Goal: Book appointment/travel/reservation

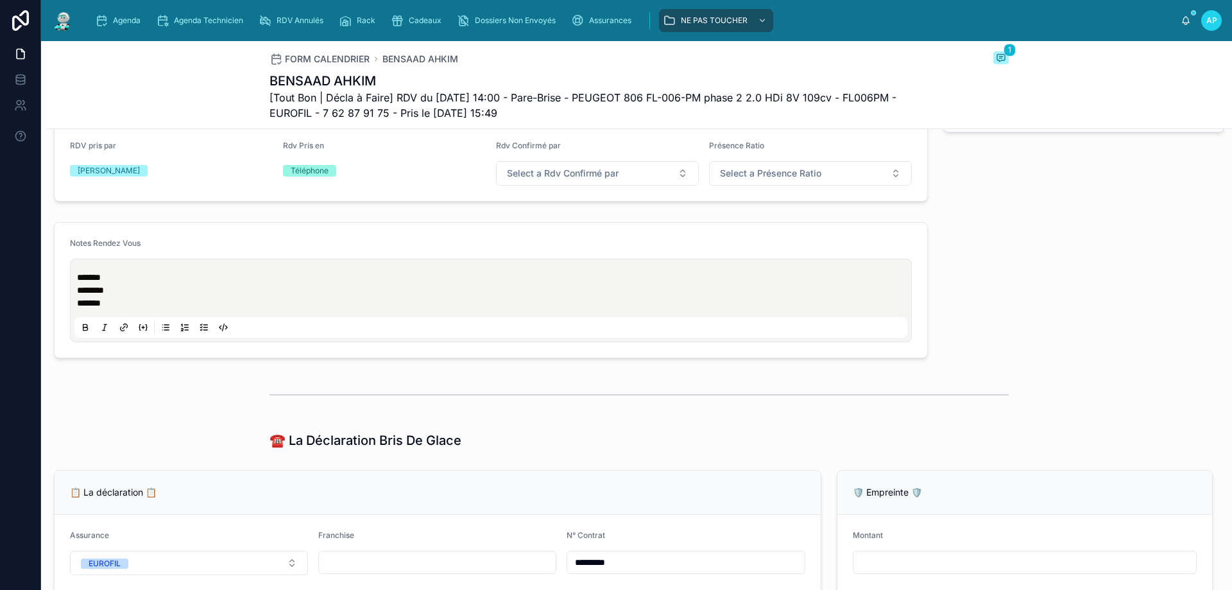
scroll to position [642, 0]
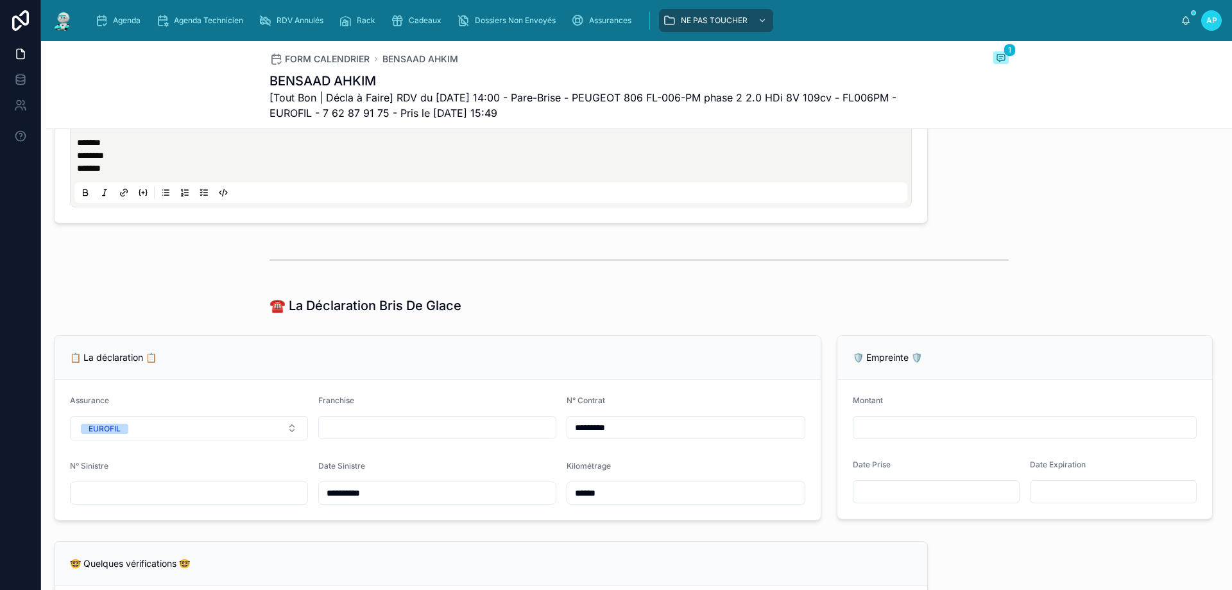
click at [341, 436] on input "text" at bounding box center [437, 427] width 237 height 18
type input "*"
type input "***"
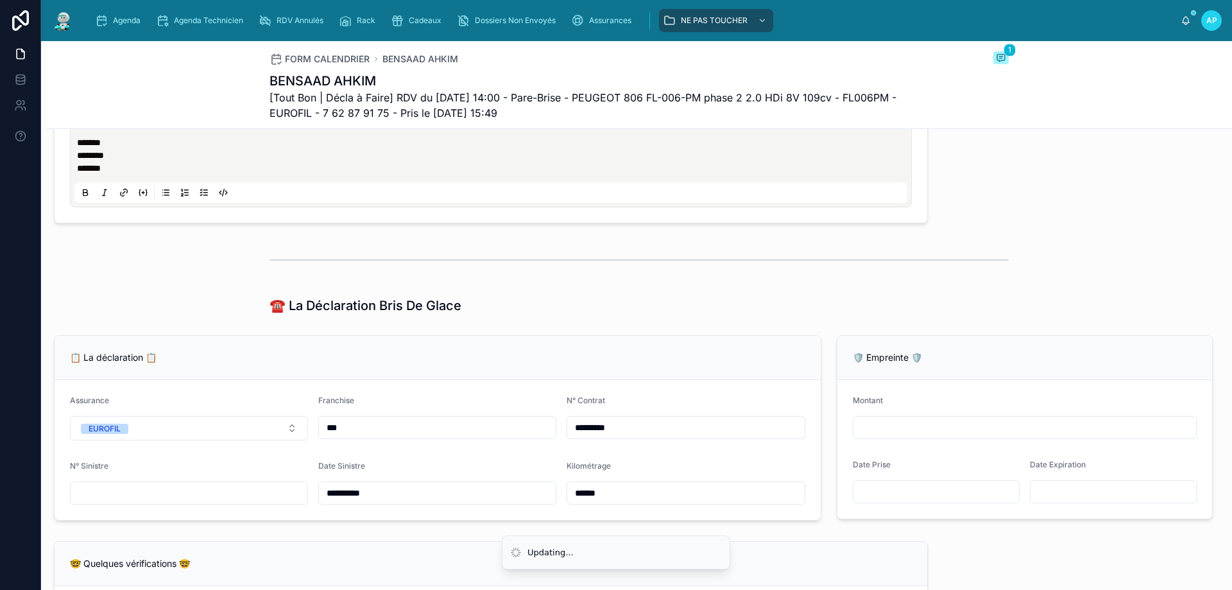
type input "***"
click at [241, 497] on input "text" at bounding box center [189, 493] width 237 height 18
type input "*"
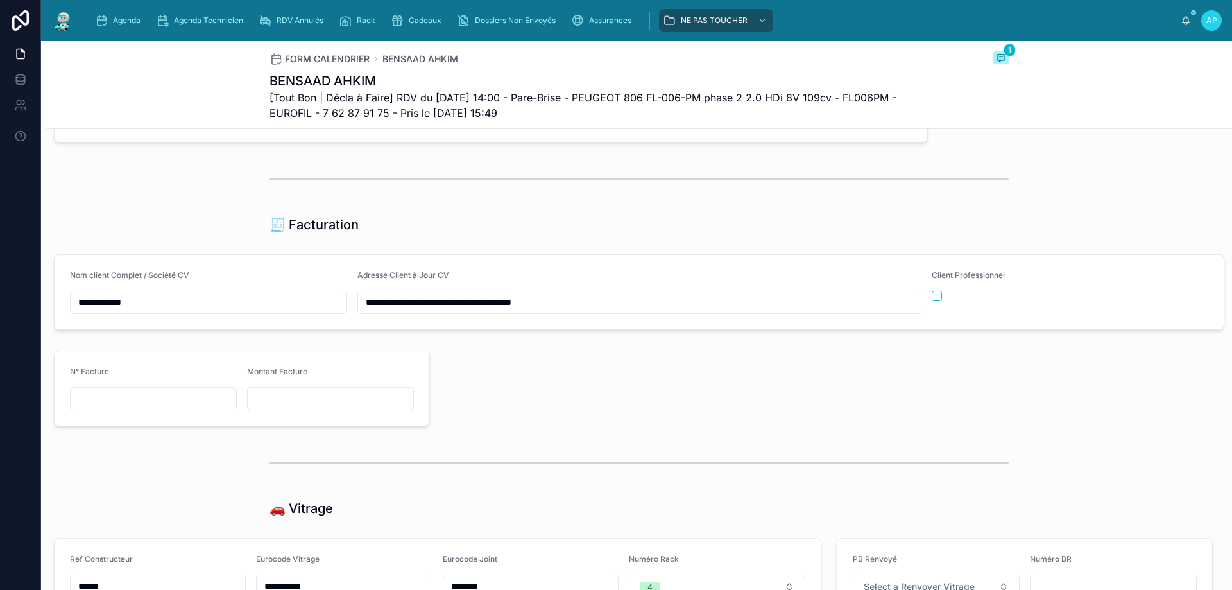
scroll to position [1348, 0]
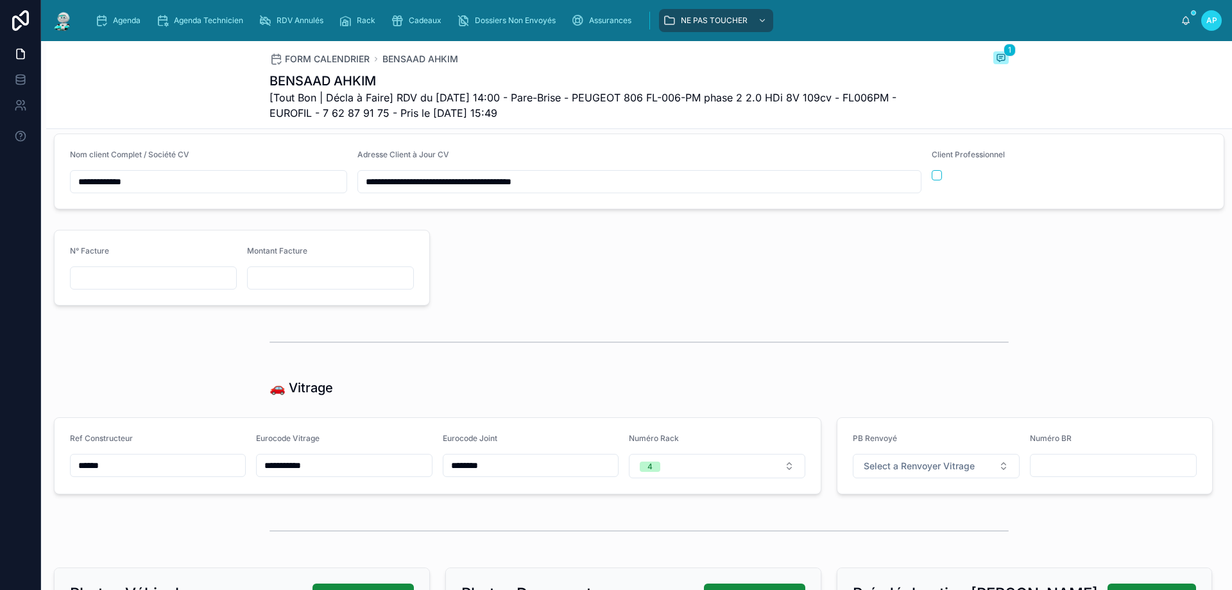
drag, startPoint x: 302, startPoint y: 477, endPoint x: 261, endPoint y: 474, distance: 41.2
click at [261, 474] on input "**********" at bounding box center [344, 465] width 175 height 18
click at [477, 292] on div at bounding box center [829, 268] width 783 height 86
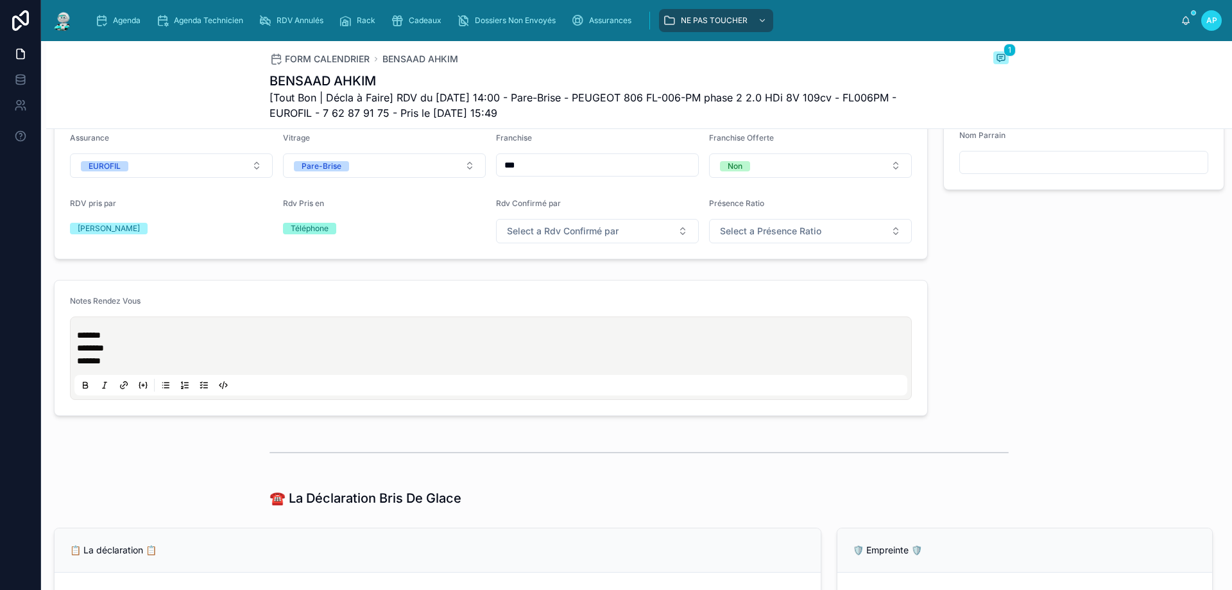
scroll to position [321, 0]
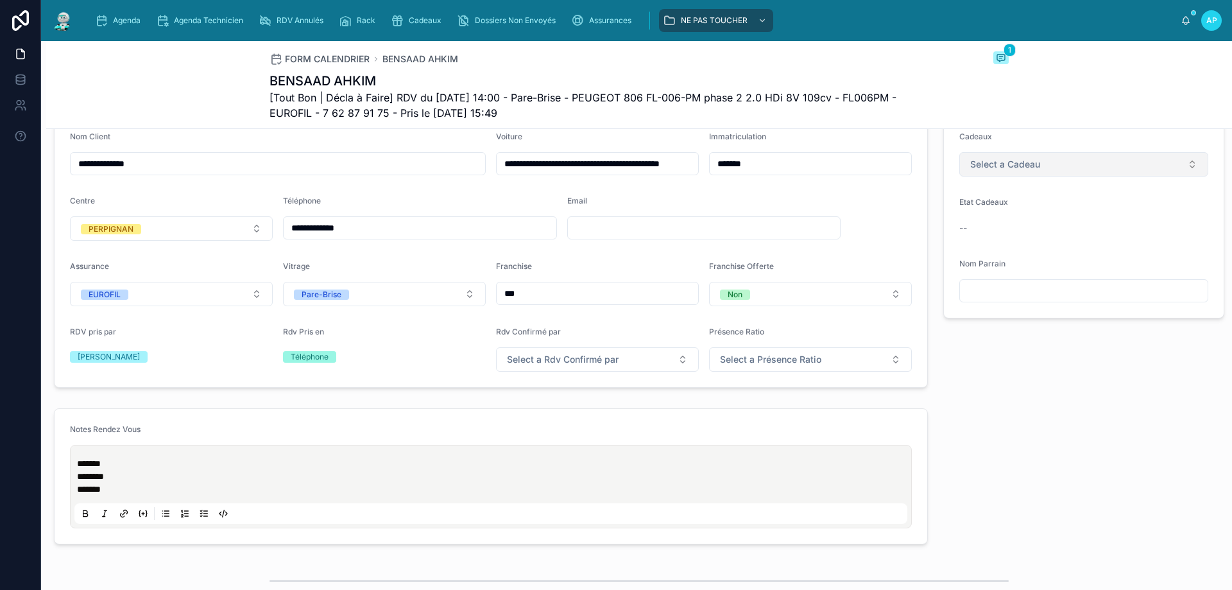
click at [1007, 176] on button "Select a Cadeau" at bounding box center [1083, 164] width 249 height 24
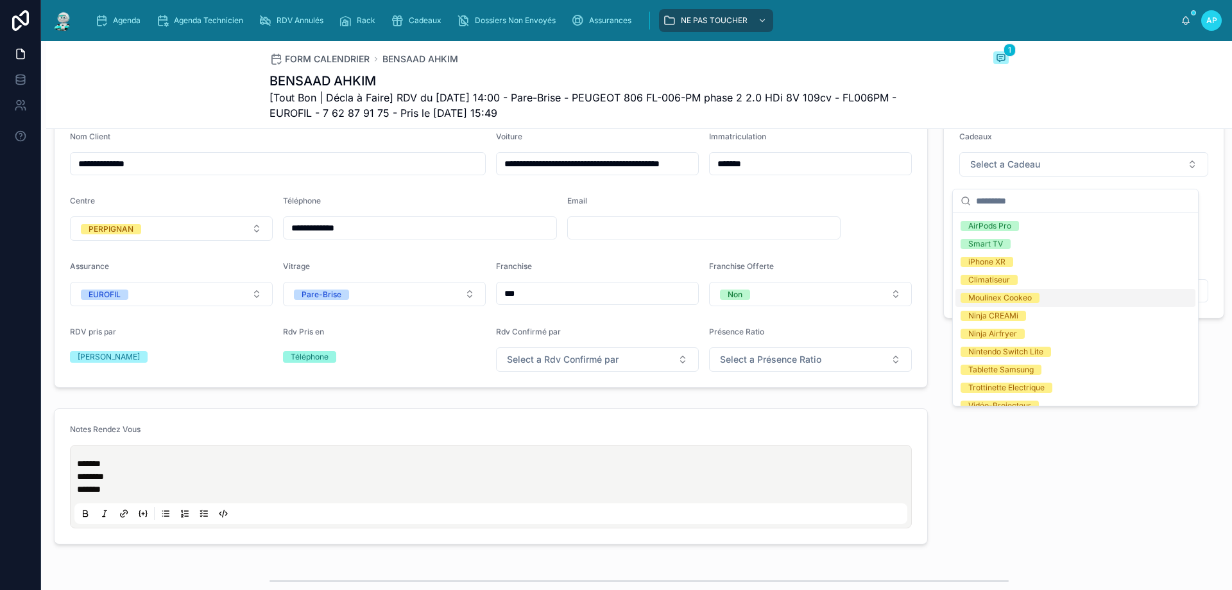
scroll to position [64, 0]
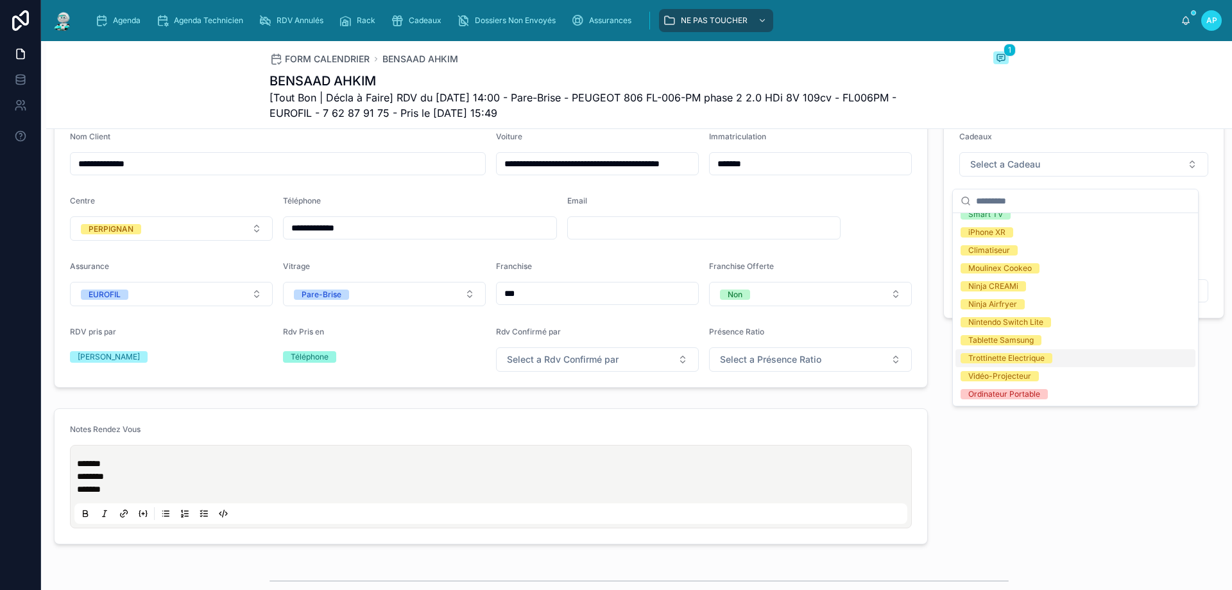
click at [1015, 357] on div "Trottinette Electrique" at bounding box center [1006, 358] width 76 height 10
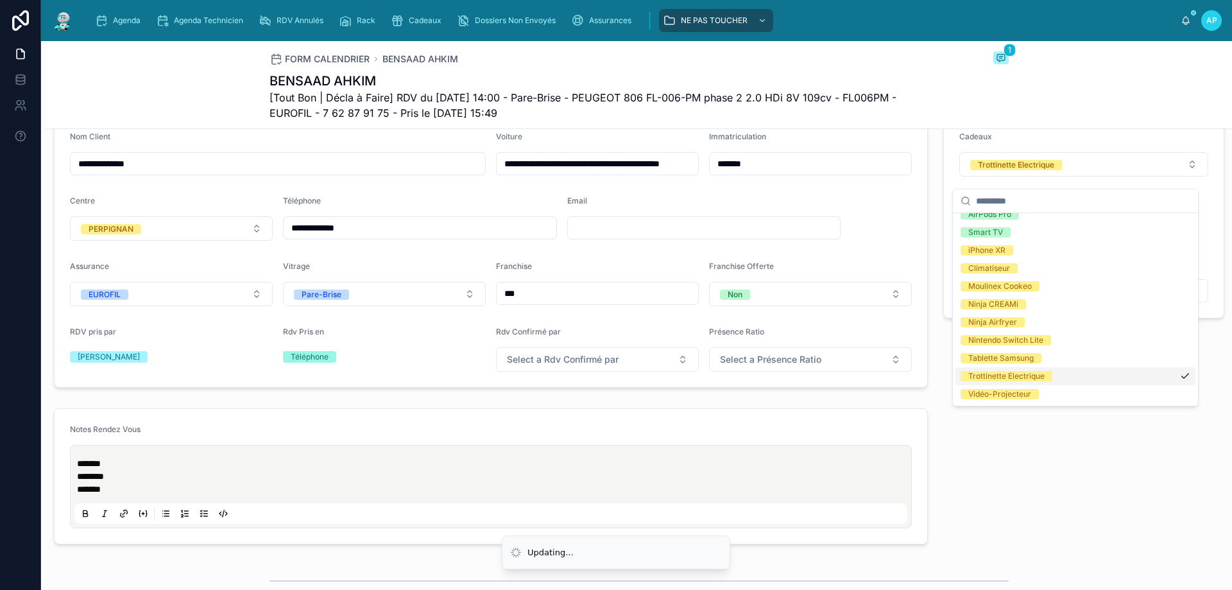
scroll to position [82, 0]
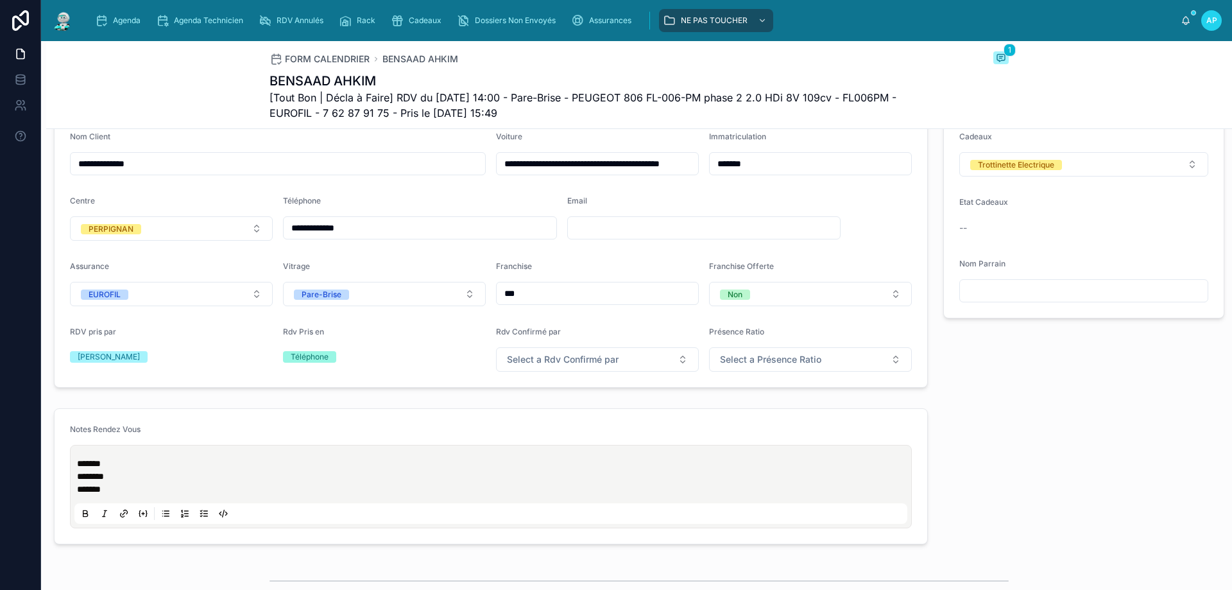
click at [287, 236] on input "**********" at bounding box center [420, 228] width 273 height 18
type input "**********"
click at [577, 230] on input "text" at bounding box center [704, 228] width 273 height 18
click at [500, 234] on input "**********" at bounding box center [420, 228] width 273 height 18
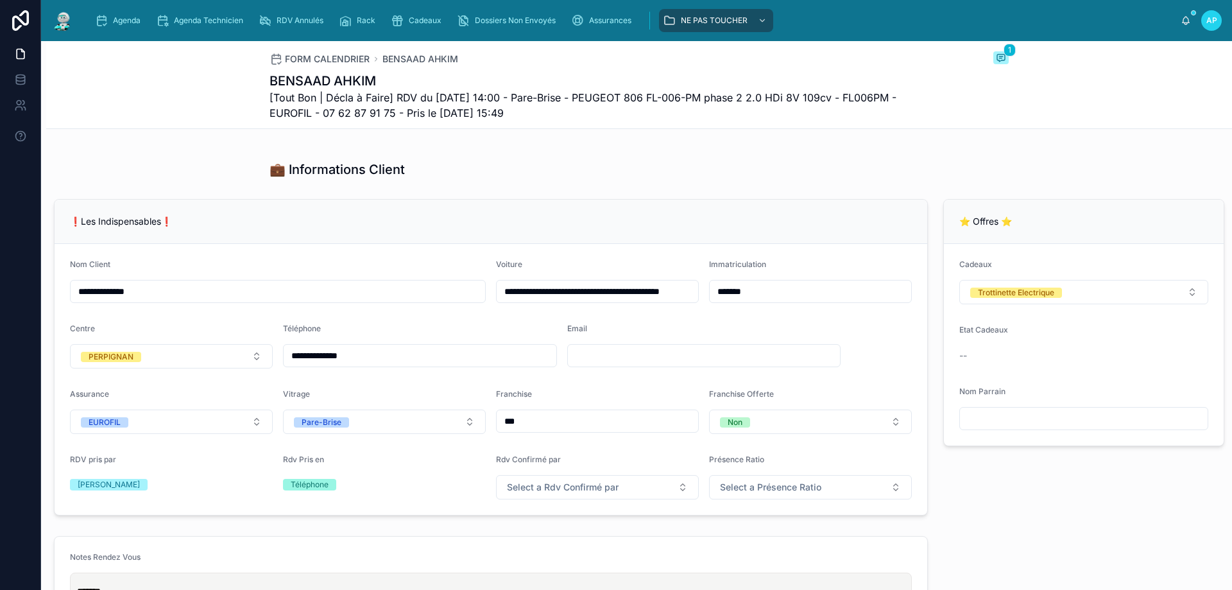
scroll to position [193, 0]
click at [105, 18] on icon "scrollable content" at bounding box center [101, 20] width 13 height 13
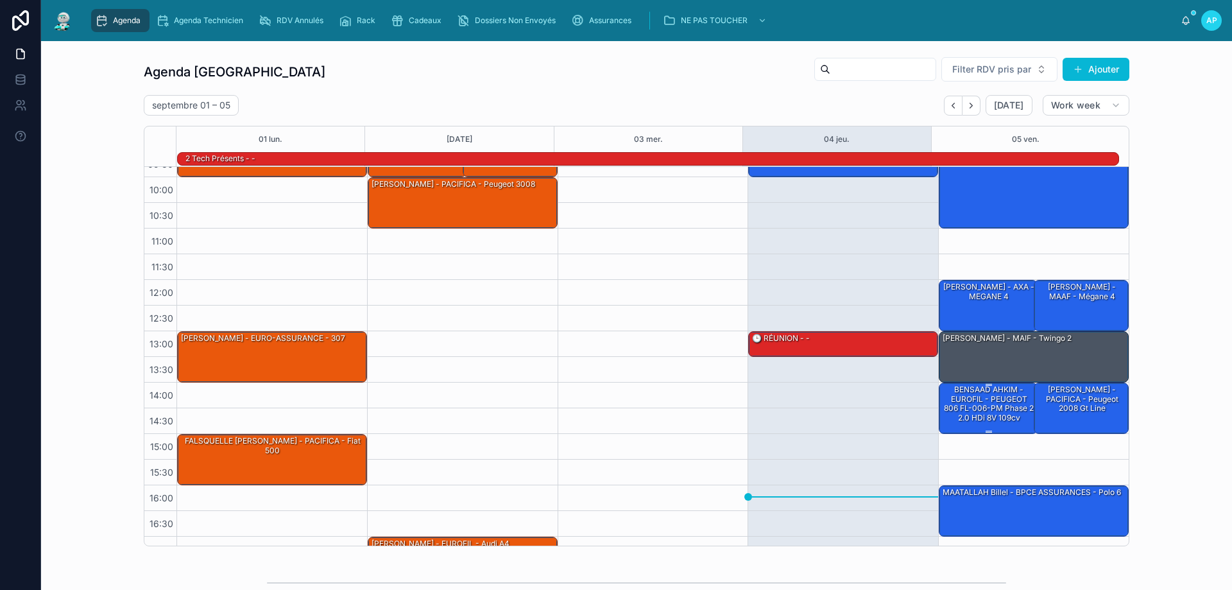
scroll to position [83, 0]
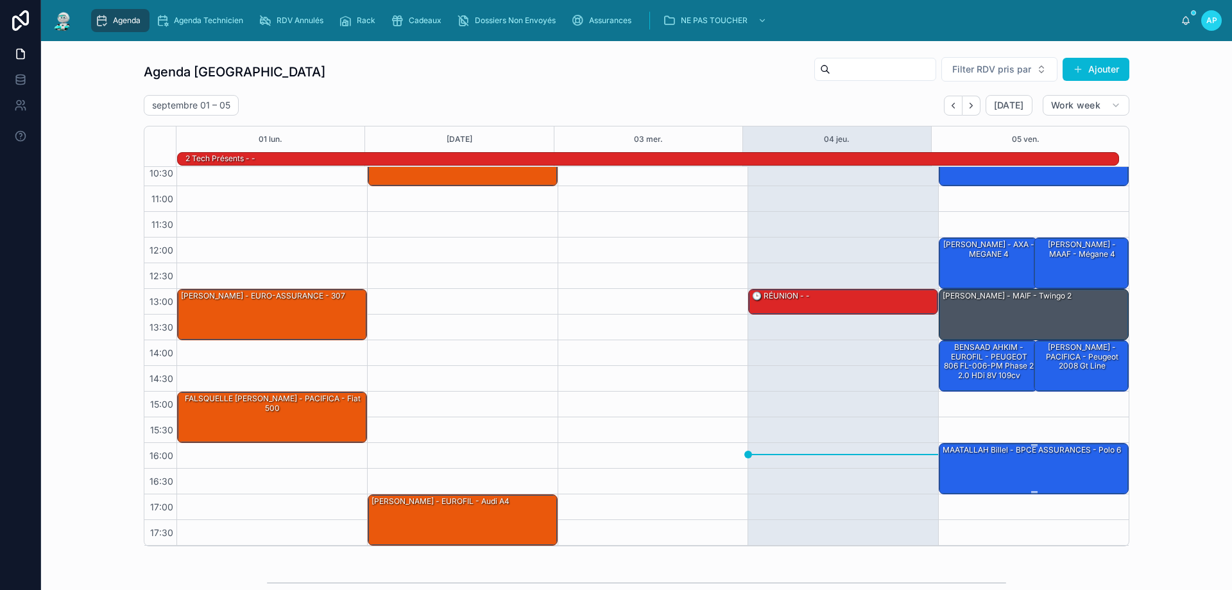
click at [1020, 453] on div "MAATALLAH Billel - BPCE ASSURANCES - Polo 6" at bounding box center [1031, 450] width 181 height 12
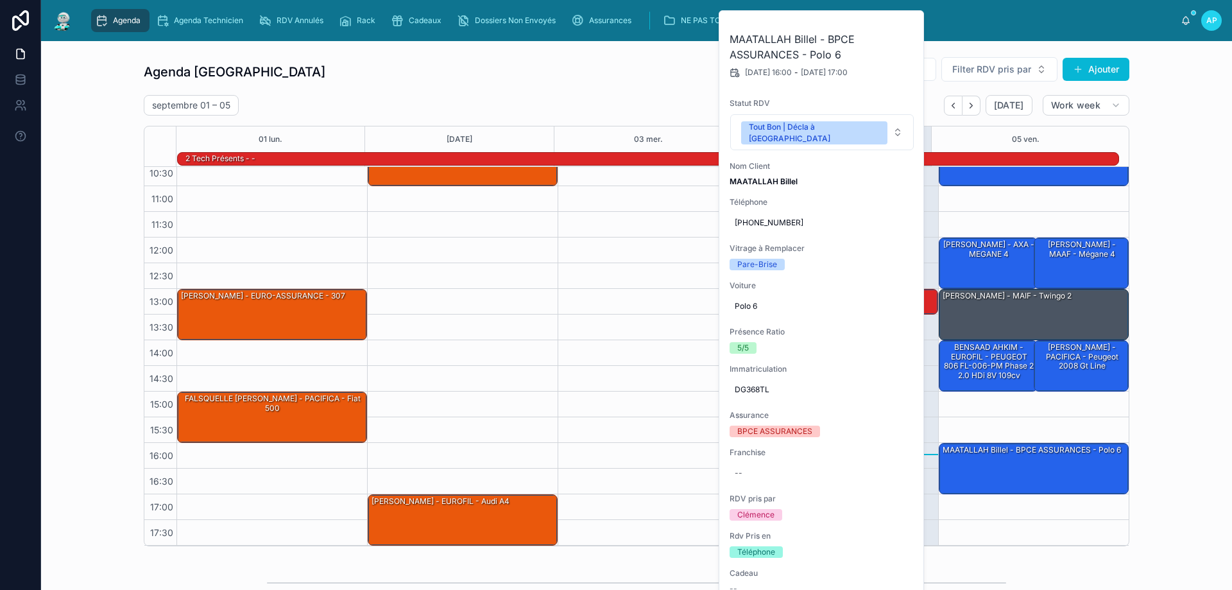
click at [528, 205] on div "09:00 – 10:00 [PERSON_NAME] - ASSURANCE EXTERNE (CONTACT DIRECT) - juke 10:00 –…" at bounding box center [462, 314] width 191 height 462
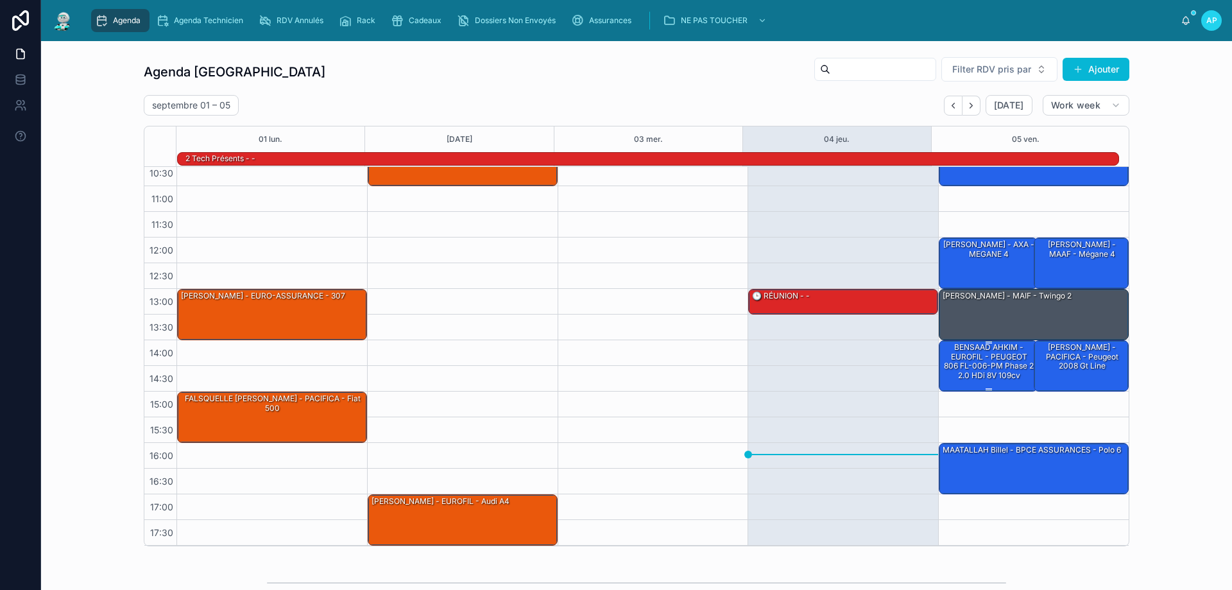
click at [994, 354] on div "BENSAAD AHKIM - EUROFIL - PEUGEOT 806 FL-006-PM phase 2 2.0 HDi 8V 109cv" at bounding box center [988, 361] width 95 height 40
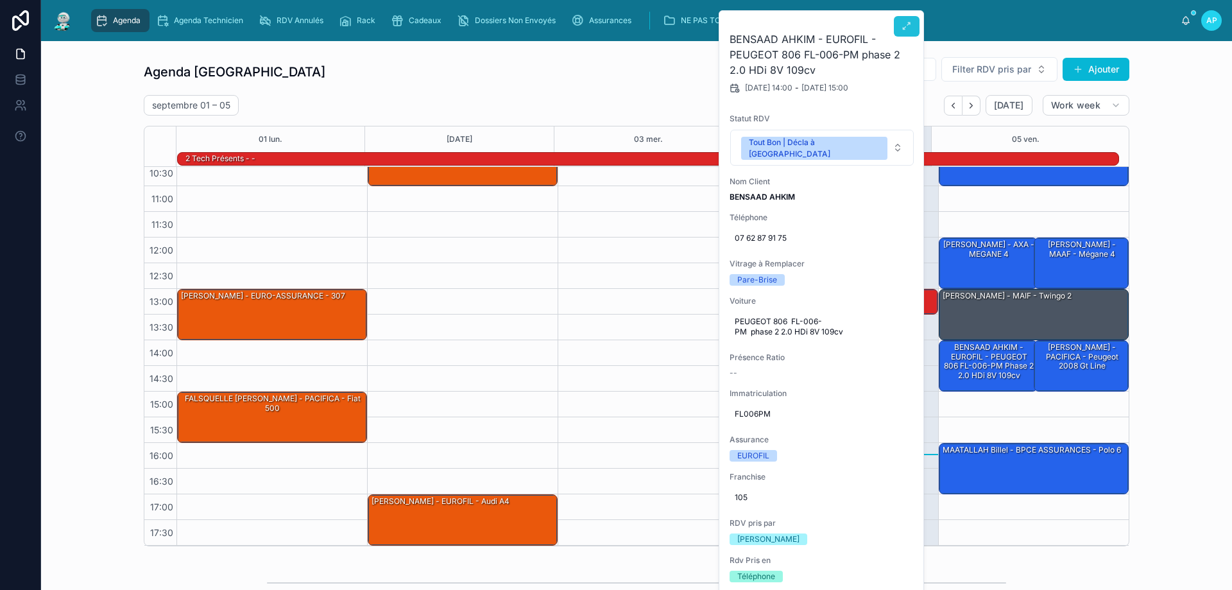
click at [905, 32] on button at bounding box center [907, 26] width 26 height 21
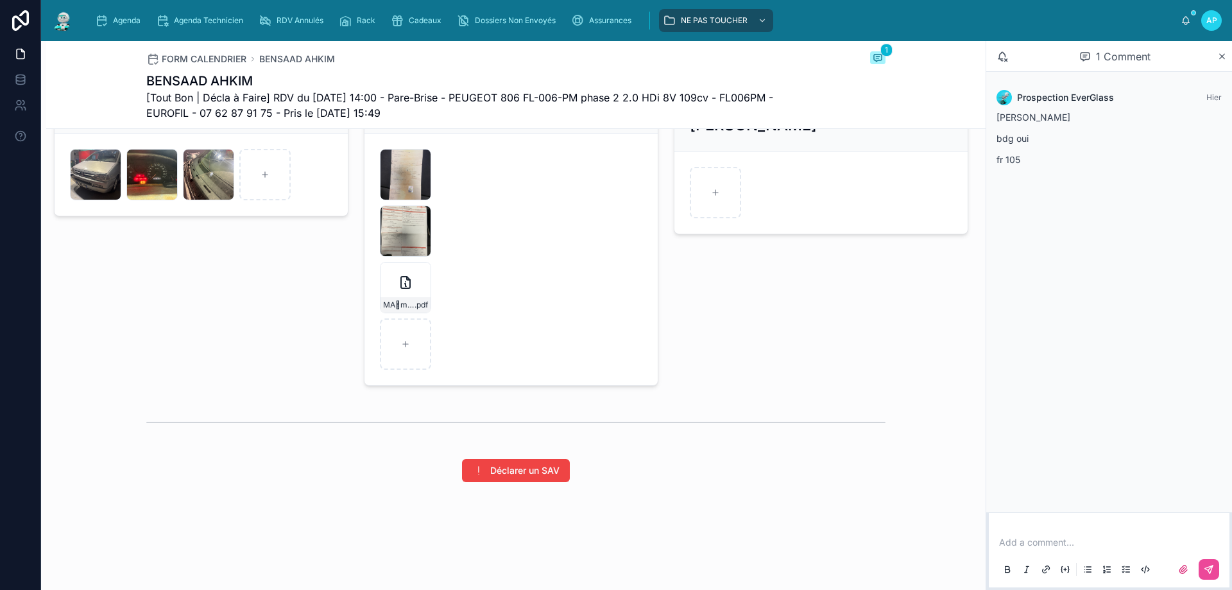
scroll to position [1846, 0]
click at [410, 333] on div at bounding box center [405, 343] width 51 height 51
type input "**********"
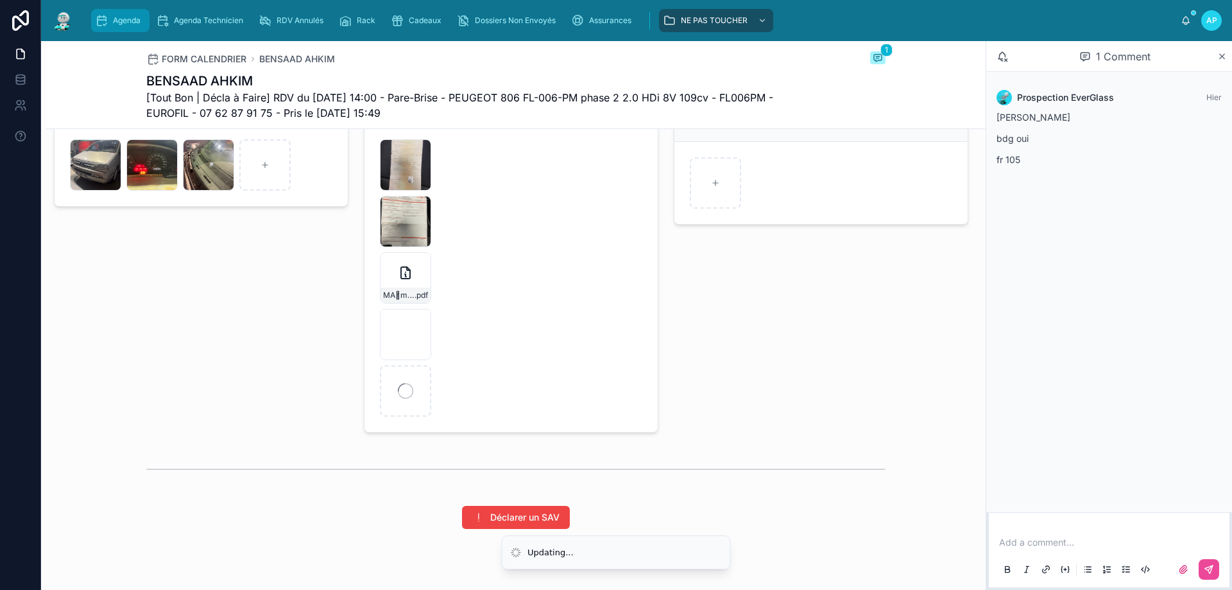
click at [139, 24] on span "Agenda" at bounding box center [127, 20] width 28 height 10
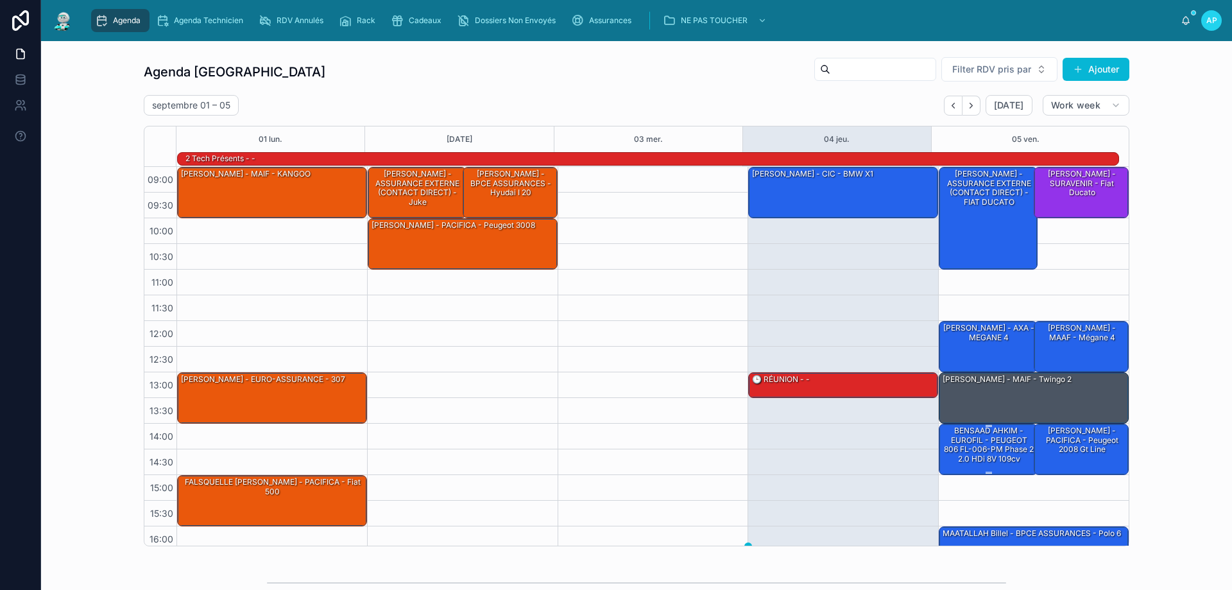
drag, startPoint x: 966, startPoint y: 431, endPoint x: 957, endPoint y: 434, distance: 10.1
click at [966, 431] on div "BENSAAD AHKIM - EUROFIL - PEUGEOT 806 FL-006-PM phase 2 2.0 HDi 8V 109cv" at bounding box center [988, 445] width 95 height 40
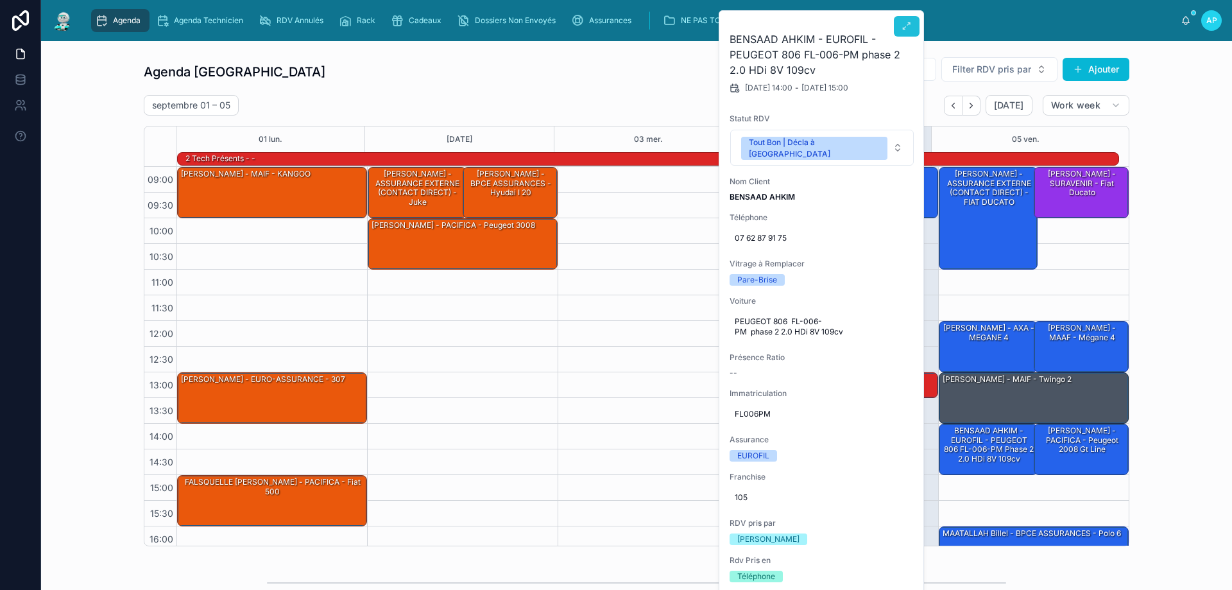
click at [907, 26] on icon at bounding box center [907, 26] width 10 height 10
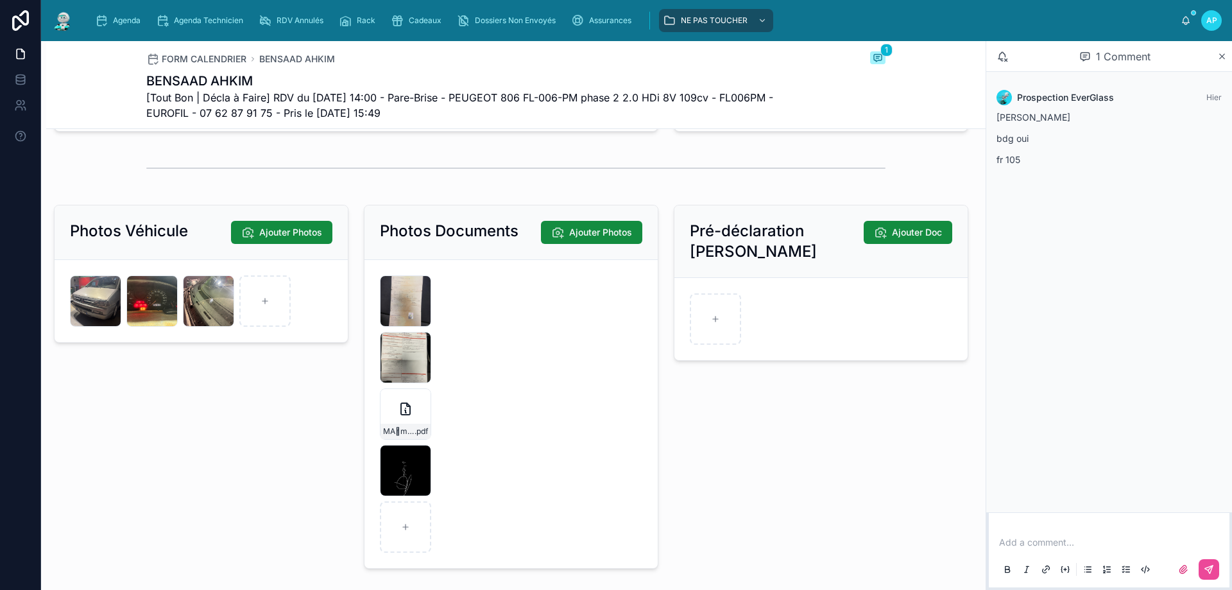
scroll to position [1733, 0]
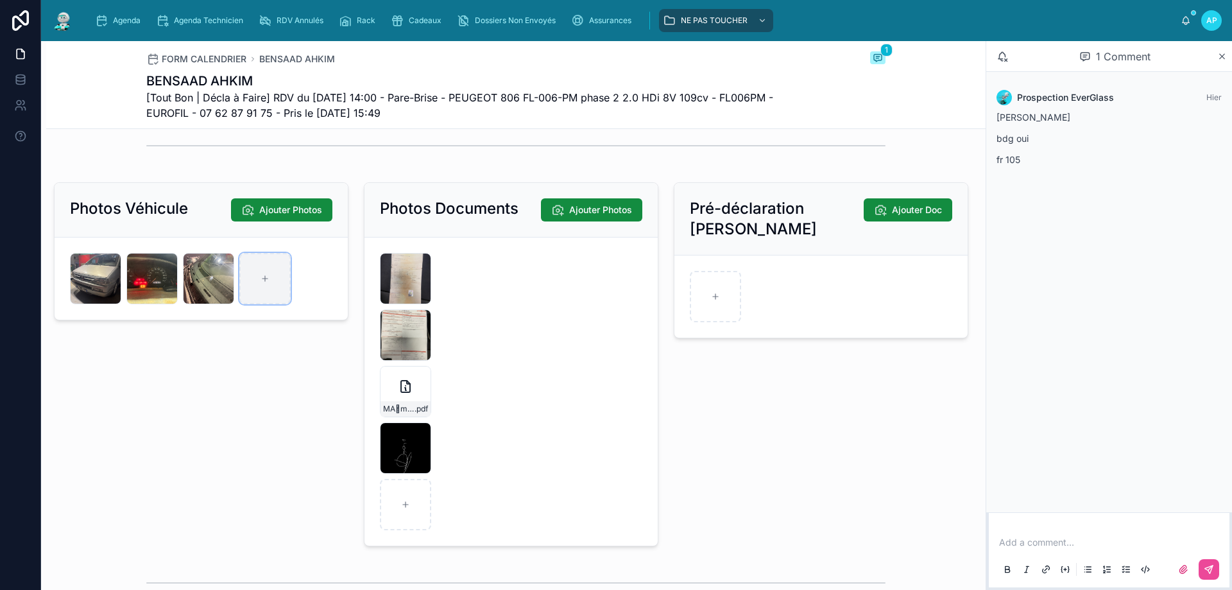
click at [276, 299] on div at bounding box center [264, 278] width 51 height 51
type input "**********"
click at [137, 22] on span "Agenda" at bounding box center [127, 20] width 28 height 10
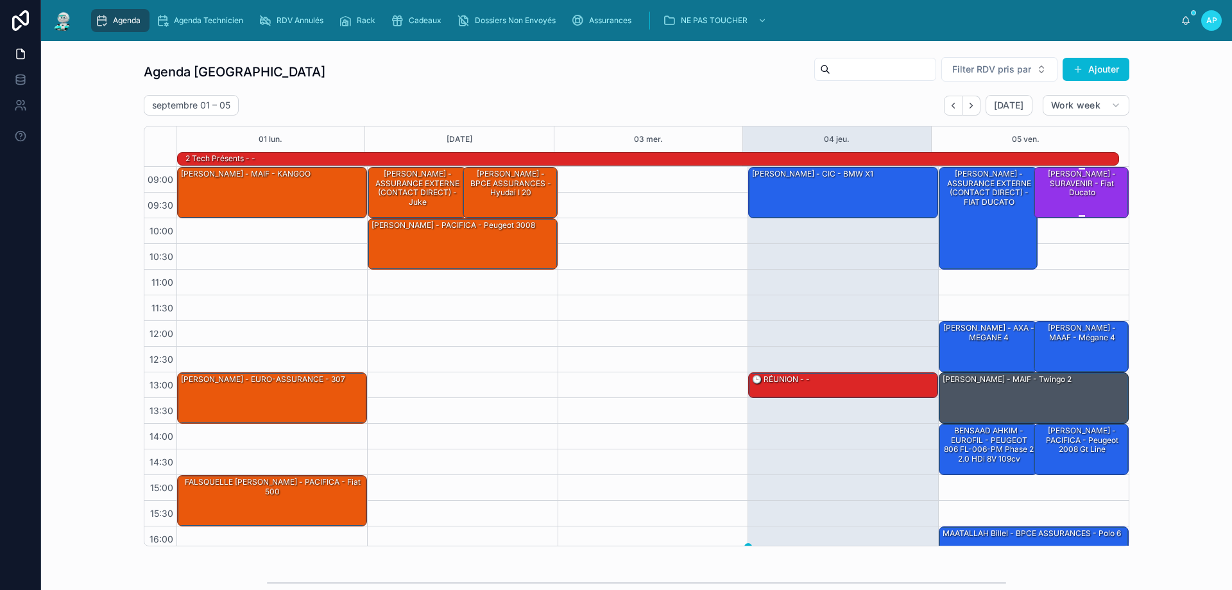
click at [1057, 185] on div "[PERSON_NAME] - SURAVENIR - Fiat ducato" at bounding box center [1081, 183] width 91 height 30
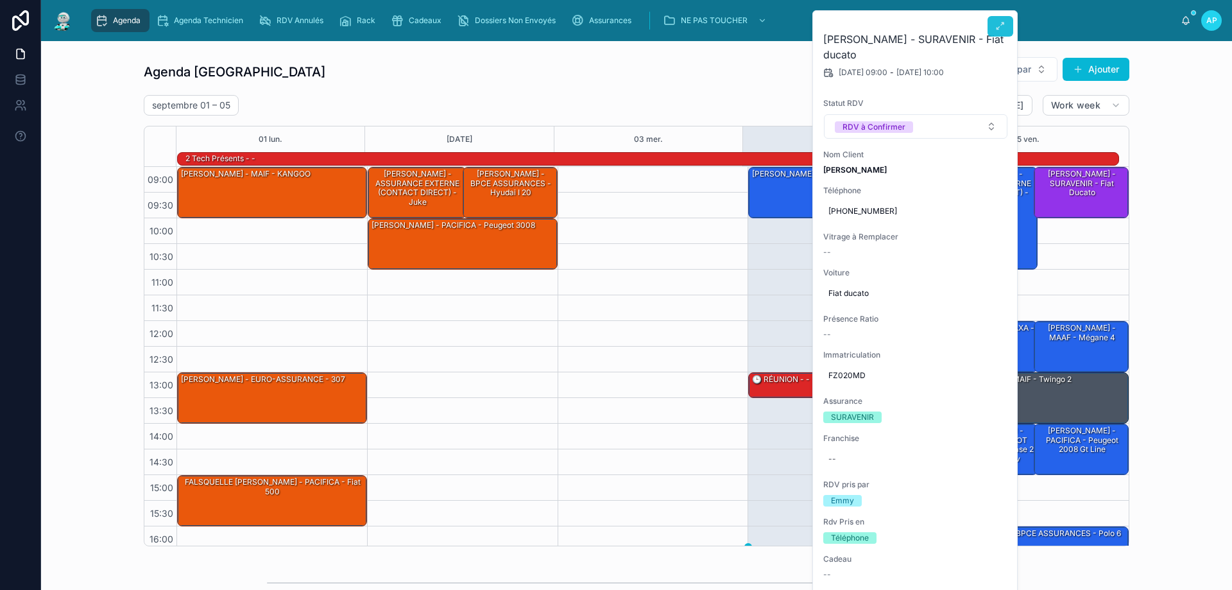
click at [993, 29] on button at bounding box center [1001, 26] width 26 height 21
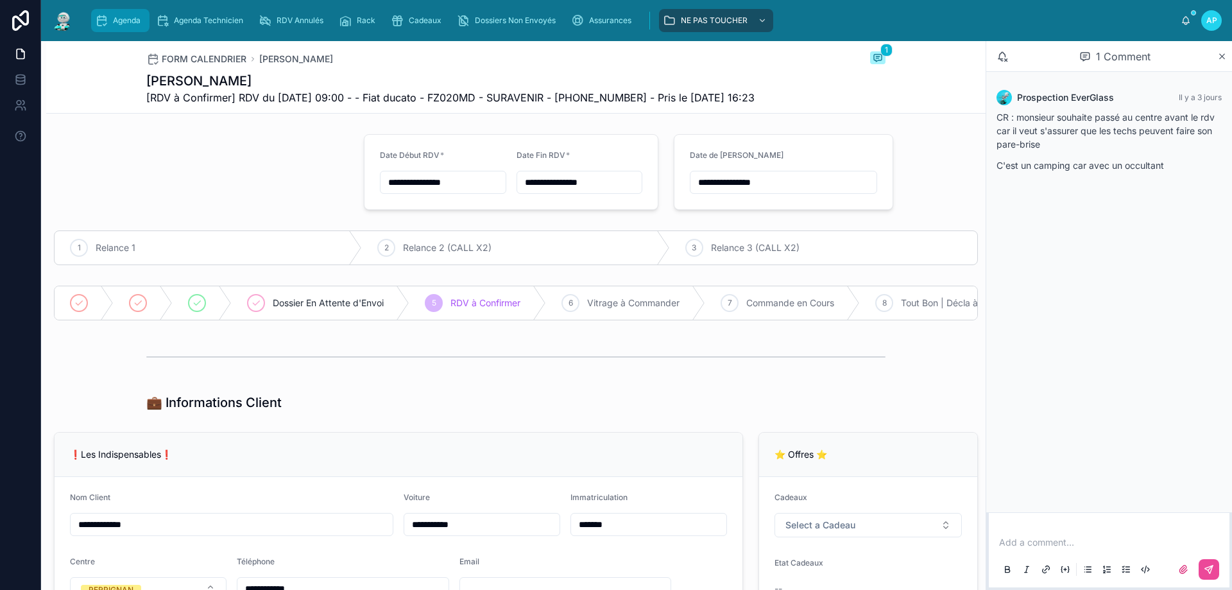
click at [122, 17] on span "Agenda" at bounding box center [127, 20] width 28 height 10
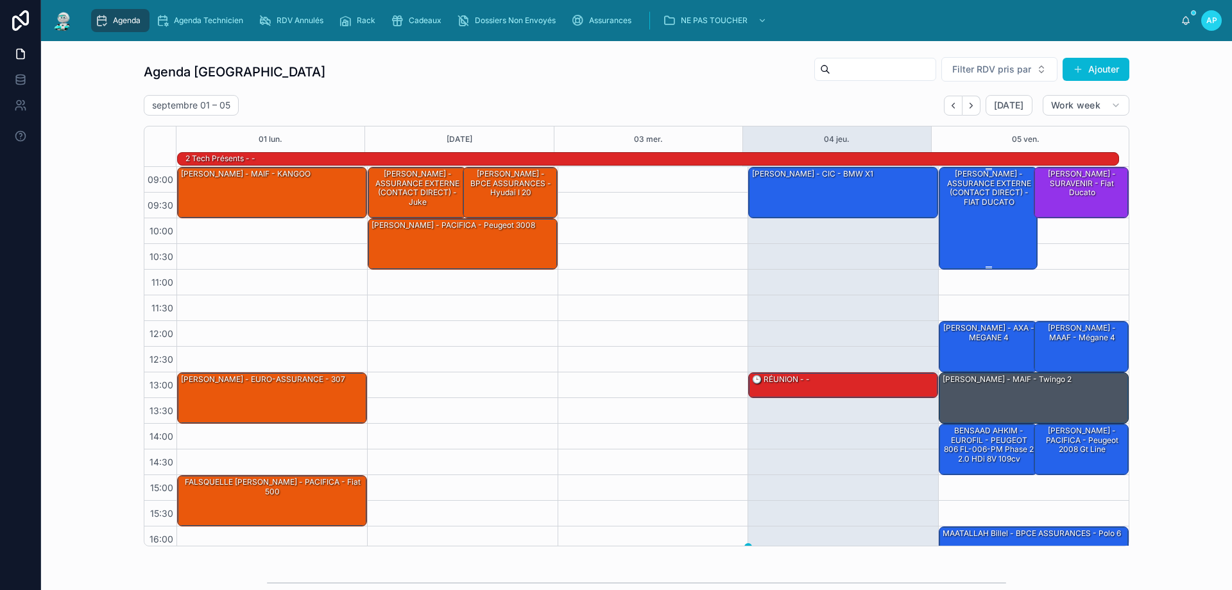
click at [976, 210] on div "[PERSON_NAME] - ASSURANCE EXTERNE (CONTACT DIRECT) - FIAT DUCATO" at bounding box center [988, 217] width 95 height 100
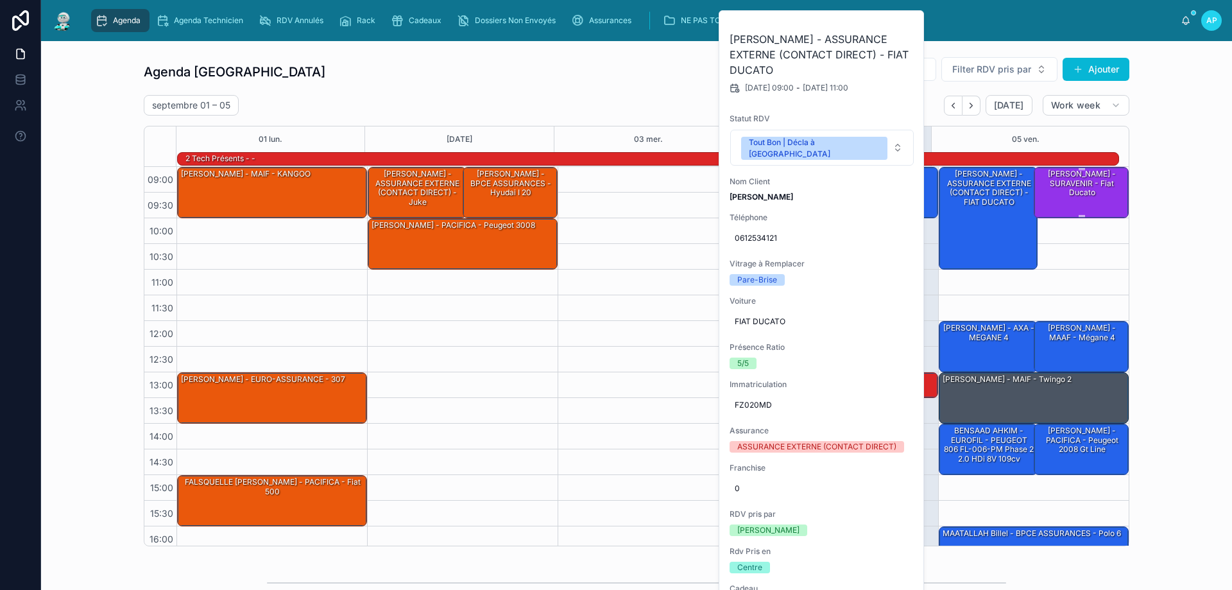
click at [1070, 199] on div "[PERSON_NAME] - SURAVENIR - Fiat ducato" at bounding box center [1081, 182] width 91 height 31
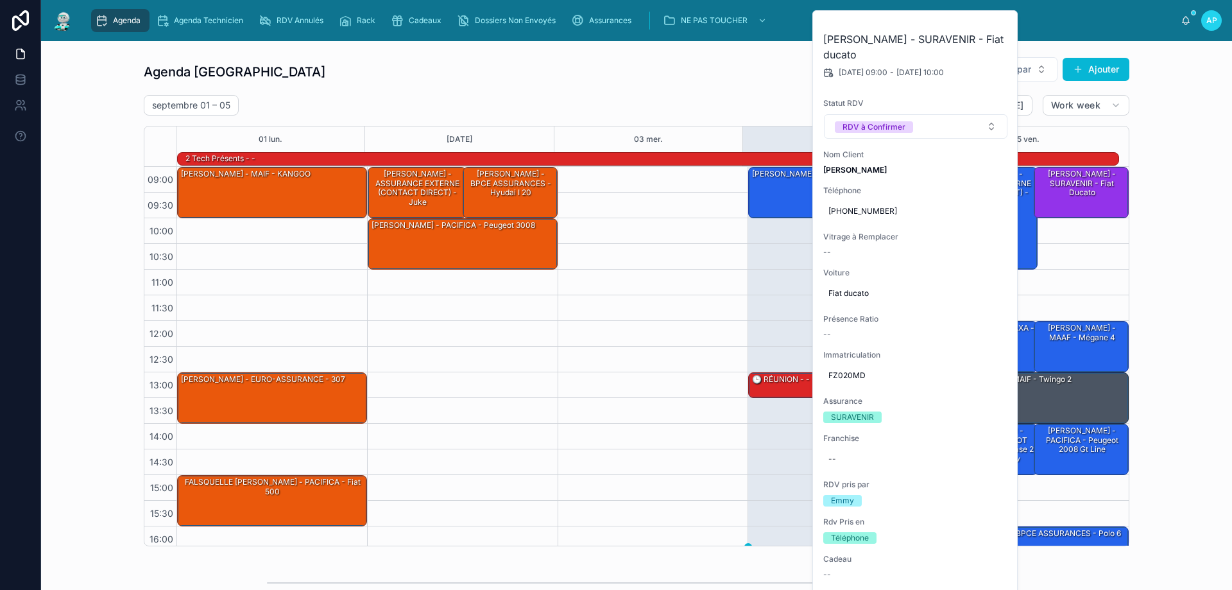
click at [567, 355] on div at bounding box center [653, 398] width 191 height 462
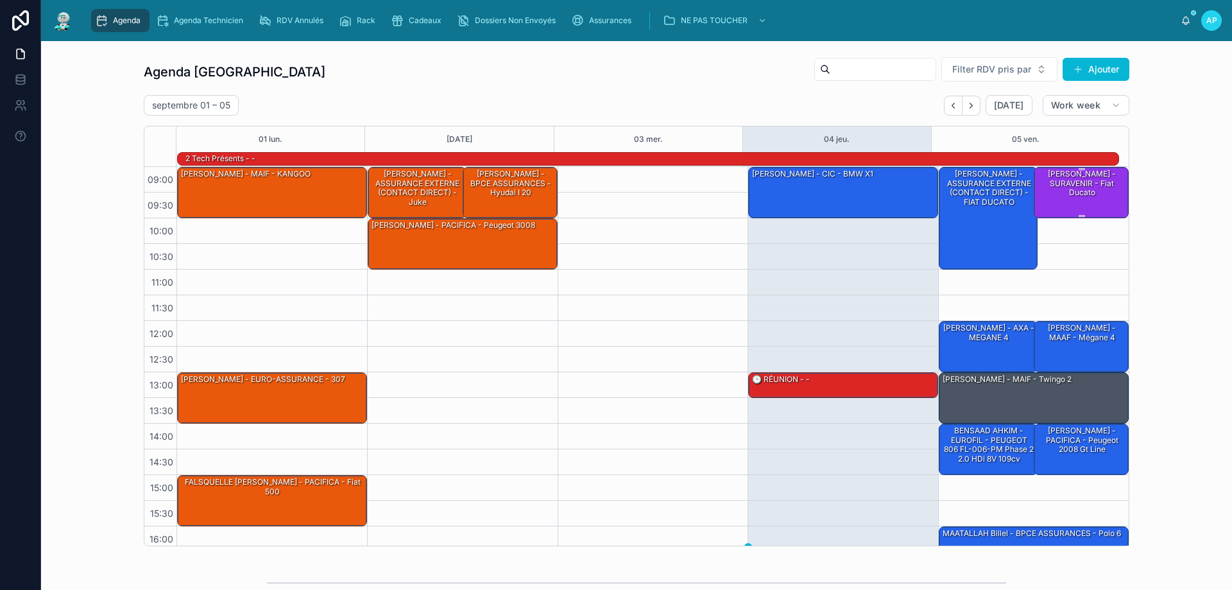
click at [1058, 187] on div "[PERSON_NAME] - SURAVENIR - Fiat ducato" at bounding box center [1081, 183] width 91 height 30
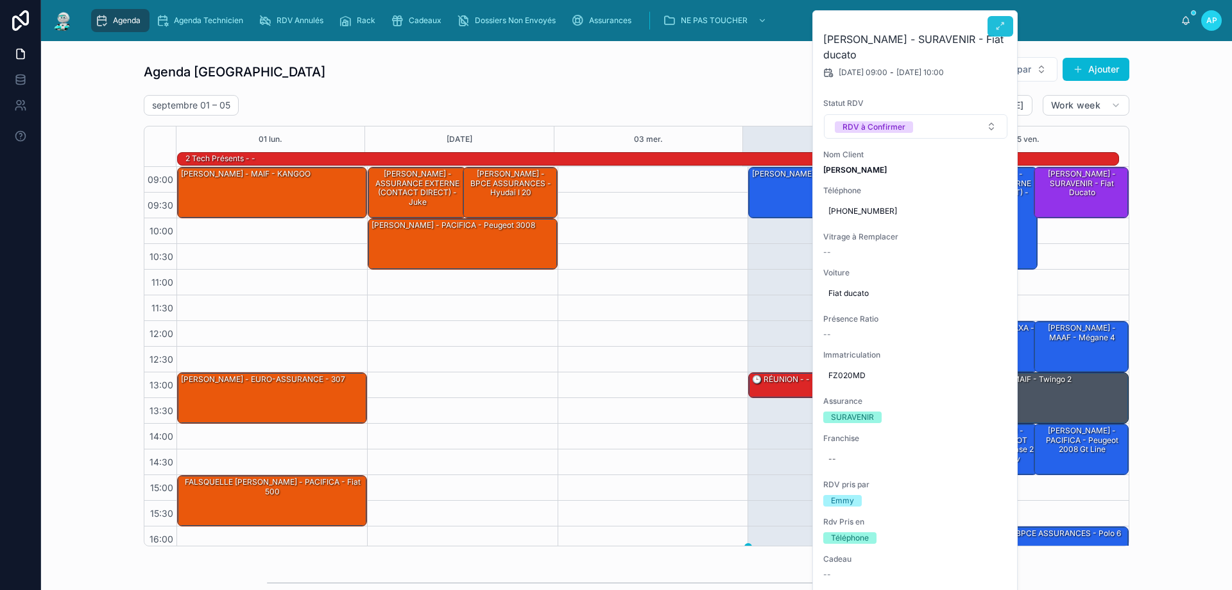
click at [1002, 21] on icon at bounding box center [1000, 26] width 10 height 10
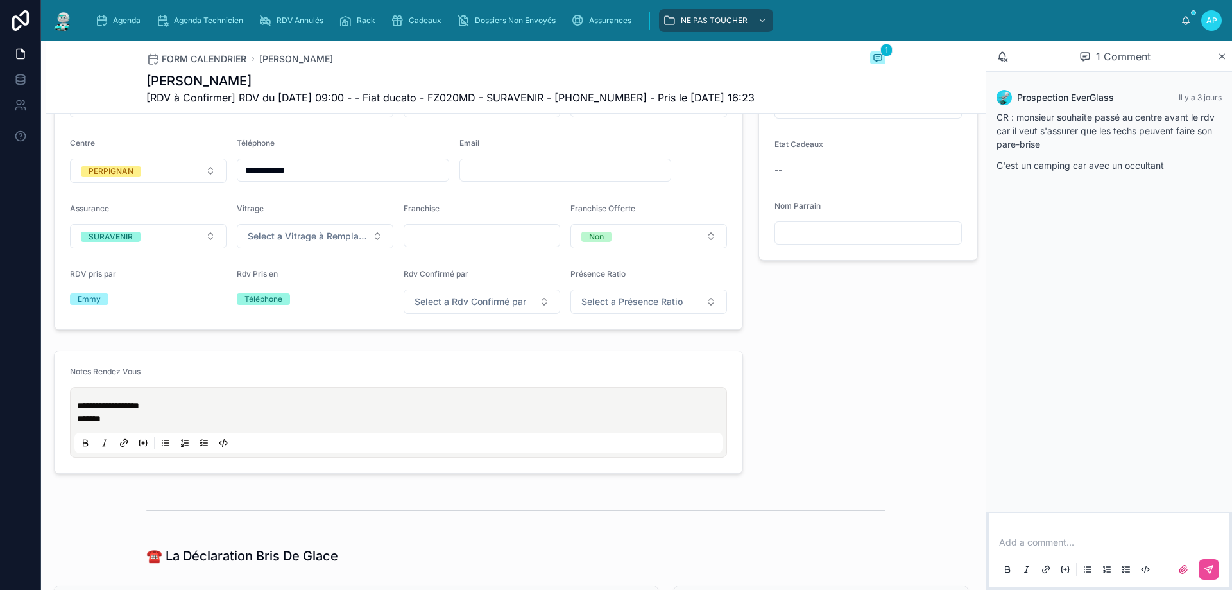
scroll to position [513, 0]
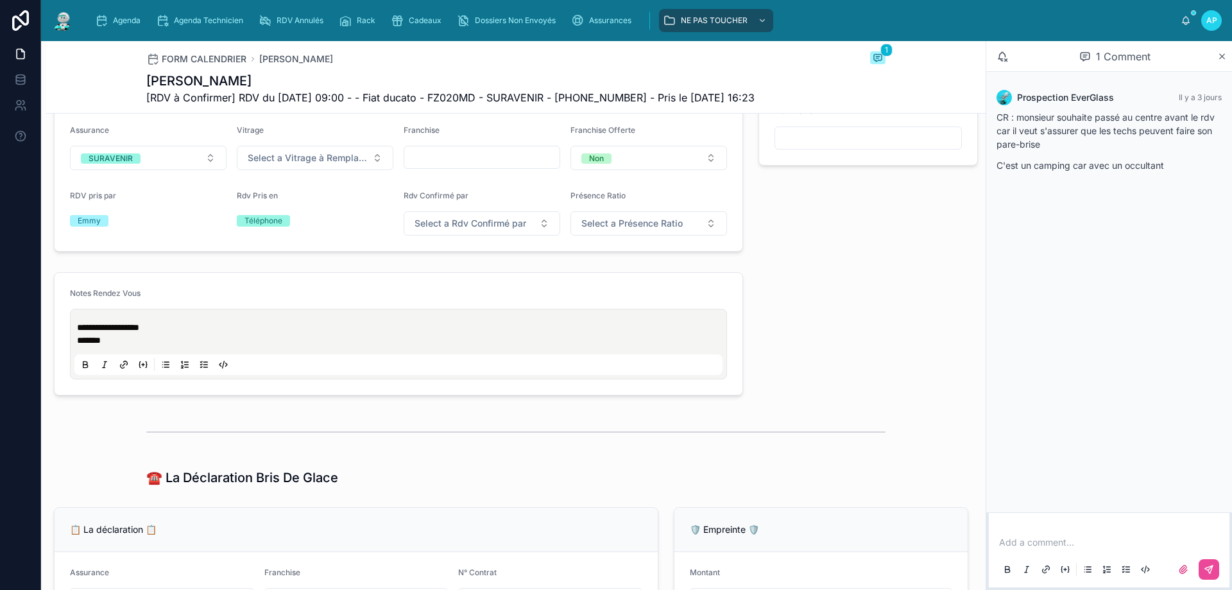
type input "********"
click at [146, 17] on link "Agenda" at bounding box center [120, 20] width 58 height 23
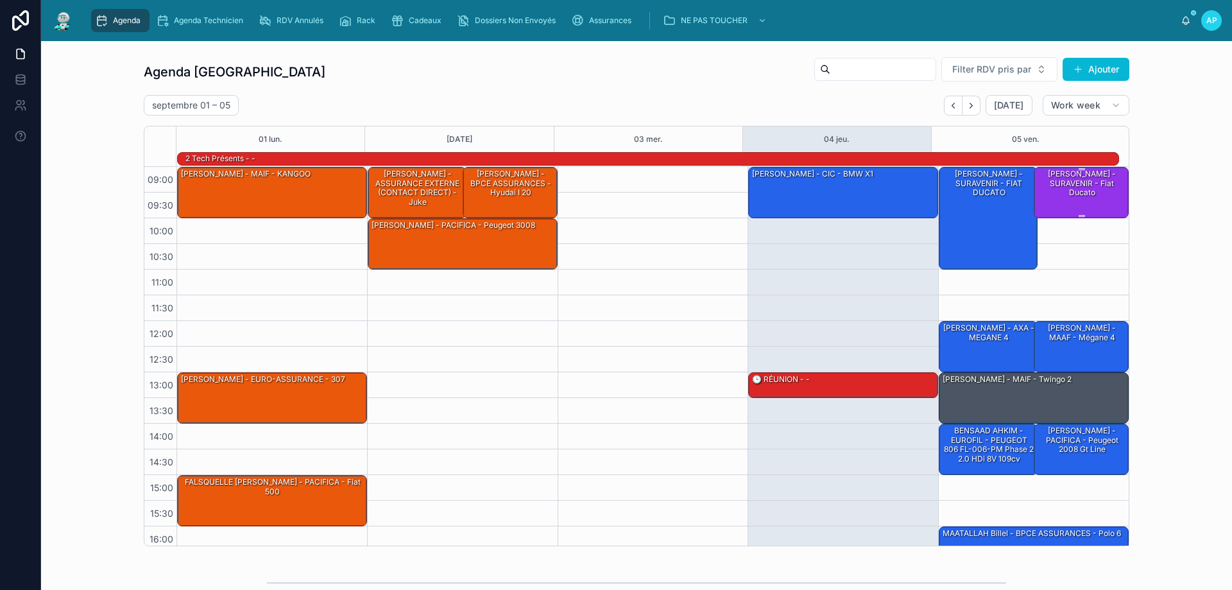
click at [1047, 193] on div "[PERSON_NAME] - SURAVENIR - Fiat ducato" at bounding box center [1081, 183] width 91 height 30
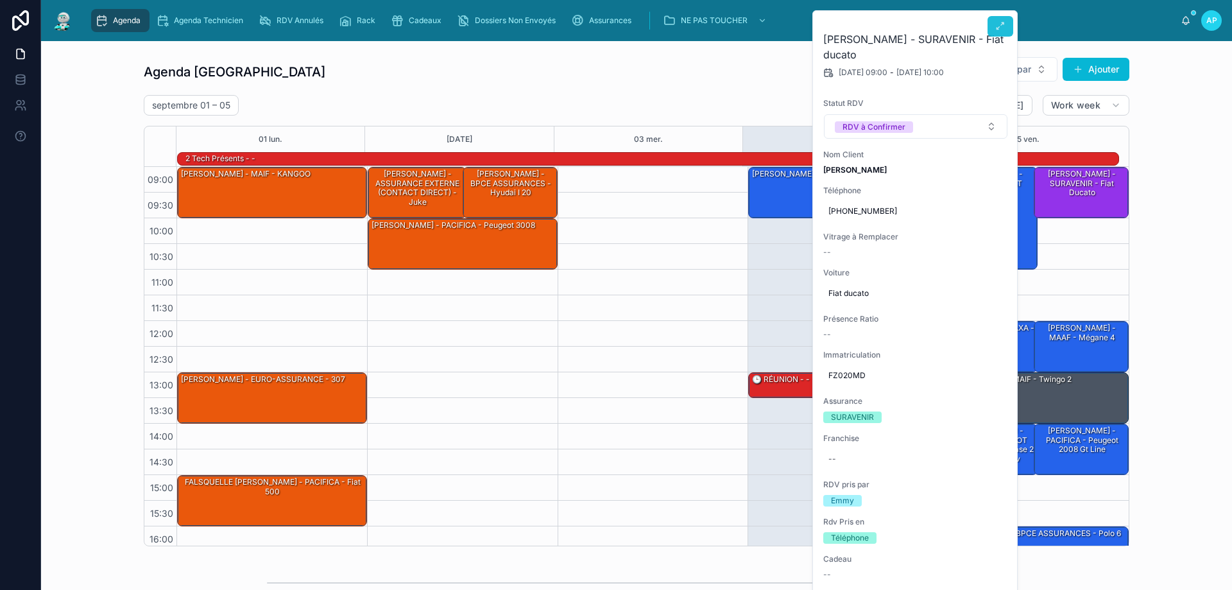
click at [993, 33] on button at bounding box center [1001, 26] width 26 height 21
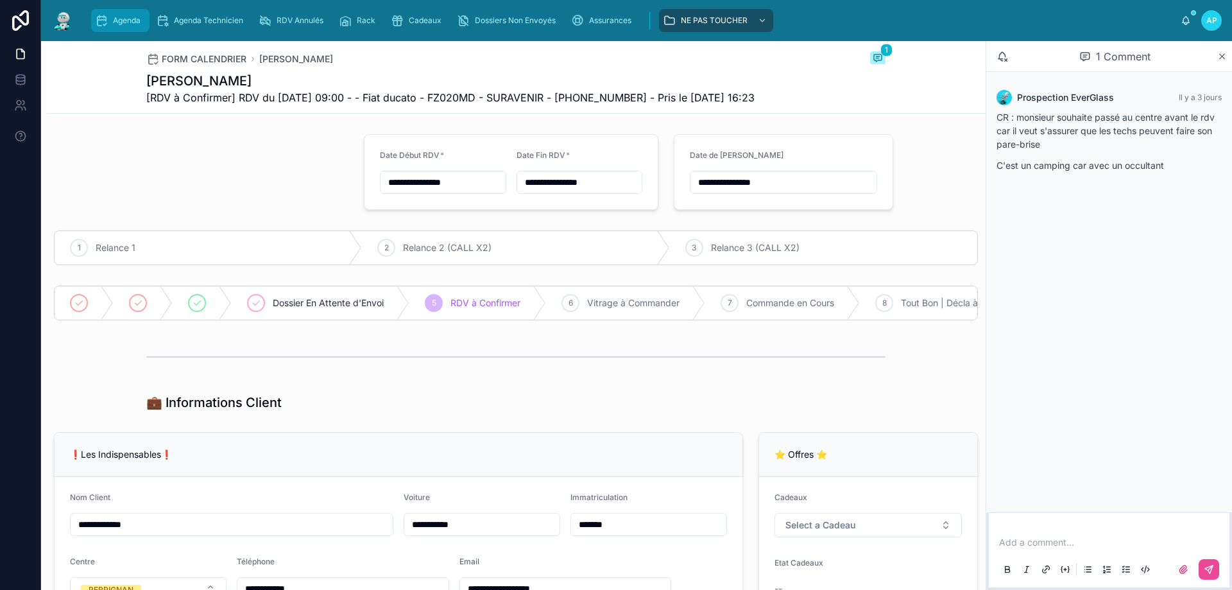
click at [126, 22] on span "Agenda" at bounding box center [127, 20] width 28 height 10
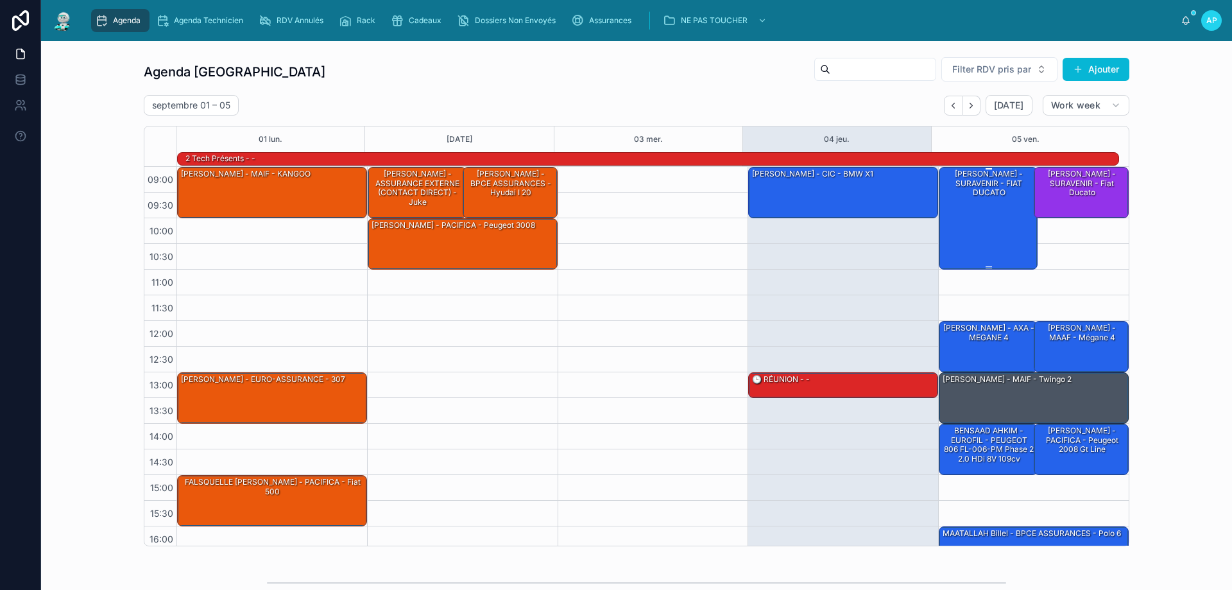
click at [977, 205] on div "FAGEDET HENRY - SURAVENIR - FIAT DUCATO" at bounding box center [988, 217] width 95 height 100
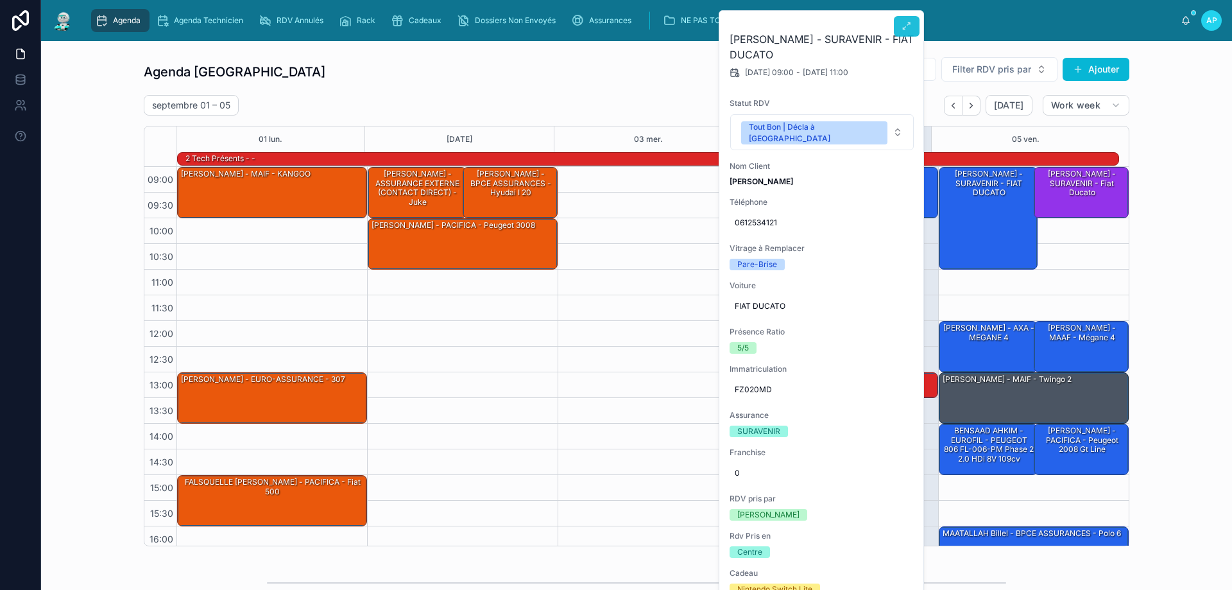
click at [904, 27] on icon at bounding box center [907, 26] width 10 height 10
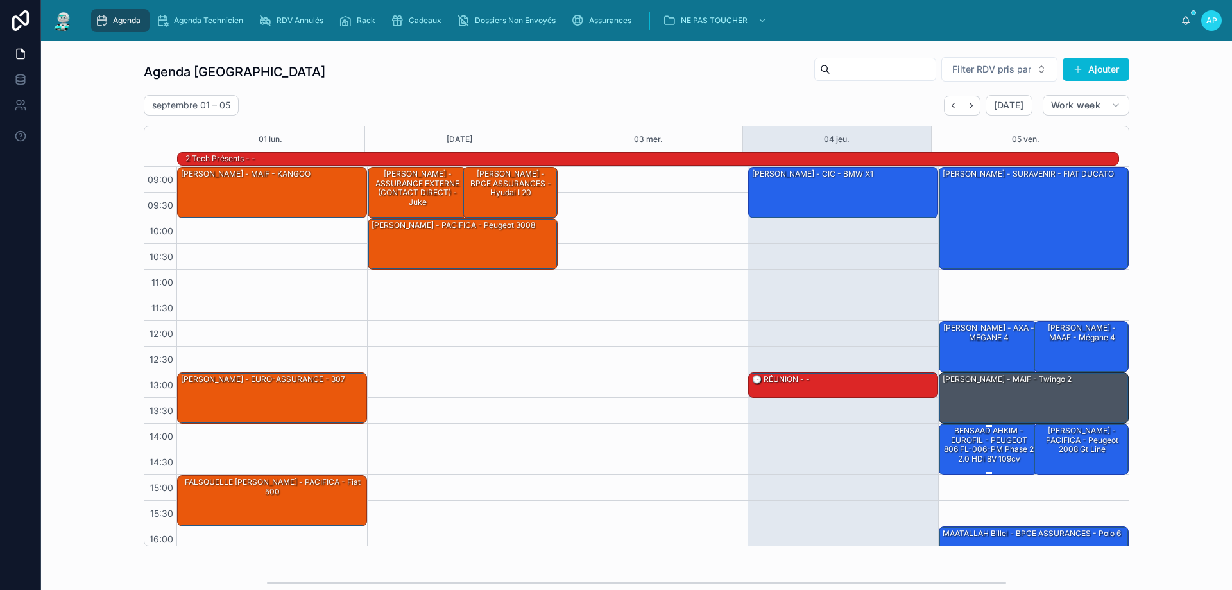
click at [993, 443] on div "BENSAAD AHKIM - EUROFIL - PEUGEOT 806 FL-006-PM phase 2 2.0 HDi 8V 109cv" at bounding box center [988, 445] width 95 height 40
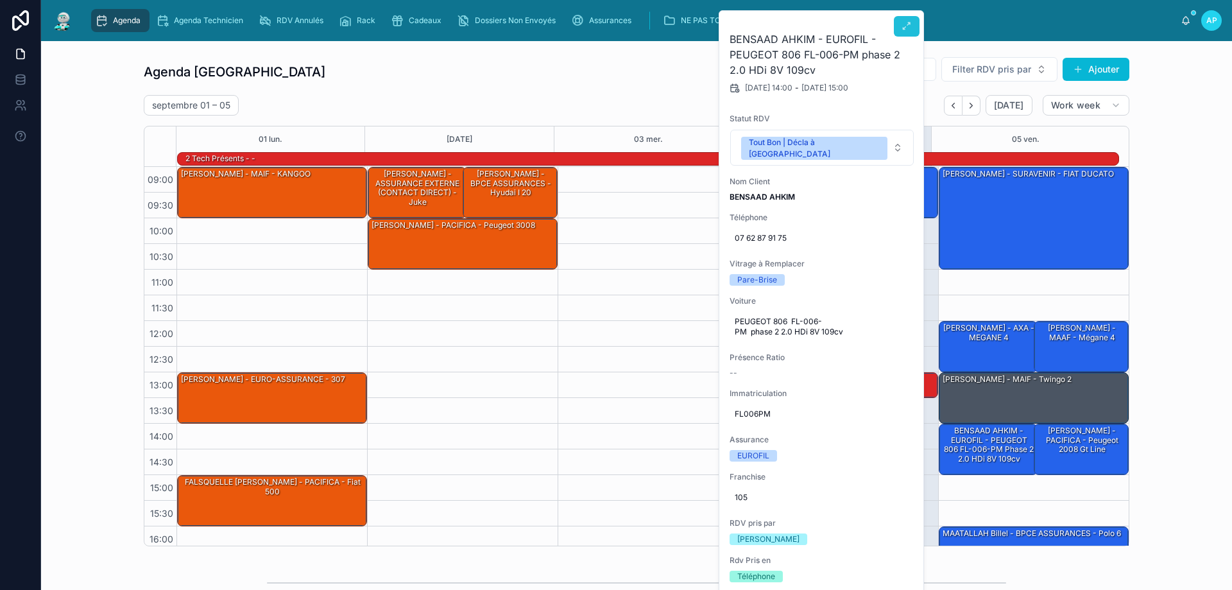
click at [918, 28] on button at bounding box center [907, 26] width 26 height 21
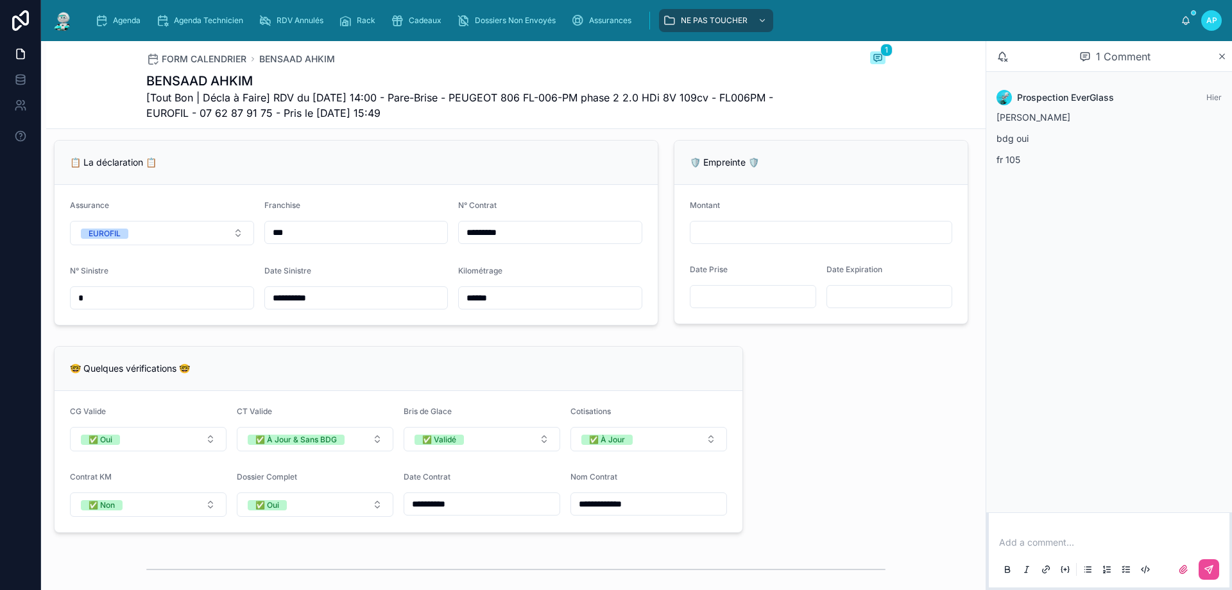
scroll to position [834, 0]
click at [126, 309] on input "*" at bounding box center [162, 300] width 183 height 18
type input "*******"
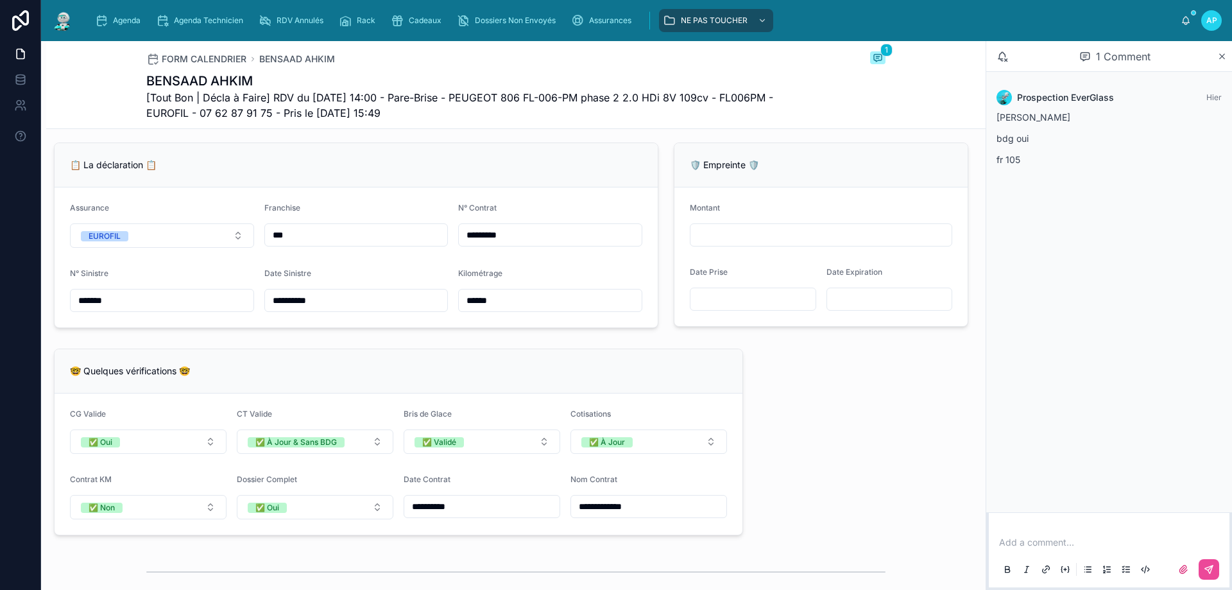
click at [259, 182] on div "📋 La déclaration 📋" at bounding box center [356, 165] width 603 height 44
click at [384, 187] on div "📋 La déclaration 📋" at bounding box center [356, 165] width 603 height 44
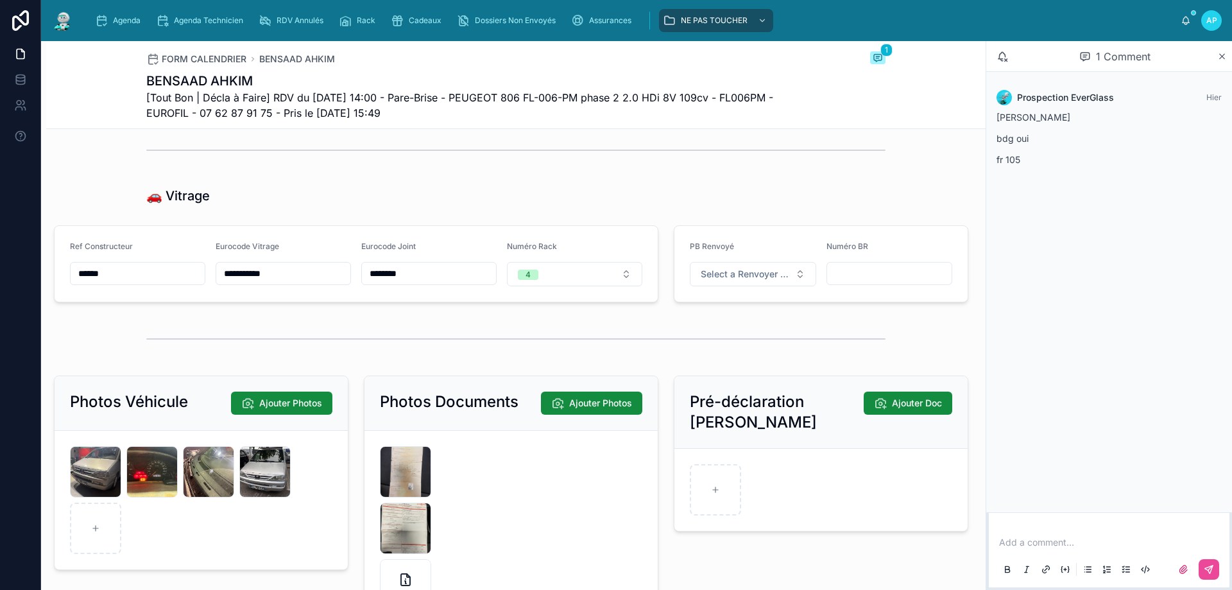
scroll to position [1540, 0]
click at [270, 475] on div "IMG_5038-(1) .jpeg" at bounding box center [264, 470] width 51 height 51
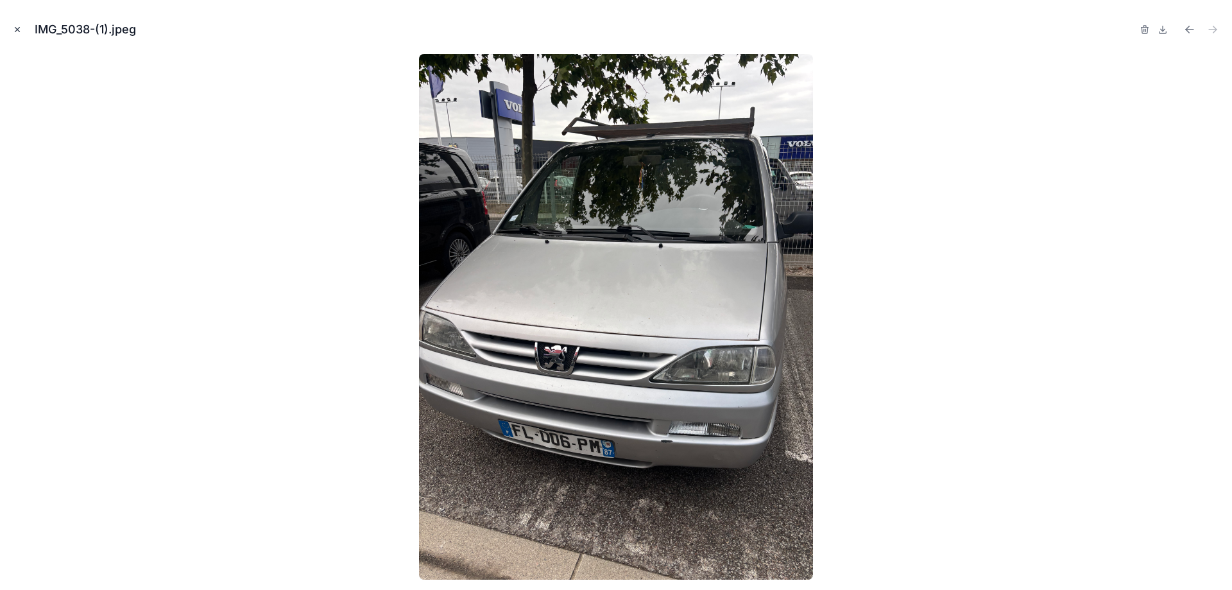
click at [11, 31] on button "Close modal" at bounding box center [17, 29] width 14 height 14
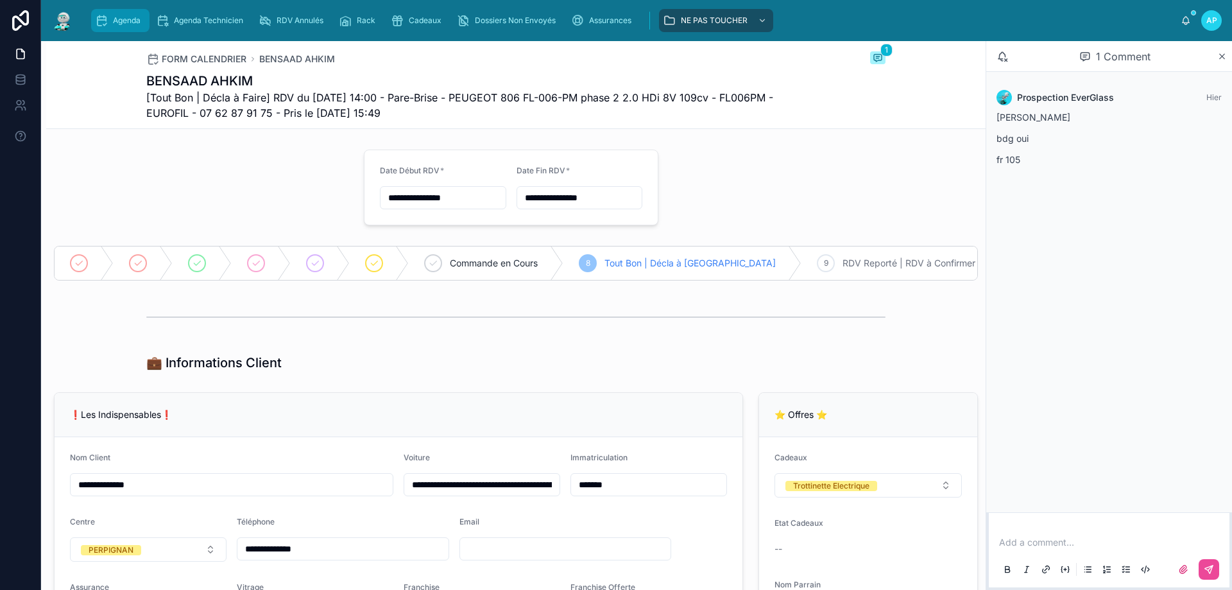
click at [109, 13] on div "Agenda" at bounding box center [120, 20] width 51 height 21
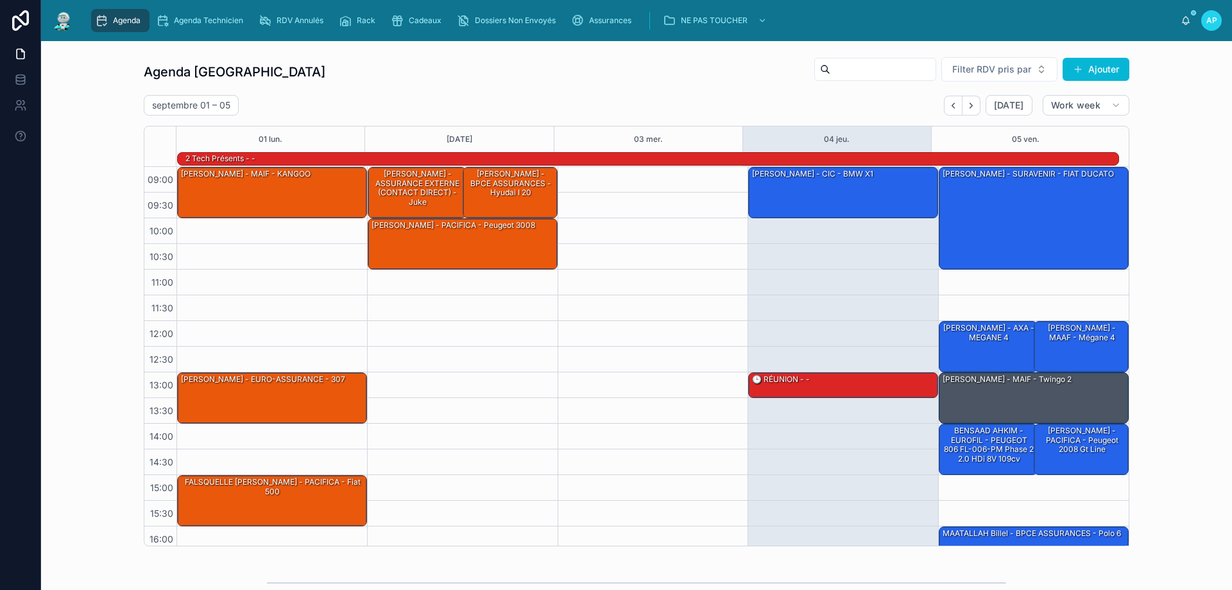
scroll to position [84, 0]
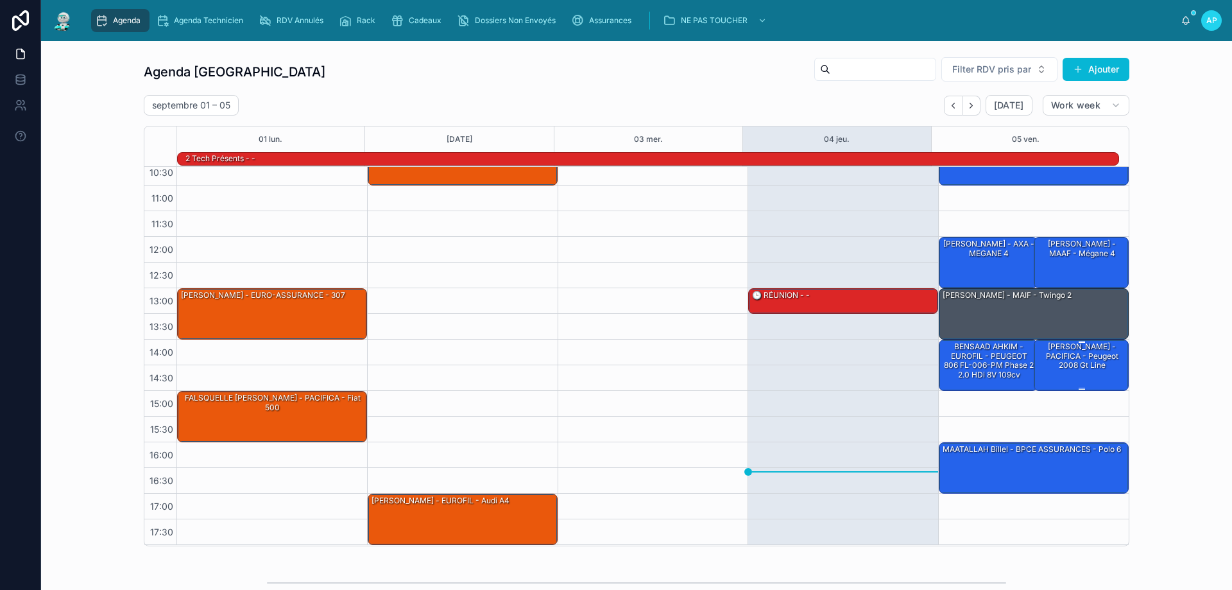
click at [1056, 370] on div "[PERSON_NAME] - PACIFICA - Peugeot 2008 gt line" at bounding box center [1081, 356] width 91 height 30
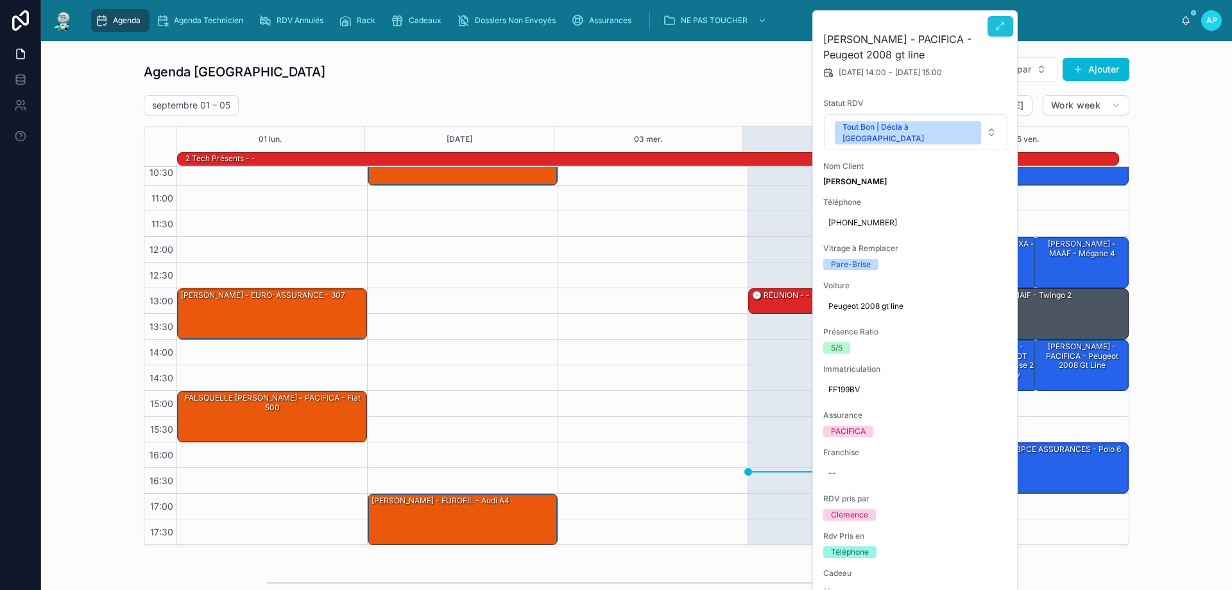
click at [1002, 21] on icon at bounding box center [1000, 26] width 10 height 10
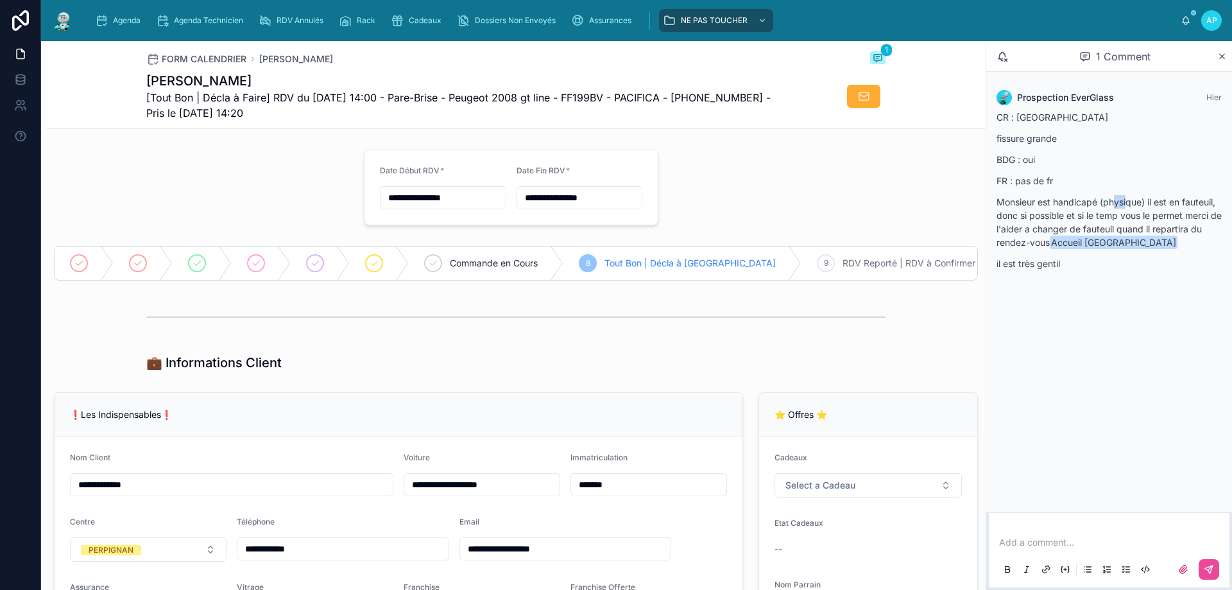
click at [1128, 201] on p "Monsieur est handicapé (physique) il est en fauteuil, donc si possible et si le…" at bounding box center [1109, 222] width 225 height 54
click at [1080, 209] on p "Monsieur est handicapé (physique) il est en fauteuil, donc si possible et si le…" at bounding box center [1109, 222] width 225 height 54
click at [117, 19] on span "Agenda" at bounding box center [127, 20] width 28 height 10
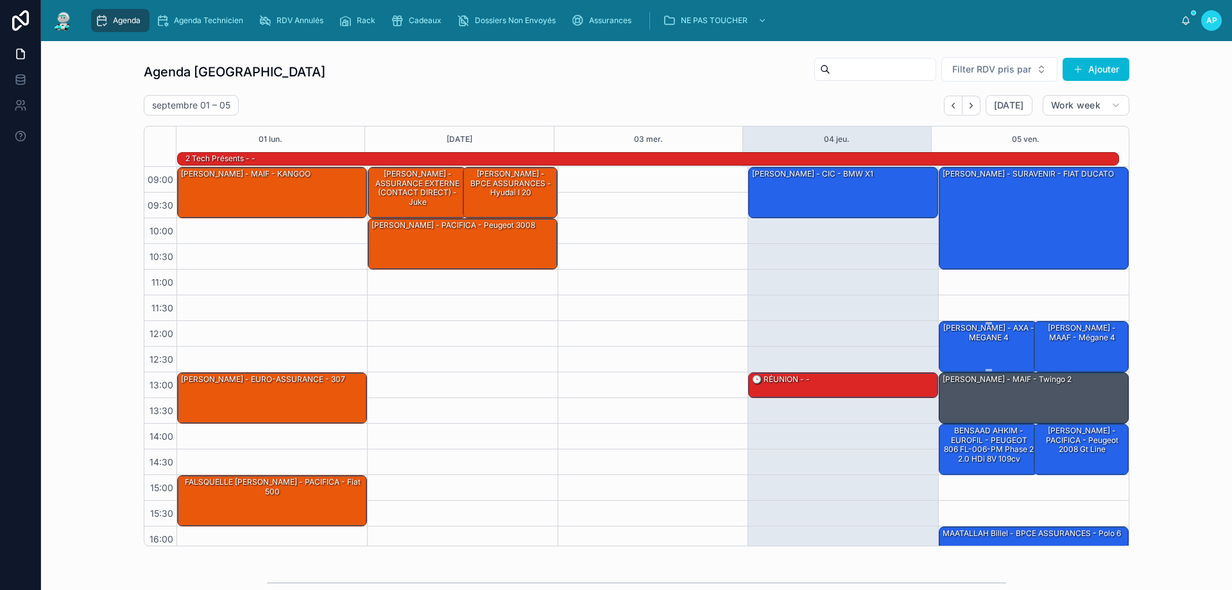
click at [972, 344] on div "[PERSON_NAME] - AXA - MEGANE 4" at bounding box center [988, 332] width 95 height 22
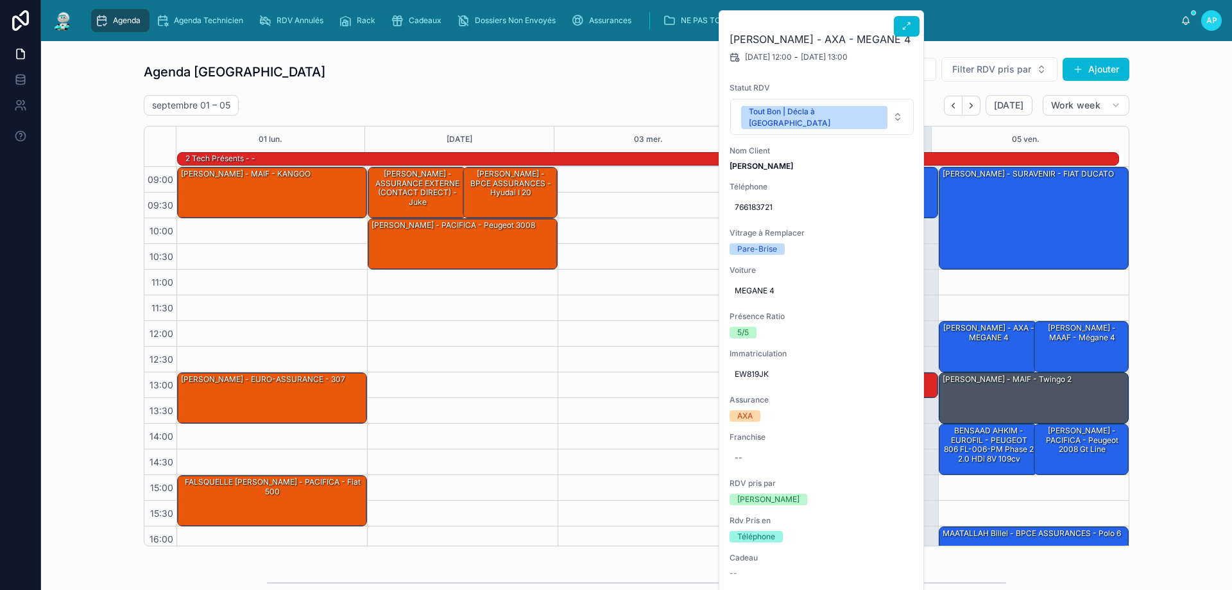
click at [888, 30] on div "ROGER Gabrielle - AXA - MEGANE 4 05/09/2025 12:00 - 05/09/2025 13:00 Statut RDV…" at bounding box center [821, 553] width 205 height 1084
click at [902, 28] on icon at bounding box center [907, 26] width 10 height 10
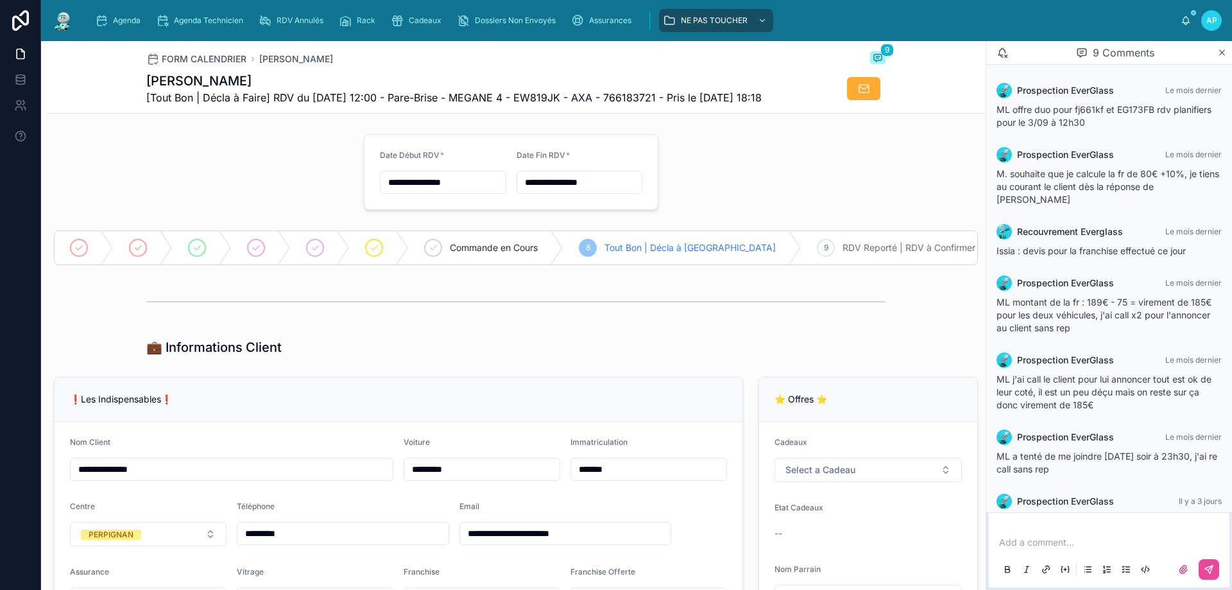
scroll to position [123, 0]
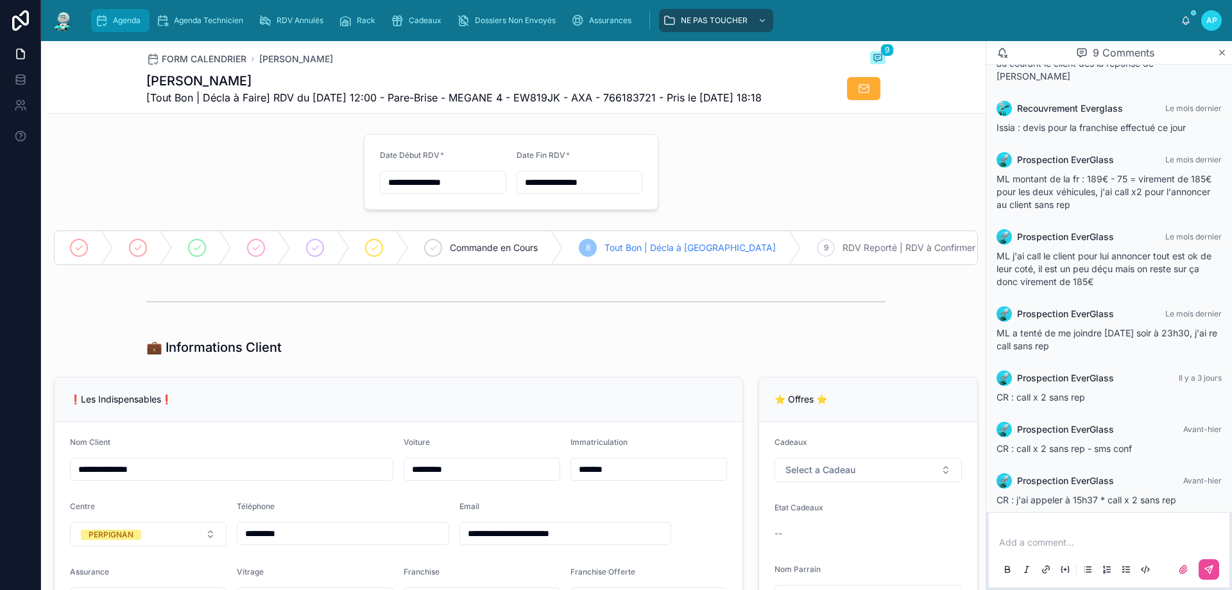
click at [106, 19] on icon "scrollable content" at bounding box center [101, 20] width 13 height 13
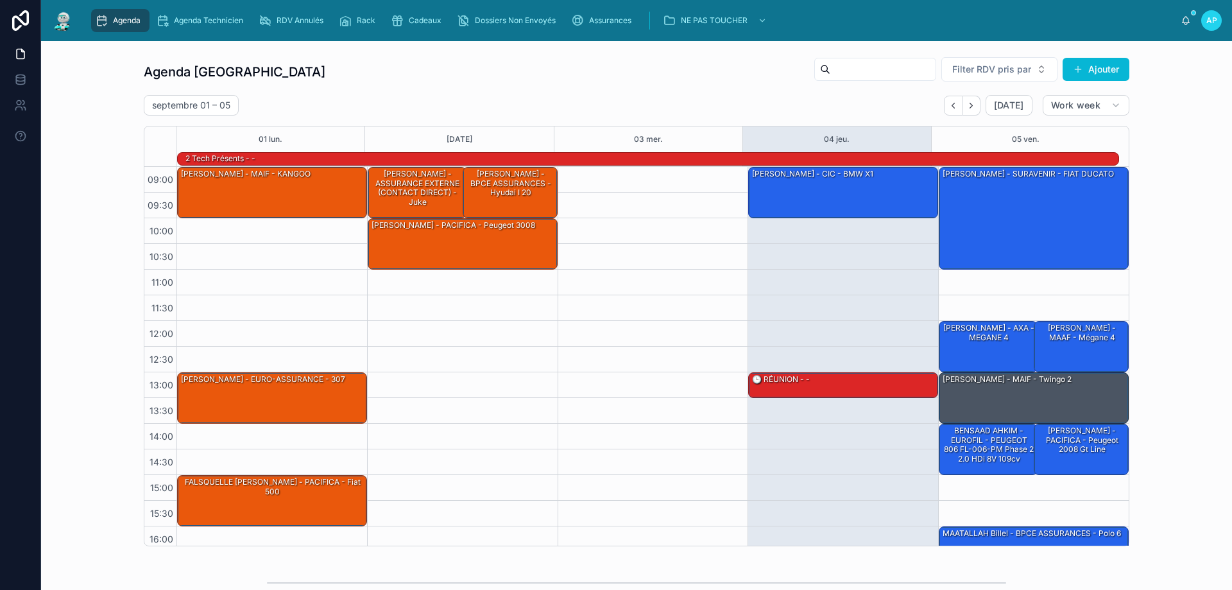
scroll to position [84, 0]
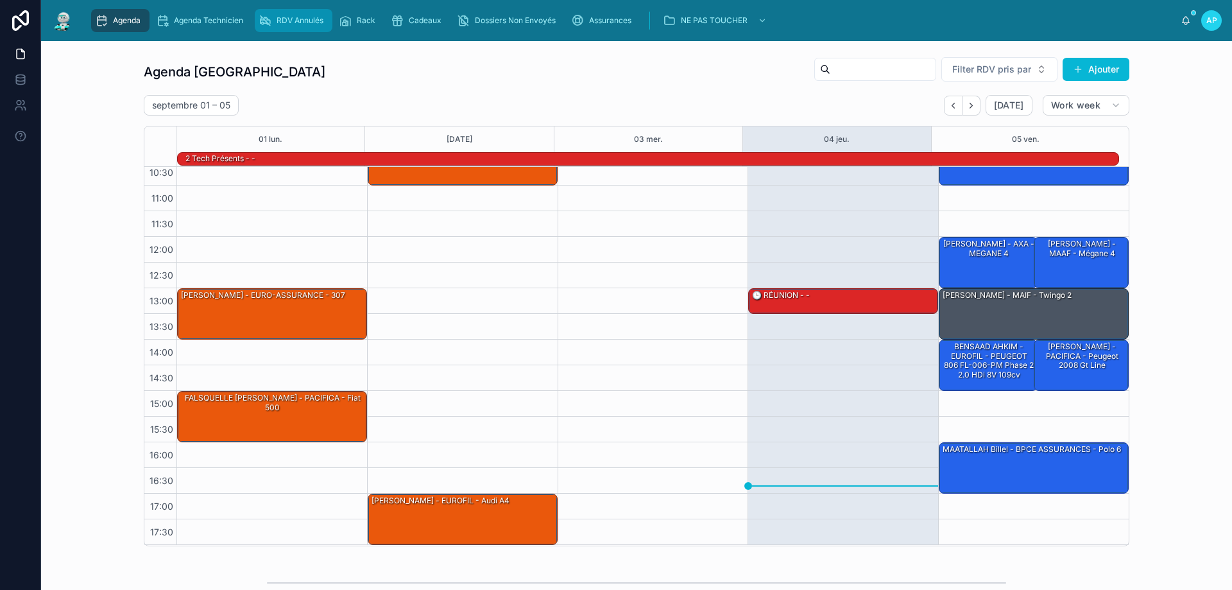
click at [273, 18] on div "RDV Annulés" at bounding box center [294, 20] width 70 height 21
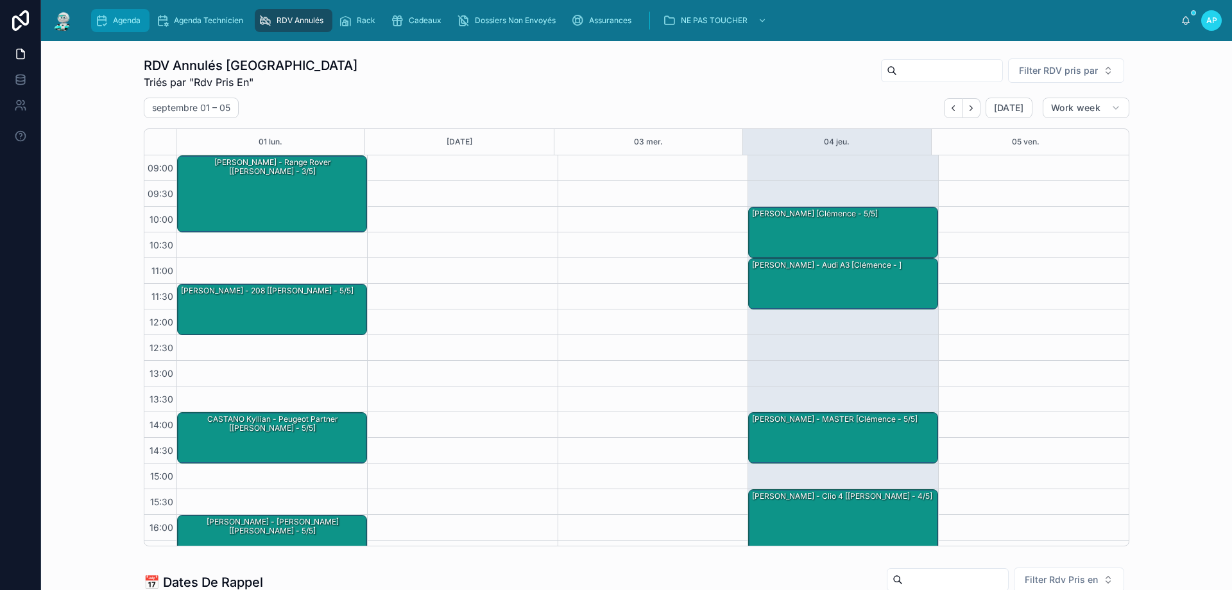
click at [126, 13] on div "Agenda" at bounding box center [120, 20] width 51 height 21
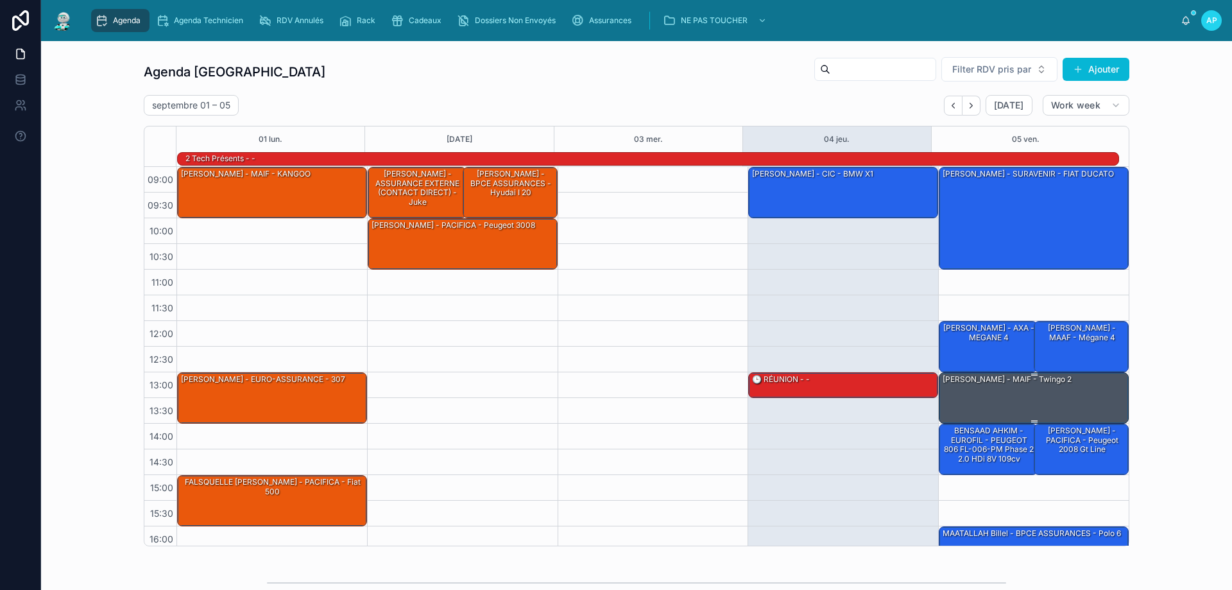
click at [946, 395] on div "[PERSON_NAME] - MAIF - Twingo 2" at bounding box center [1034, 397] width 186 height 49
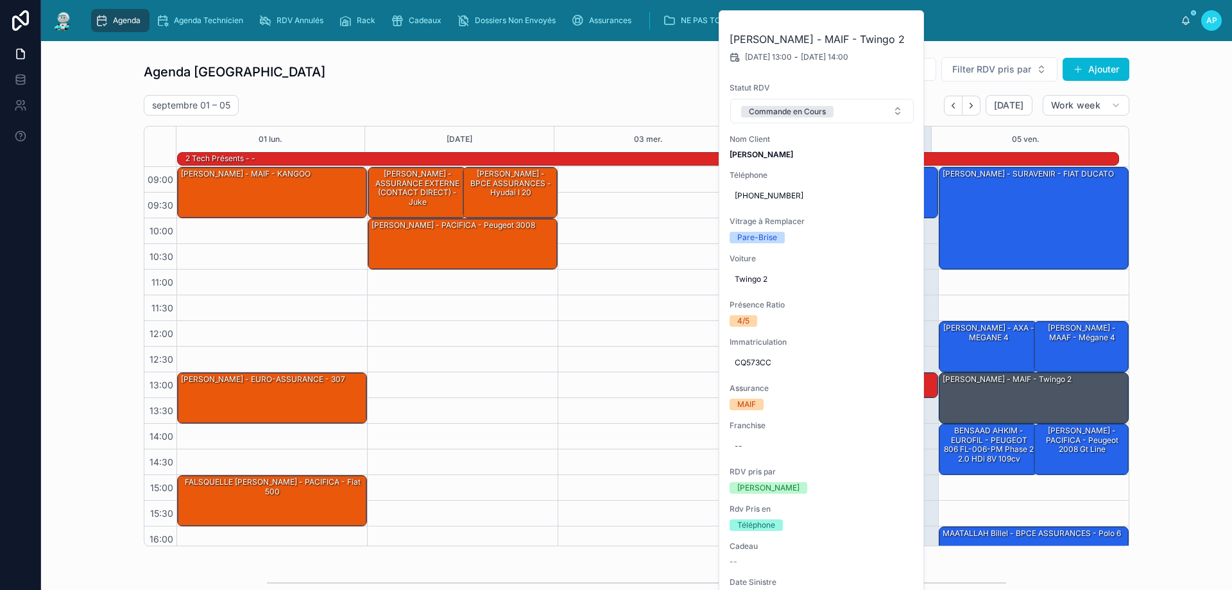
click at [1185, 261] on div "Agenda Perpignan Filter RDV pris par Ajouter septembre 01 – 05 Today Work week …" at bounding box center [636, 301] width 1170 height 500
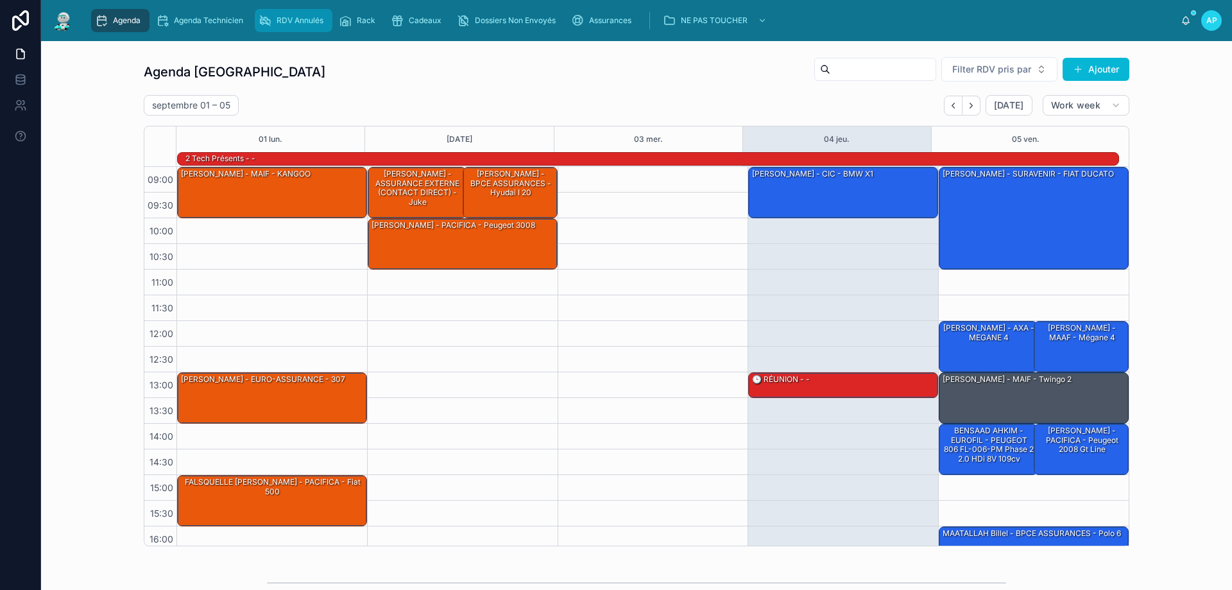
click at [289, 26] on div "RDV Annulés" at bounding box center [294, 20] width 70 height 21
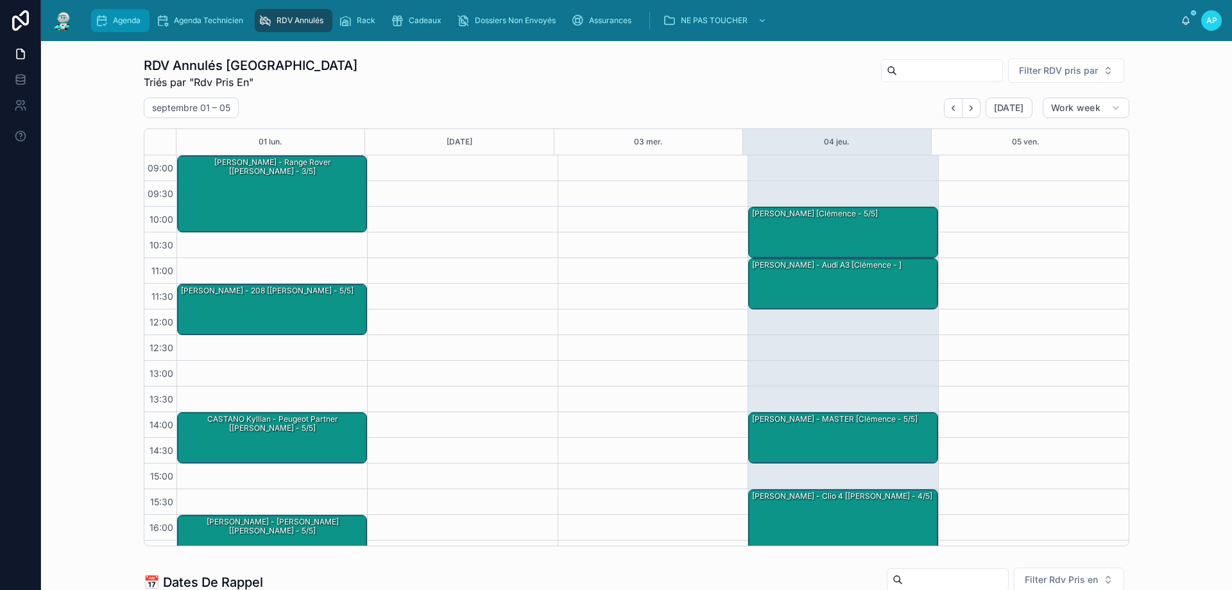
click at [117, 17] on span "Agenda" at bounding box center [127, 20] width 28 height 10
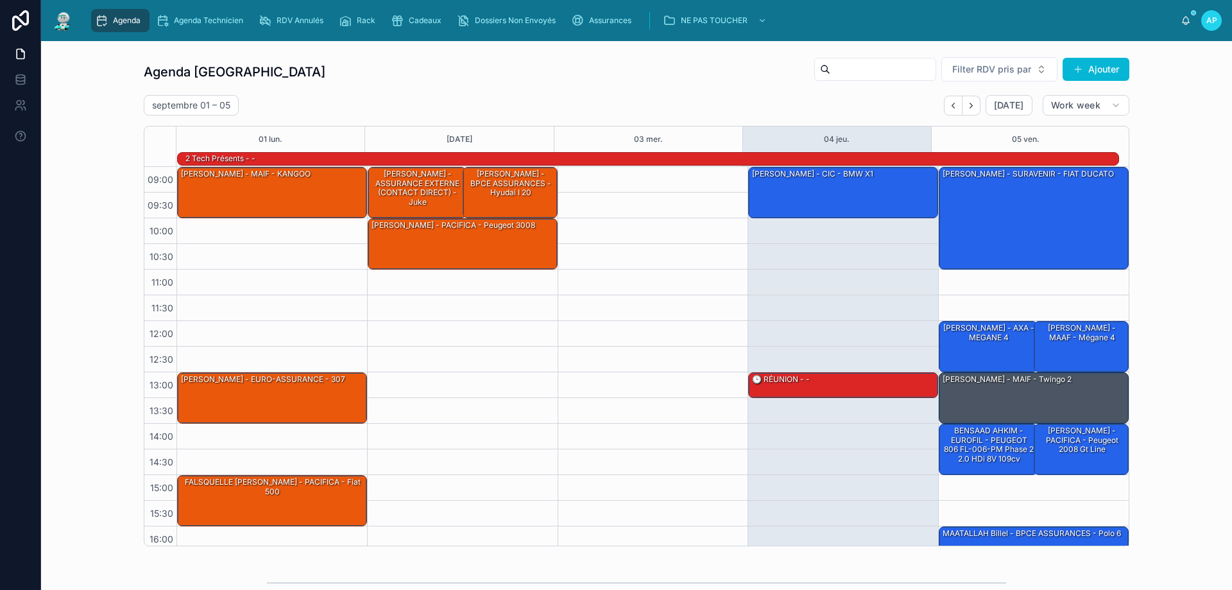
scroll to position [84, 0]
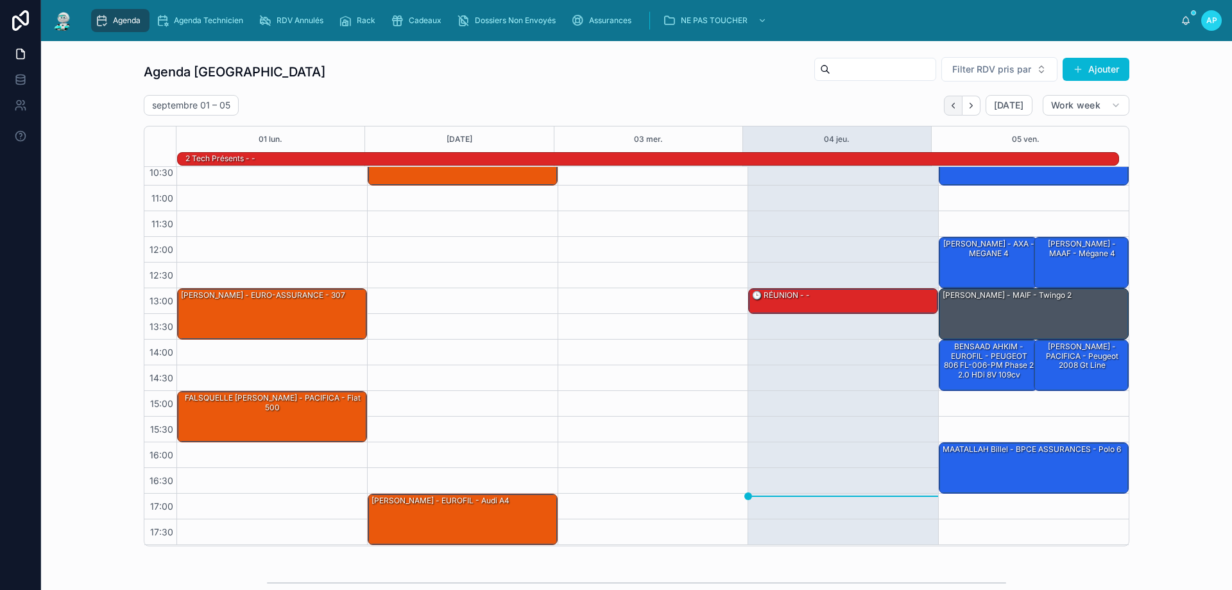
click at [945, 104] on button "Back" at bounding box center [953, 106] width 19 height 20
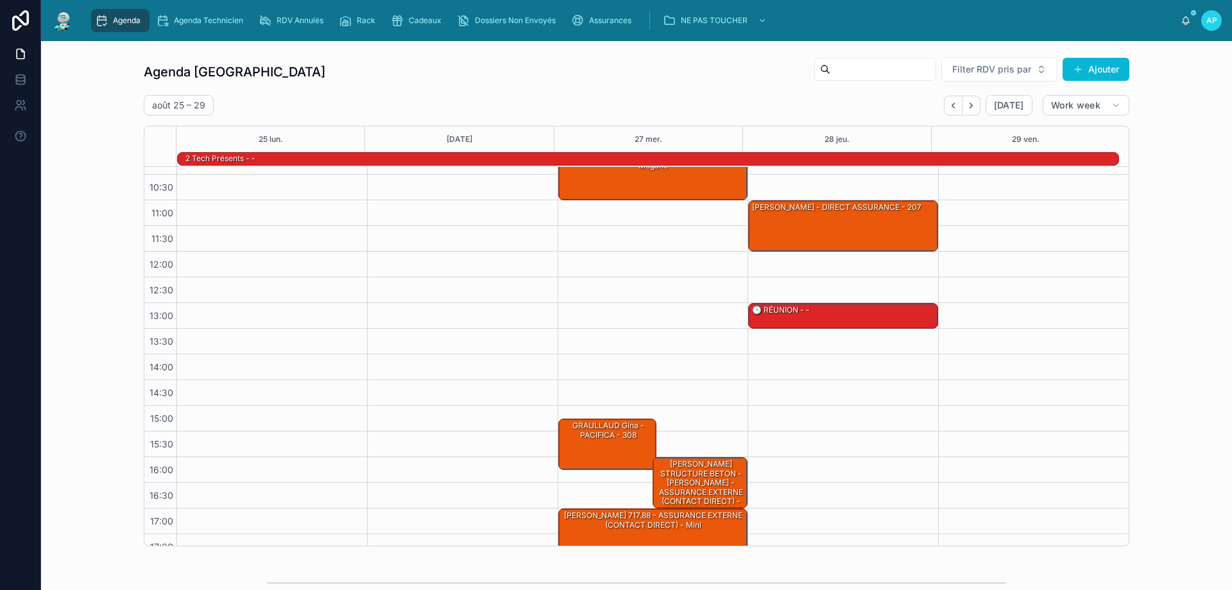
scroll to position [84, 0]
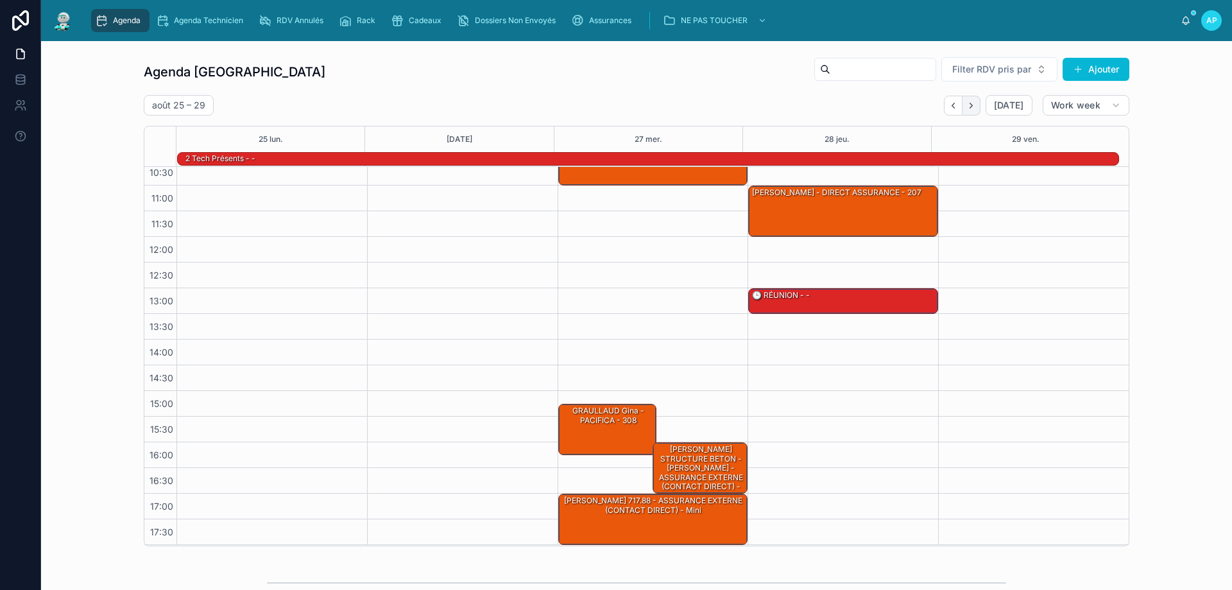
click at [974, 107] on button "Next" at bounding box center [972, 106] width 18 height 20
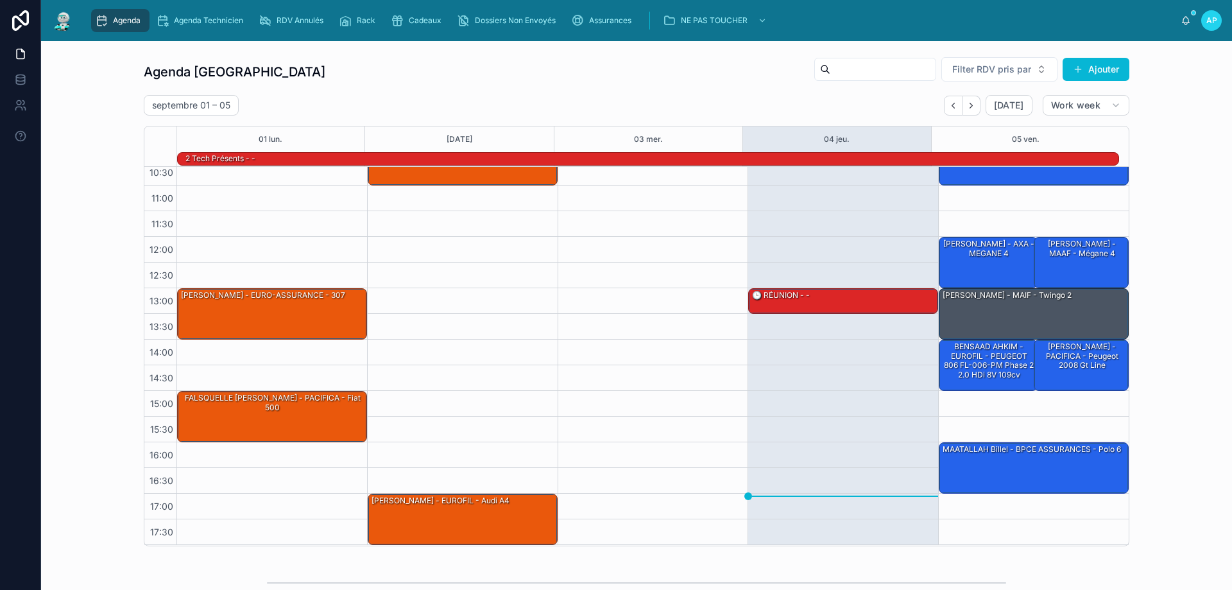
click at [974, 107] on button "Next" at bounding box center [972, 106] width 18 height 20
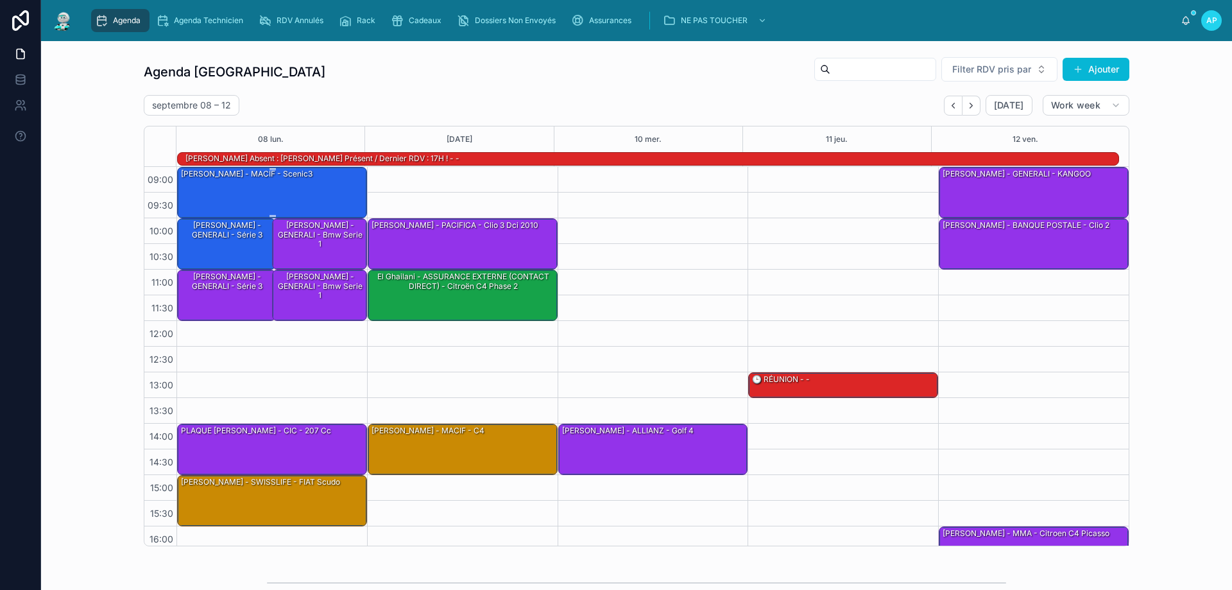
click at [237, 200] on div "Bach Cassandra - MACIF - scenic3" at bounding box center [273, 191] width 186 height 49
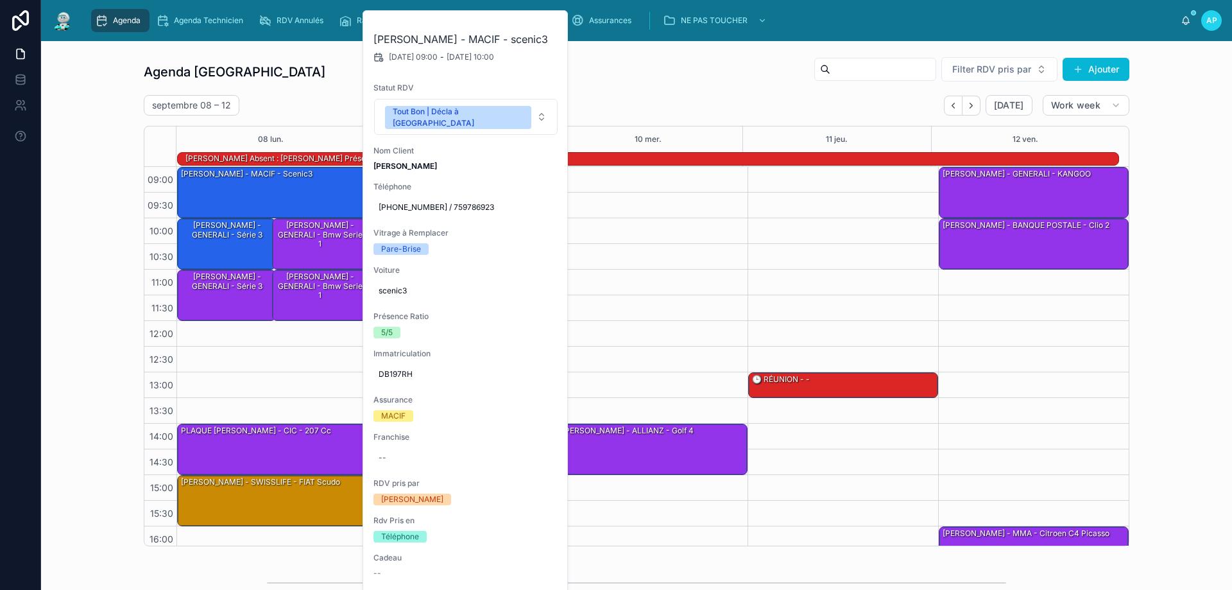
click at [616, 77] on div "Agenda Perpignan Filter RDV pris par Ajouter" at bounding box center [637, 71] width 986 height 31
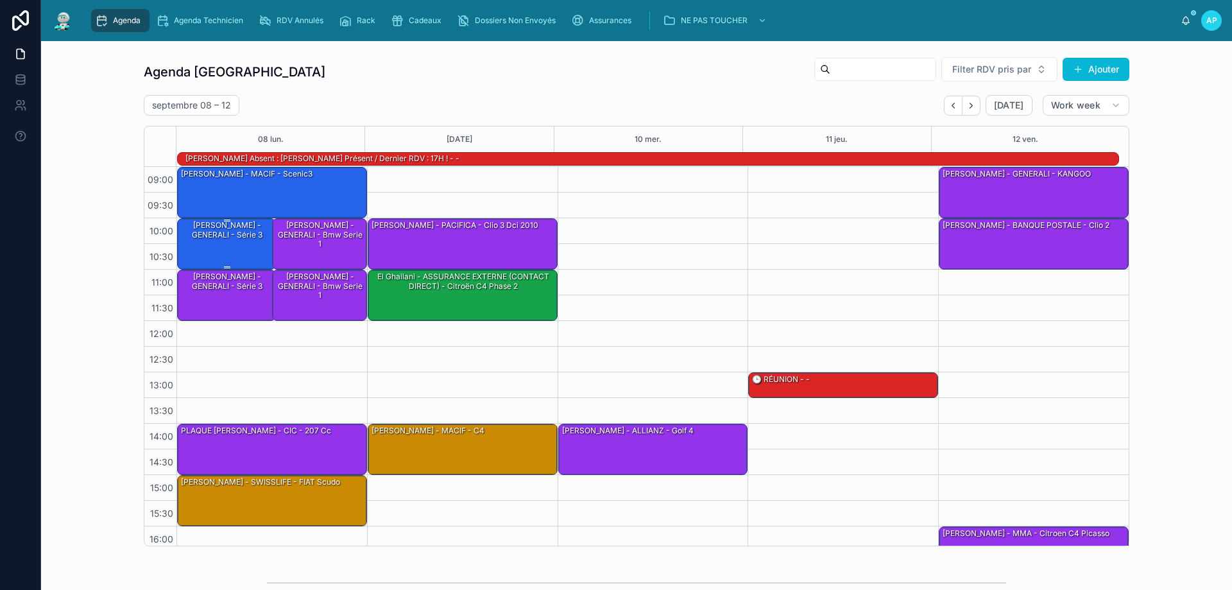
click at [207, 234] on div "DANIEL Lubramo - GENERALI - série 3" at bounding box center [227, 229] width 95 height 21
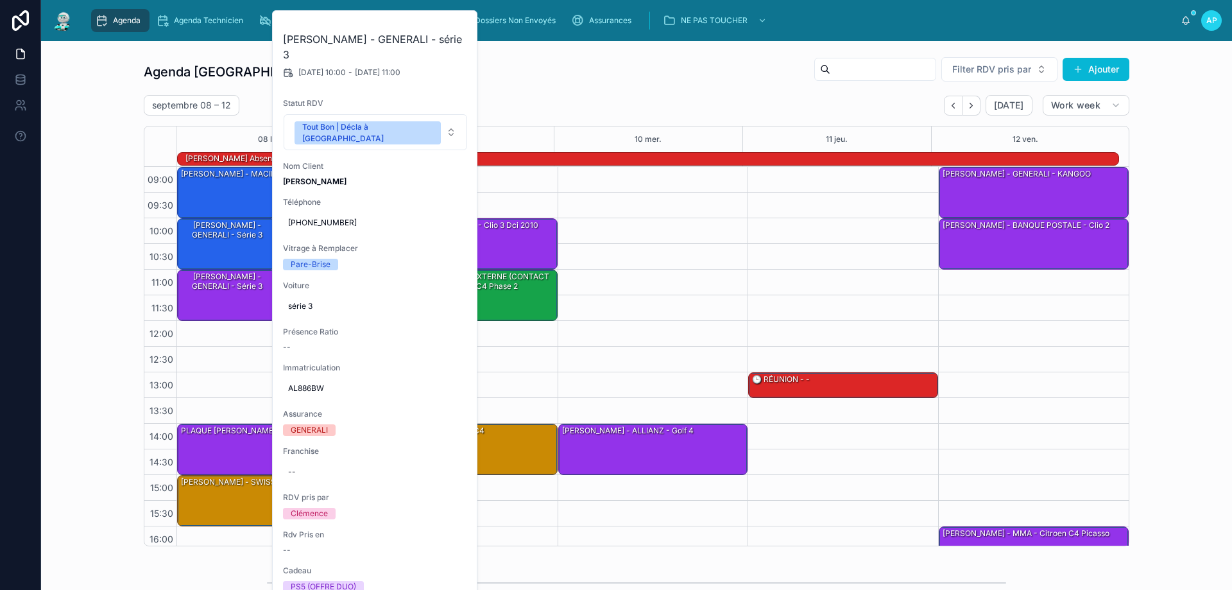
click at [501, 103] on div "septembre 08 – 12 Today Work week" at bounding box center [637, 105] width 986 height 21
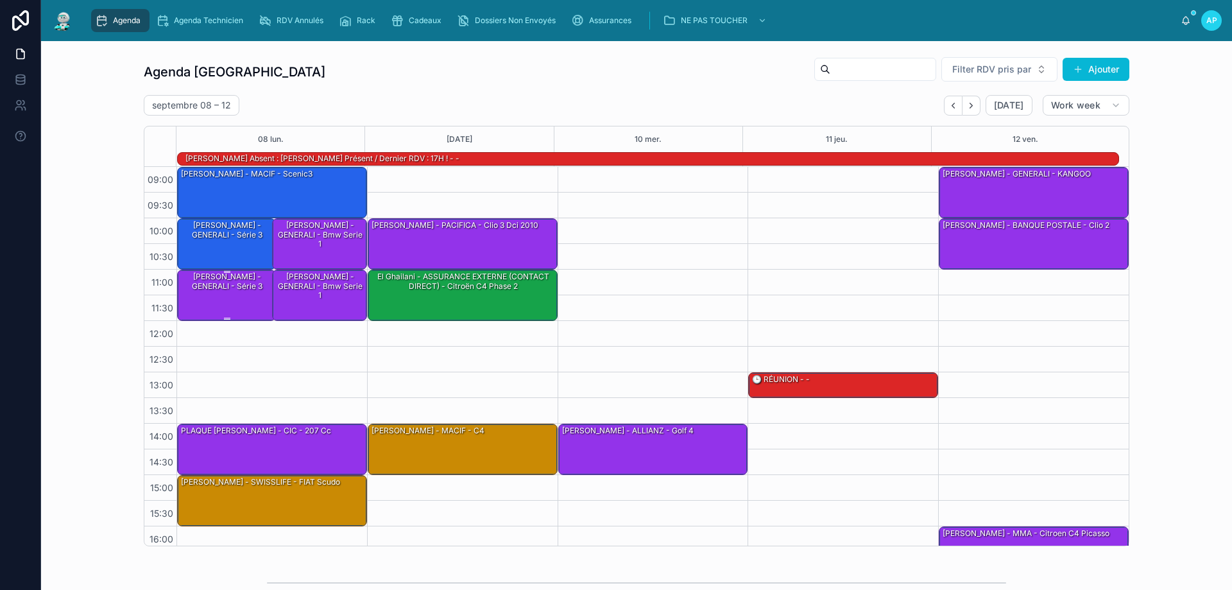
click at [230, 281] on div "DANIEL Lubramo - GENERALI - série 3" at bounding box center [227, 281] width 95 height 21
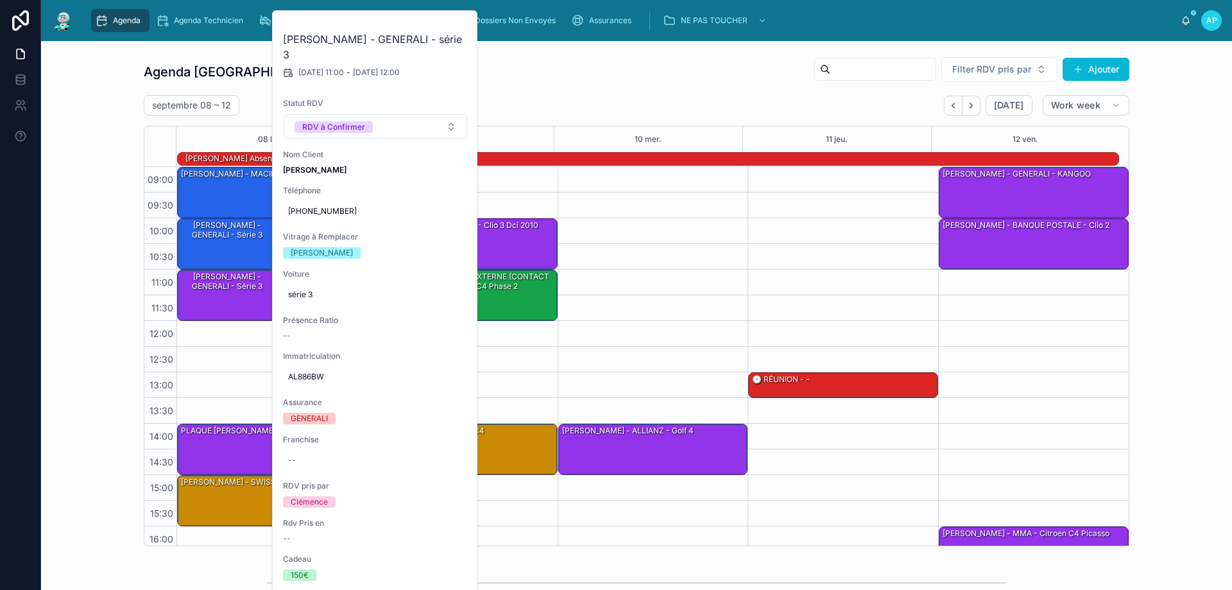
click at [226, 373] on div "09:00 – 10:00 Bach Cassandra - MACIF - scenic3 10:00 – 11:00 DANIEL Lubramo - G…" at bounding box center [271, 398] width 191 height 462
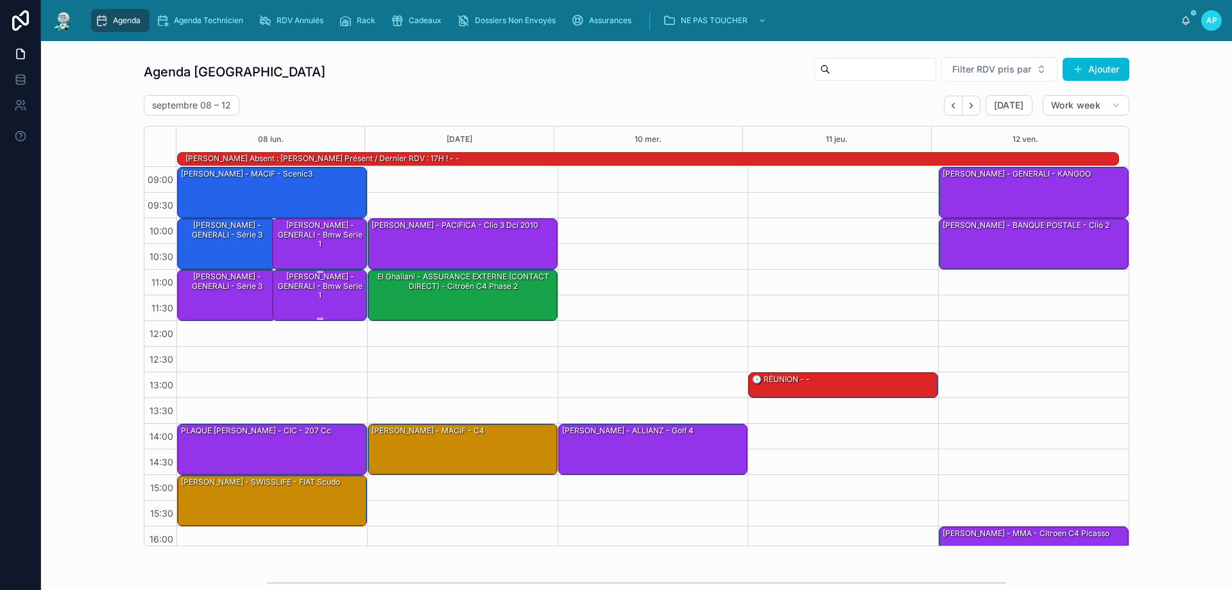
click at [295, 293] on div "DANIEL Lubramo - GENERALI - Bmw serie 1" at bounding box center [320, 286] width 91 height 30
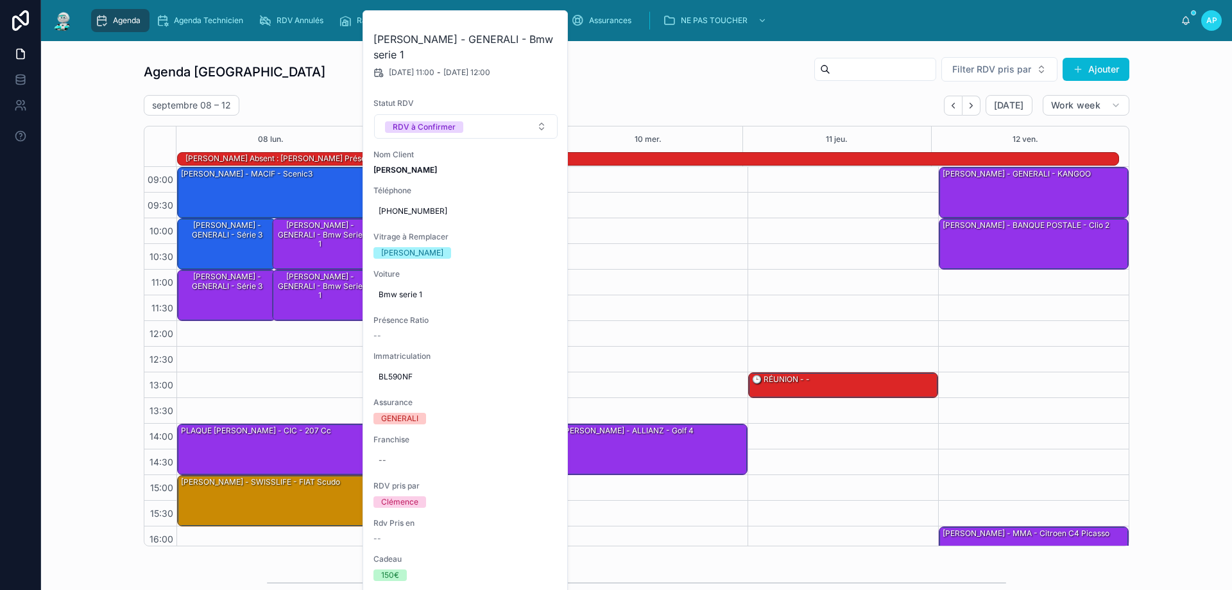
click at [264, 371] on div "09:00 – 10:00 Bach Cassandra - MACIF - scenic3 10:00 – 11:00 DANIEL Lubramo - G…" at bounding box center [271, 398] width 191 height 462
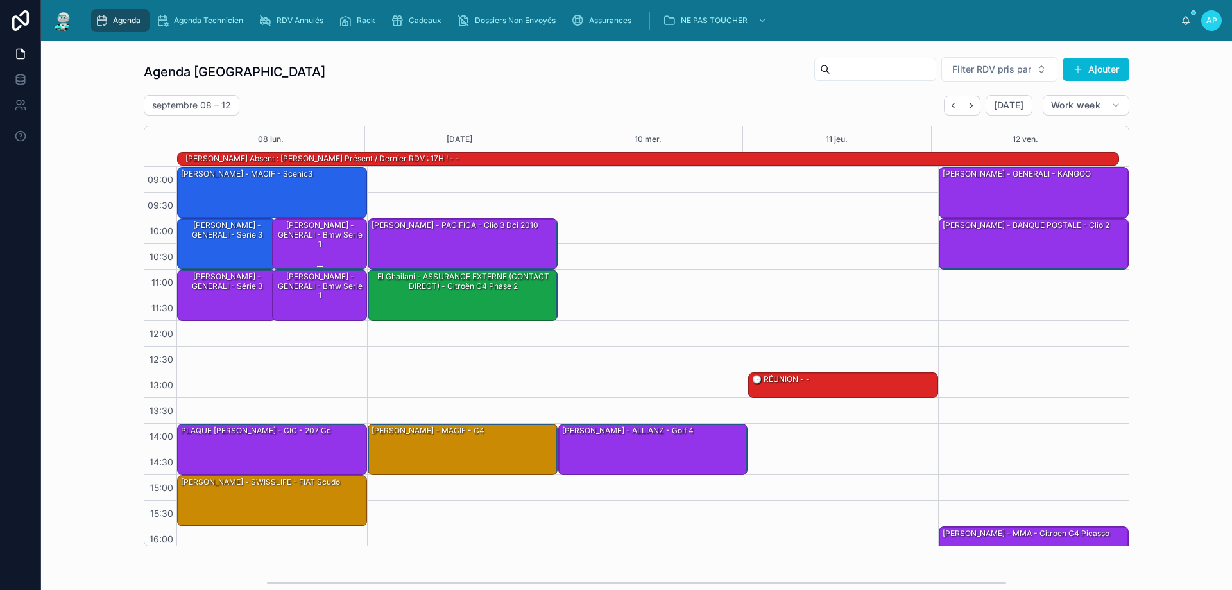
click at [307, 247] on div "DANIEL Lubramo - GENERALI - Bmw serie 1" at bounding box center [320, 234] width 91 height 30
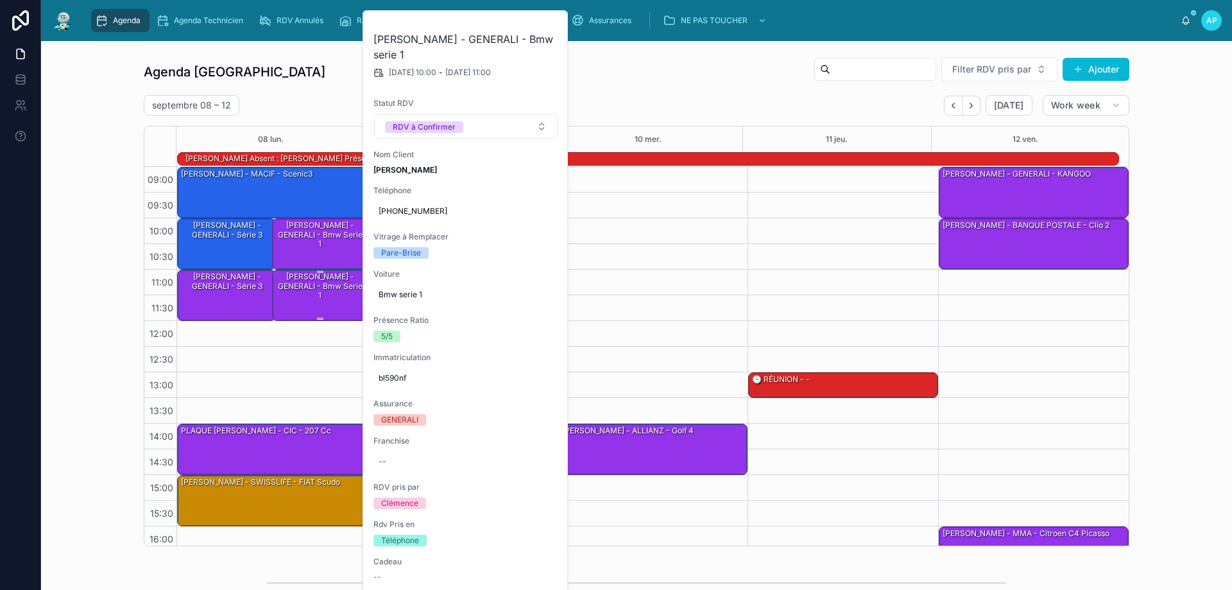
click at [287, 280] on div "DANIEL Lubramo - GENERALI - Bmw serie 1" at bounding box center [320, 286] width 91 height 30
click at [263, 376] on div "09:00 – 10:00 Bach Cassandra - MACIF - scenic3 10:00 – 11:00 DANIEL Lubramo - G…" at bounding box center [271, 398] width 191 height 462
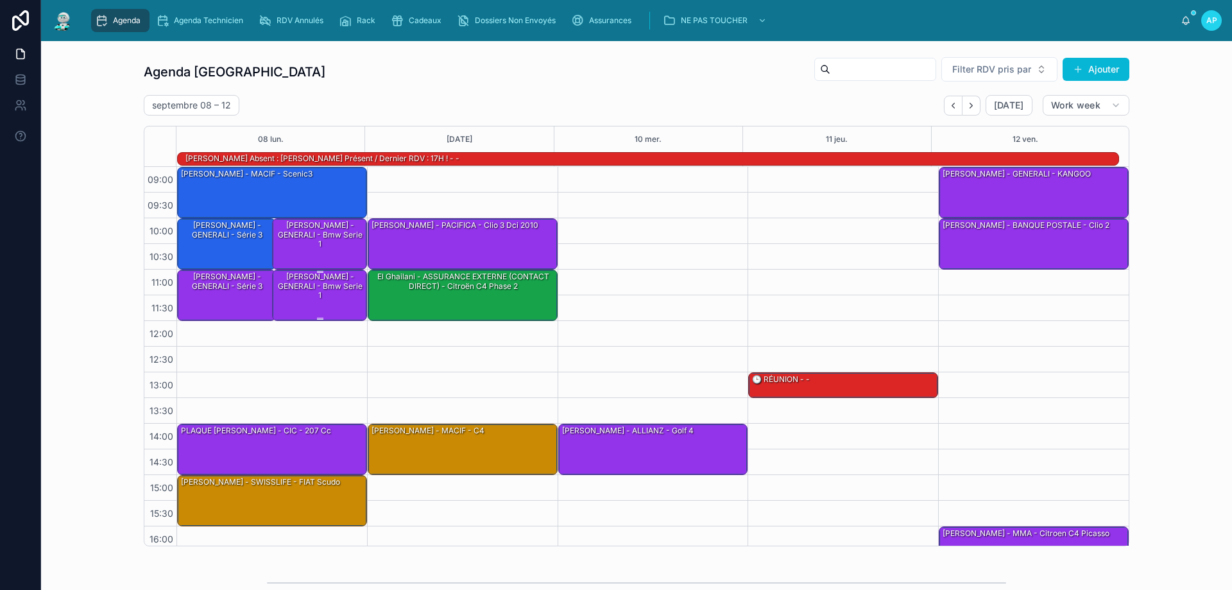
click at [331, 284] on div "DANIEL Lubramo - GENERALI - Bmw serie 1" at bounding box center [320, 286] width 91 height 30
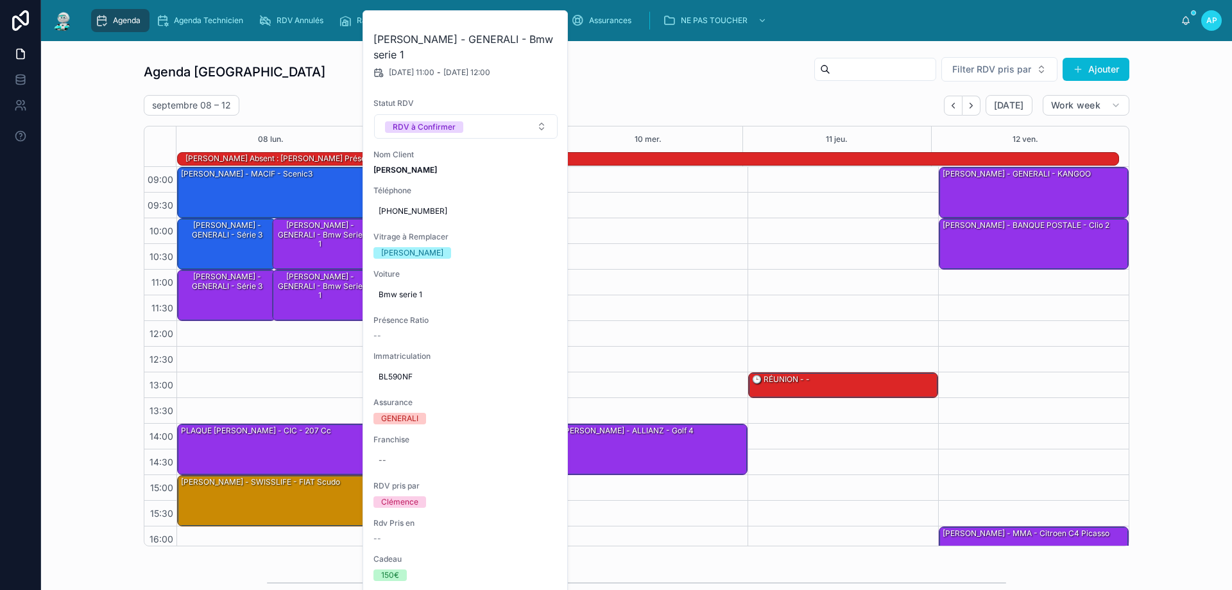
click at [295, 77] on div "Agenda Perpignan Filter RDV pris par Ajouter" at bounding box center [637, 71] width 986 height 31
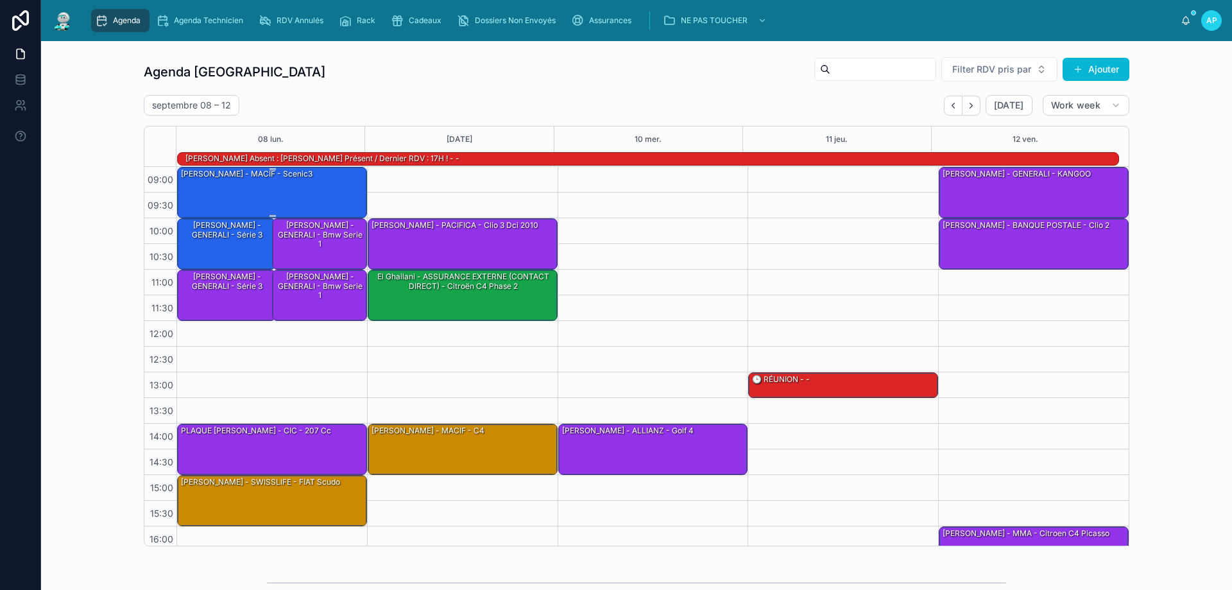
click at [287, 191] on div "Bach Cassandra - MACIF - scenic3" at bounding box center [273, 191] width 186 height 49
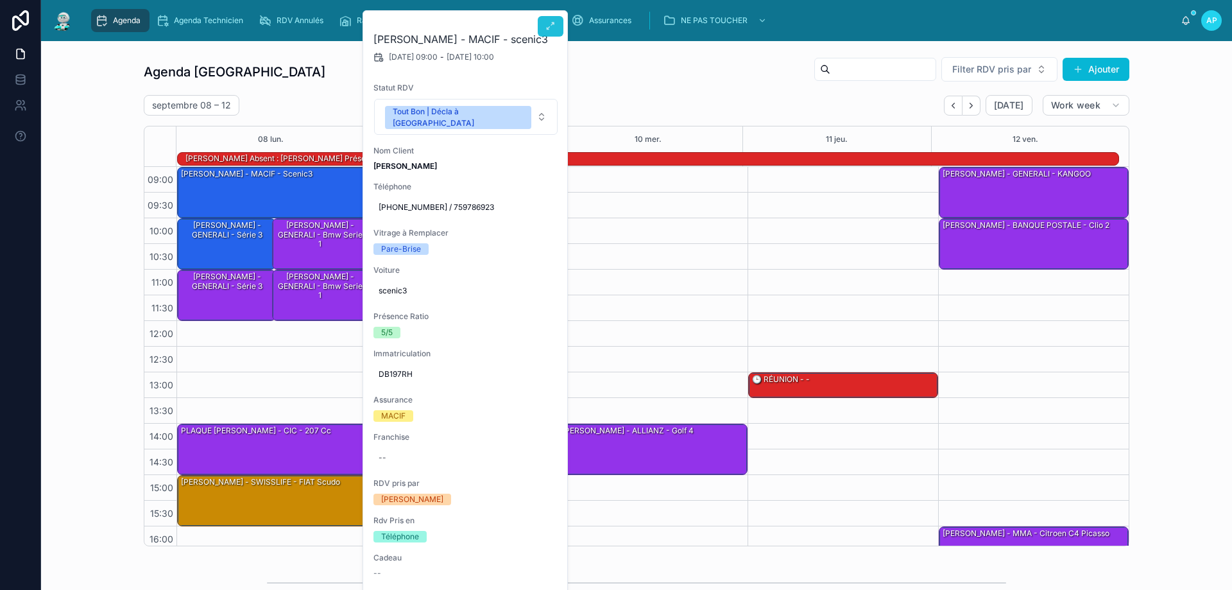
click at [546, 24] on icon at bounding box center [550, 26] width 10 height 10
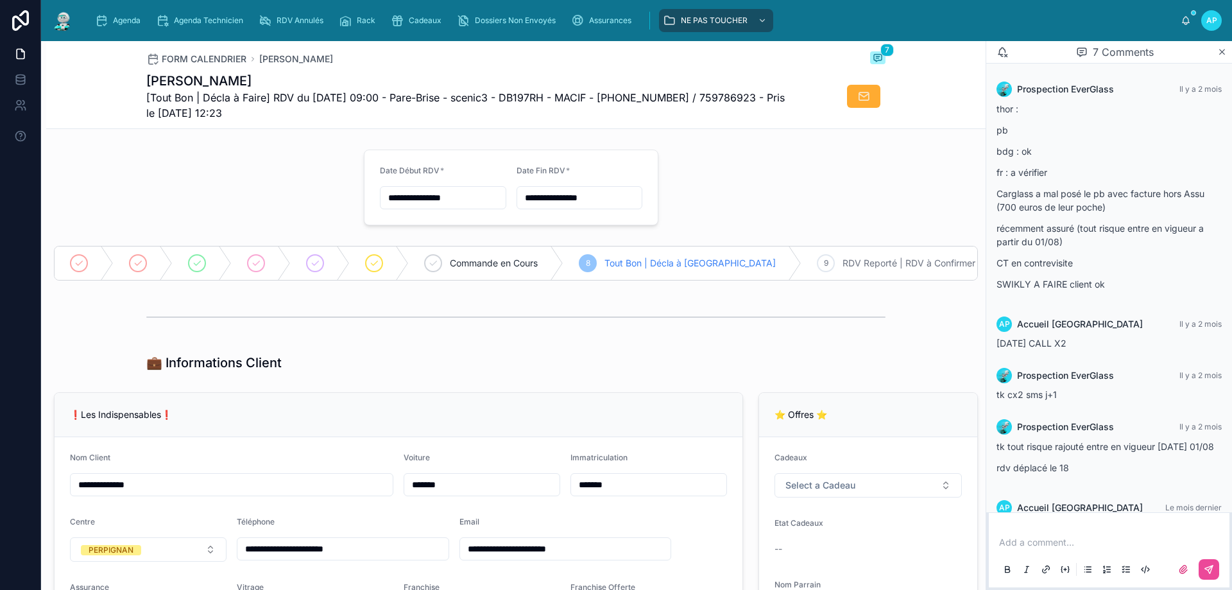
scroll to position [169, 0]
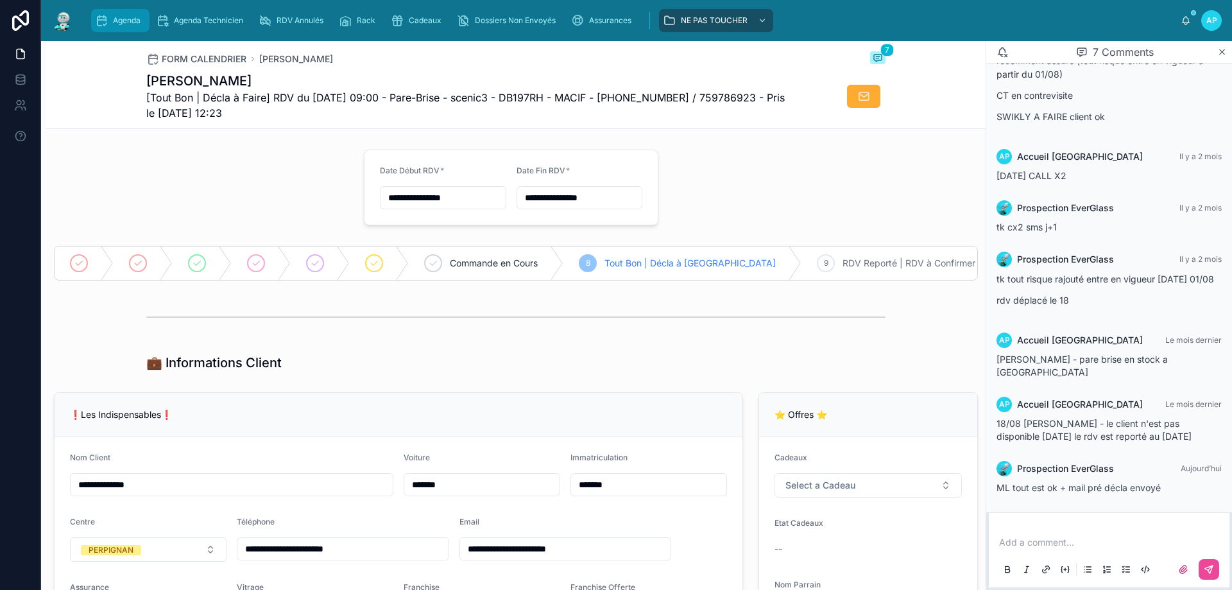
click at [116, 17] on span "Agenda" at bounding box center [127, 20] width 28 height 10
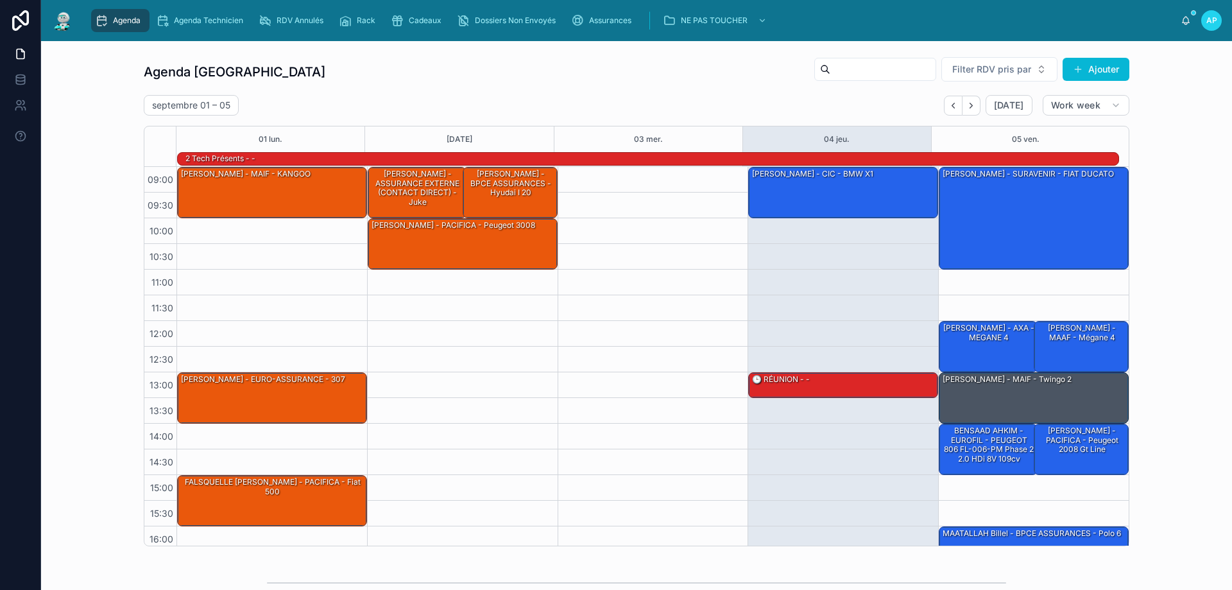
scroll to position [84, 0]
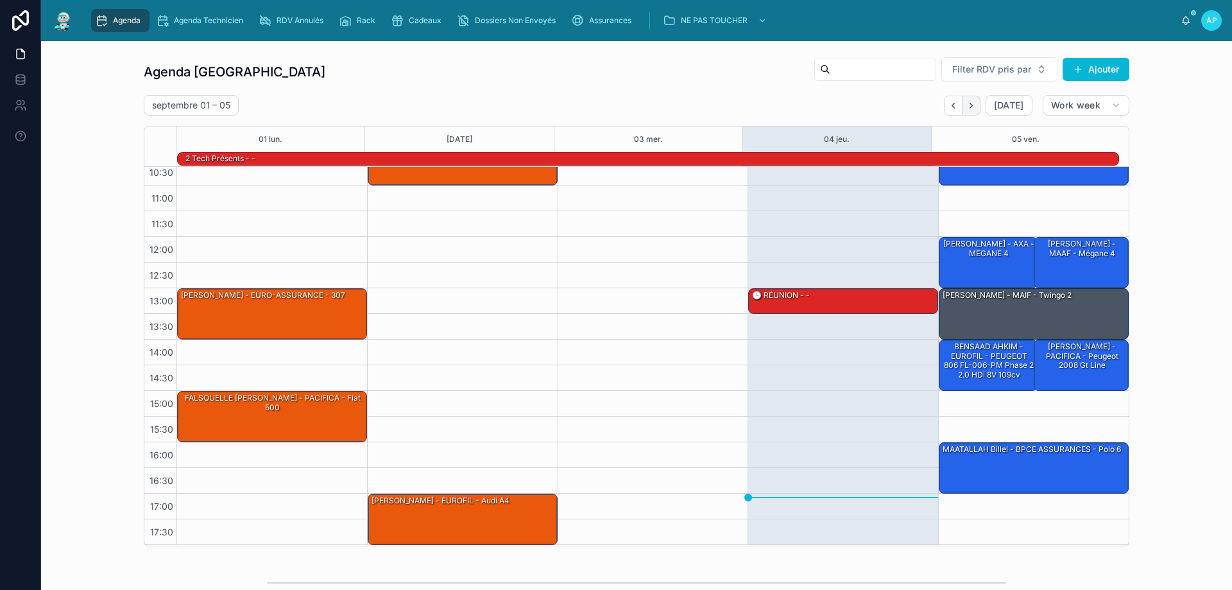
click at [970, 105] on icon "Next" at bounding box center [971, 105] width 3 height 5
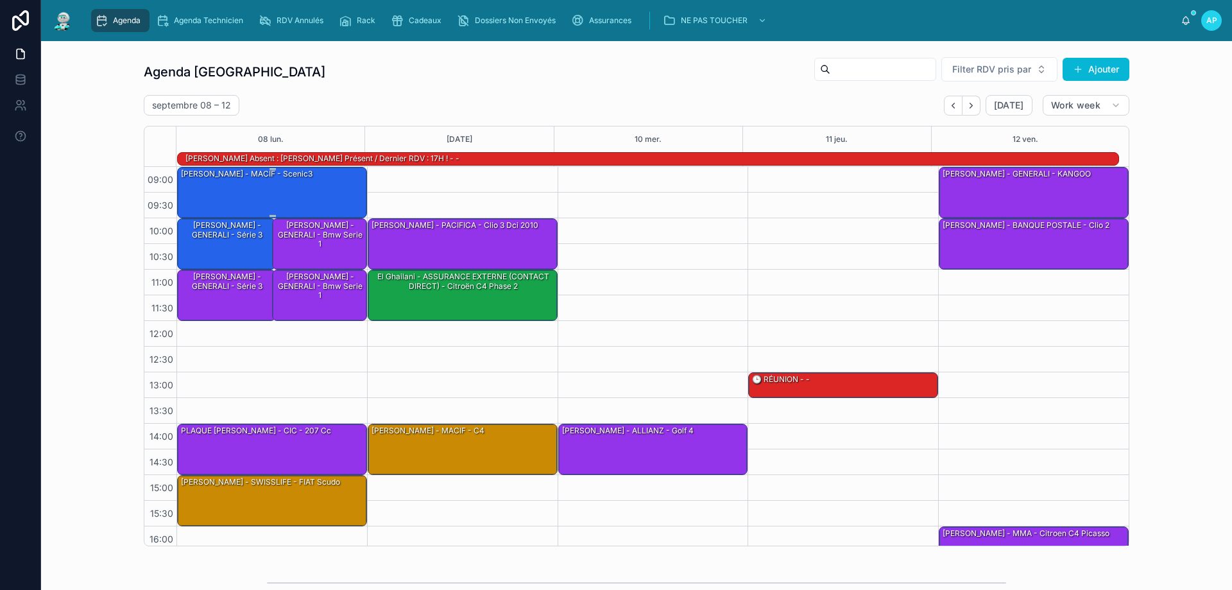
click at [275, 185] on div "Bach Cassandra - MACIF - scenic3" at bounding box center [273, 191] width 186 height 49
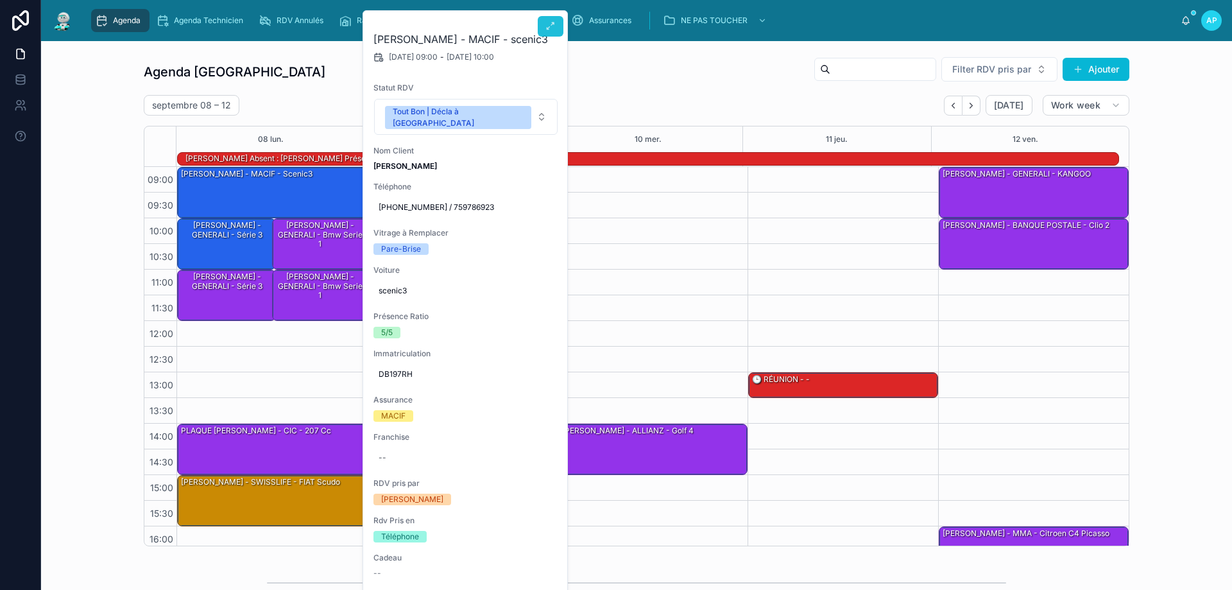
click at [542, 28] on button at bounding box center [551, 26] width 26 height 21
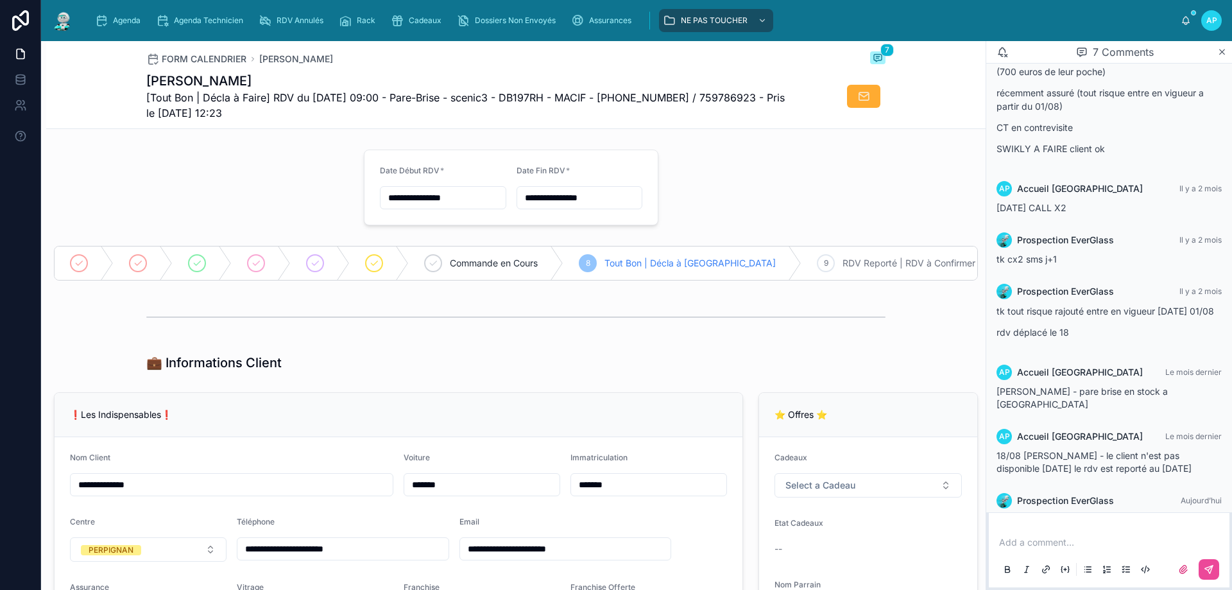
scroll to position [169, 0]
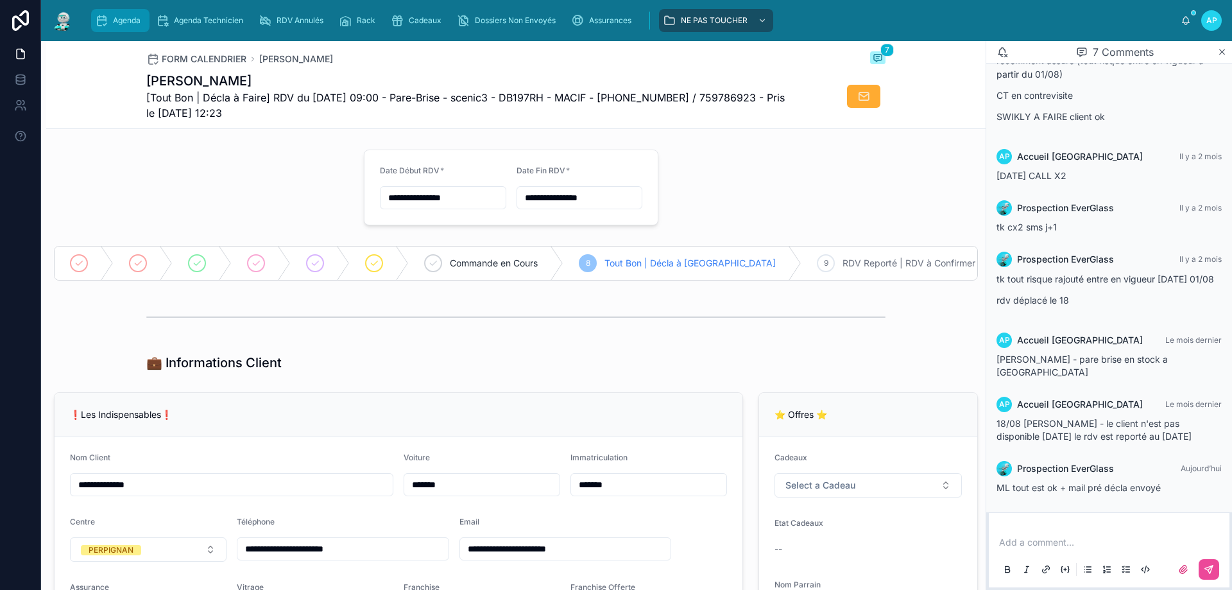
click at [119, 12] on div "Agenda" at bounding box center [120, 20] width 51 height 21
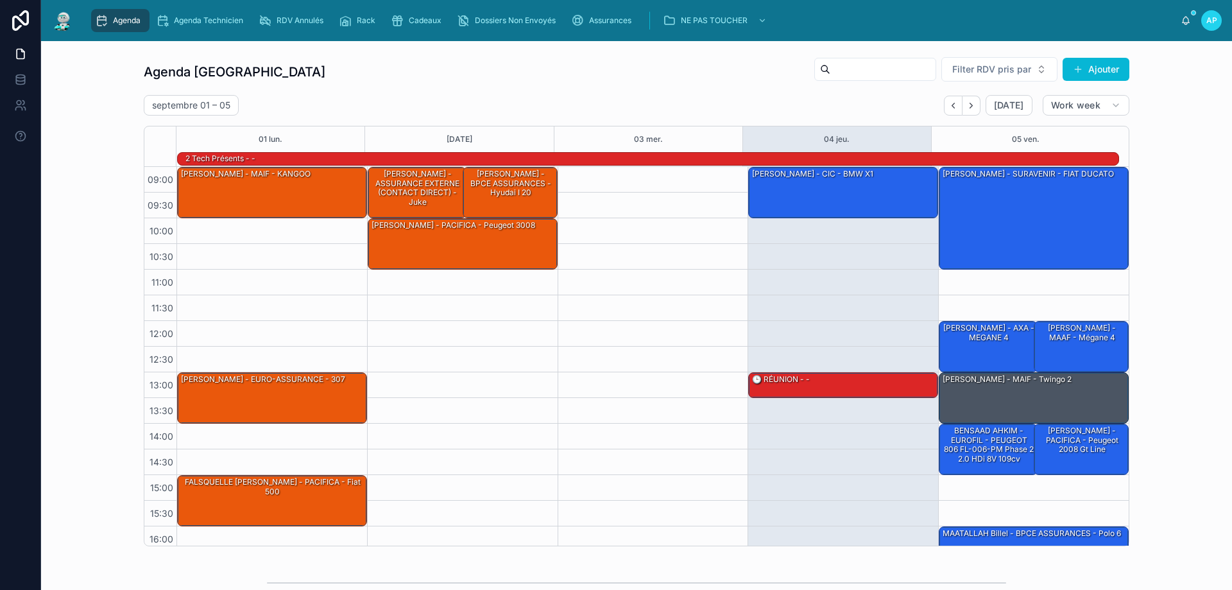
scroll to position [84, 0]
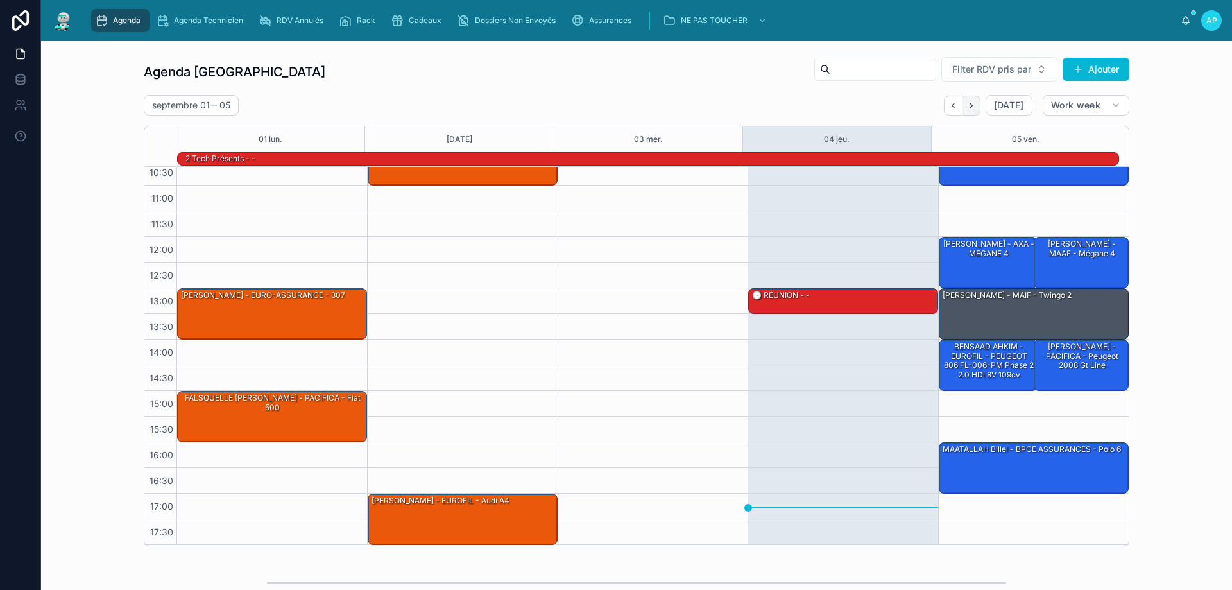
click at [970, 101] on icon "Next" at bounding box center [971, 106] width 10 height 10
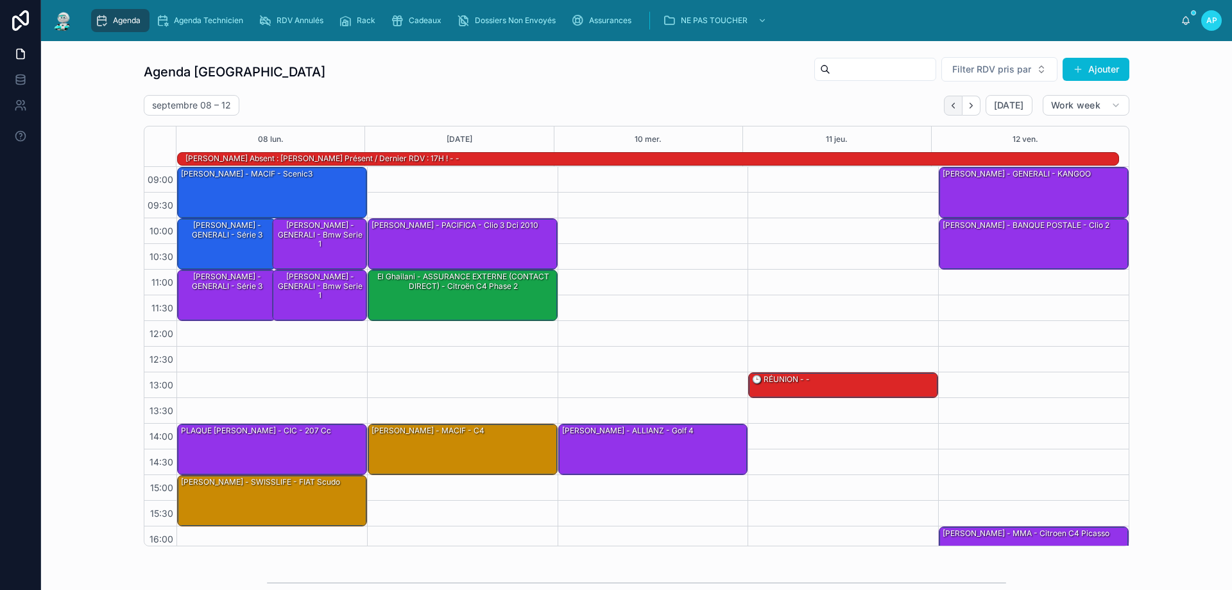
click at [949, 106] on icon "Back" at bounding box center [953, 106] width 10 height 10
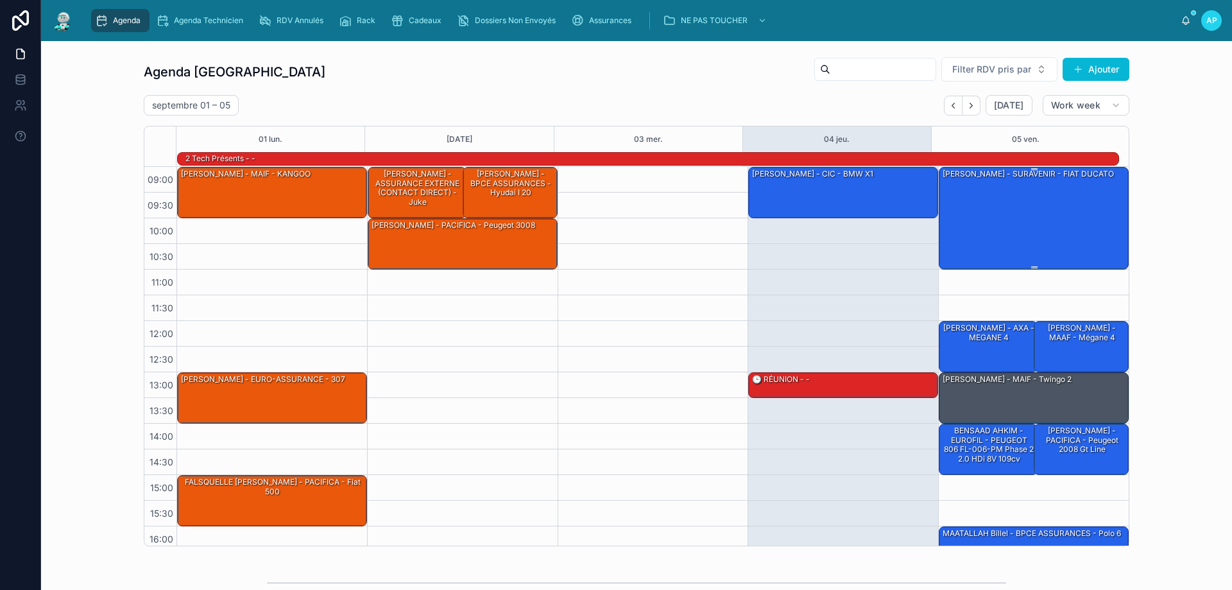
click at [988, 191] on div "FAGEDET HENRY - SURAVENIR - FIAT DUCATO" at bounding box center [1034, 217] width 186 height 100
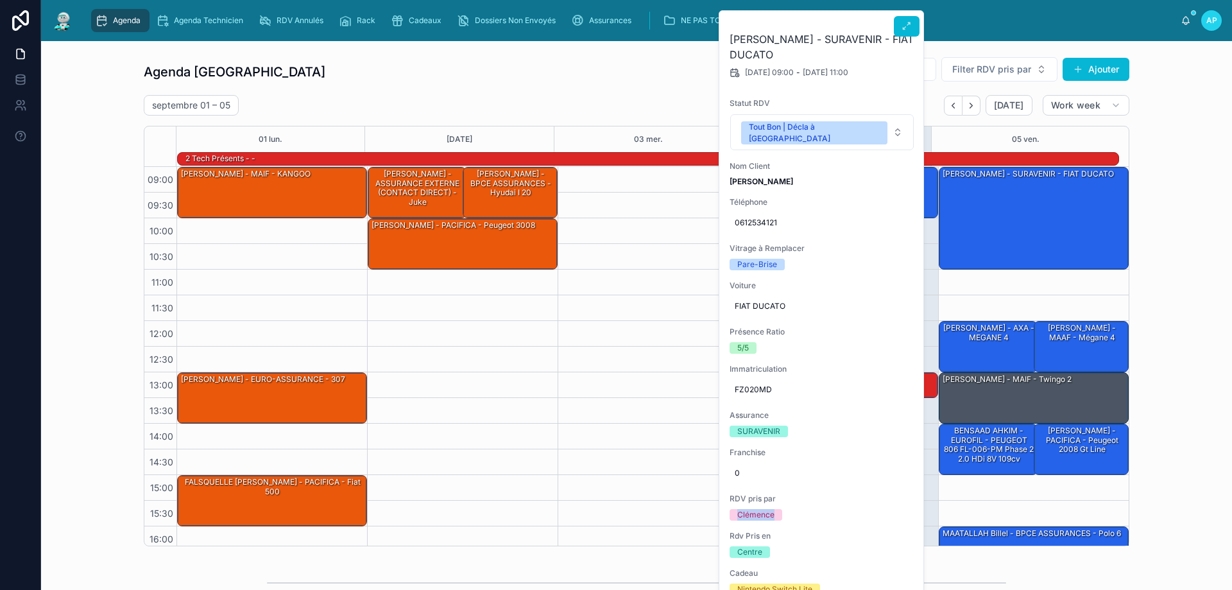
drag, startPoint x: 739, startPoint y: 502, endPoint x: 787, endPoint y: 502, distance: 48.1
click at [787, 509] on div "Clémence" at bounding box center [822, 515] width 185 height 12
click at [688, 417] on div at bounding box center [653, 398] width 191 height 462
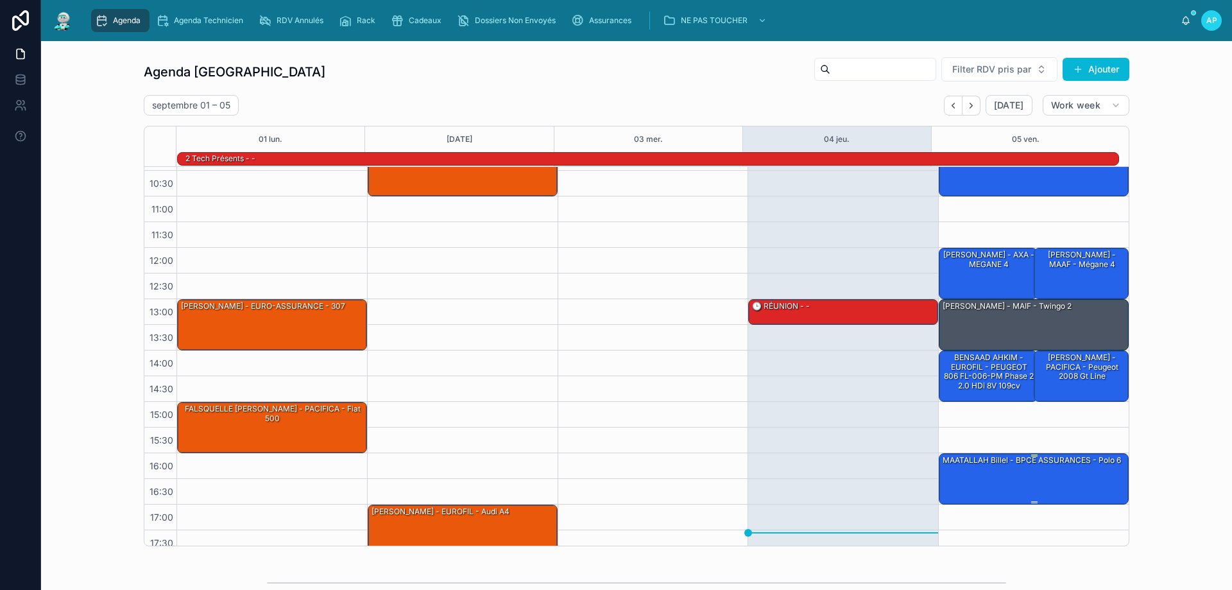
scroll to position [83, 0]
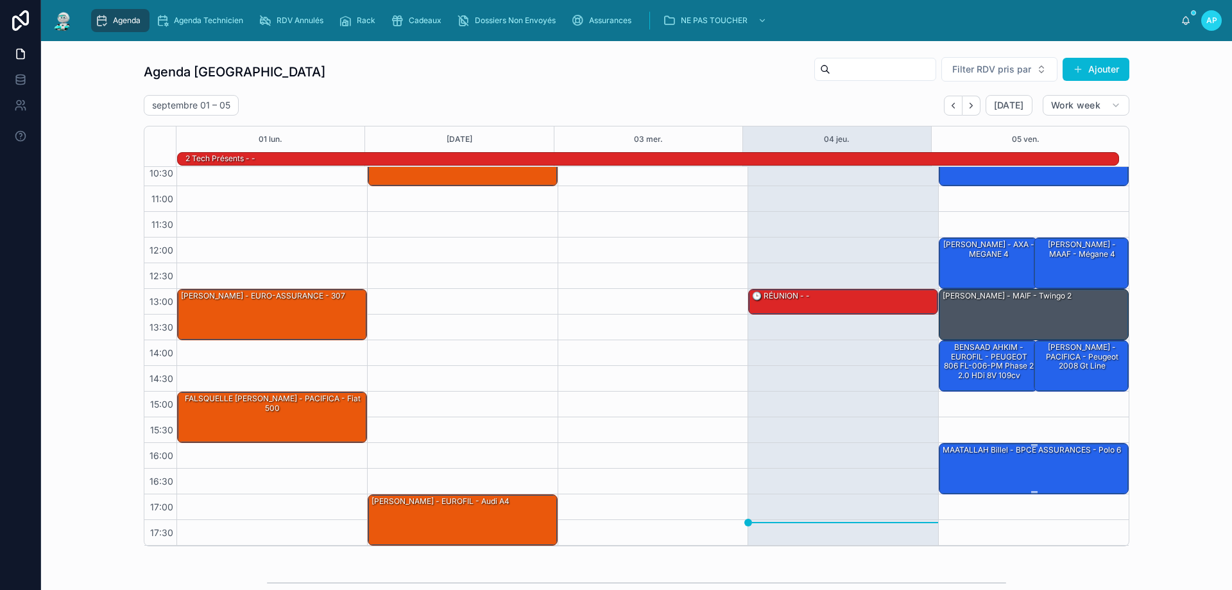
click at [1056, 453] on div "MAATALLAH Billel - BPCE ASSURANCES - Polo 6" at bounding box center [1031, 450] width 181 height 12
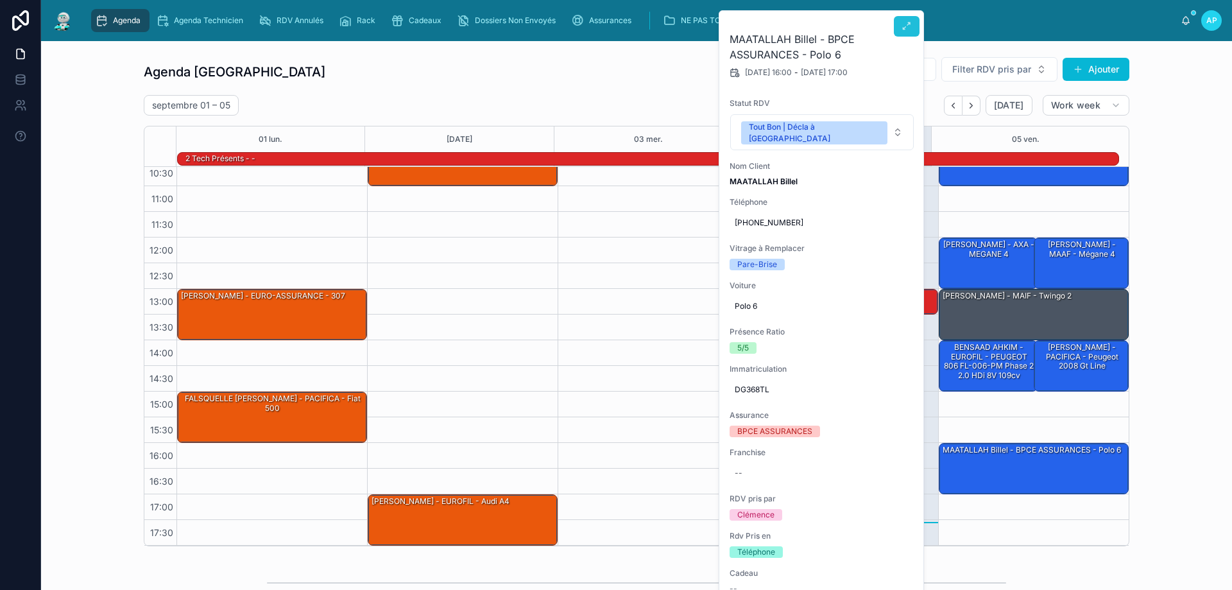
click at [908, 30] on icon at bounding box center [907, 26] width 10 height 10
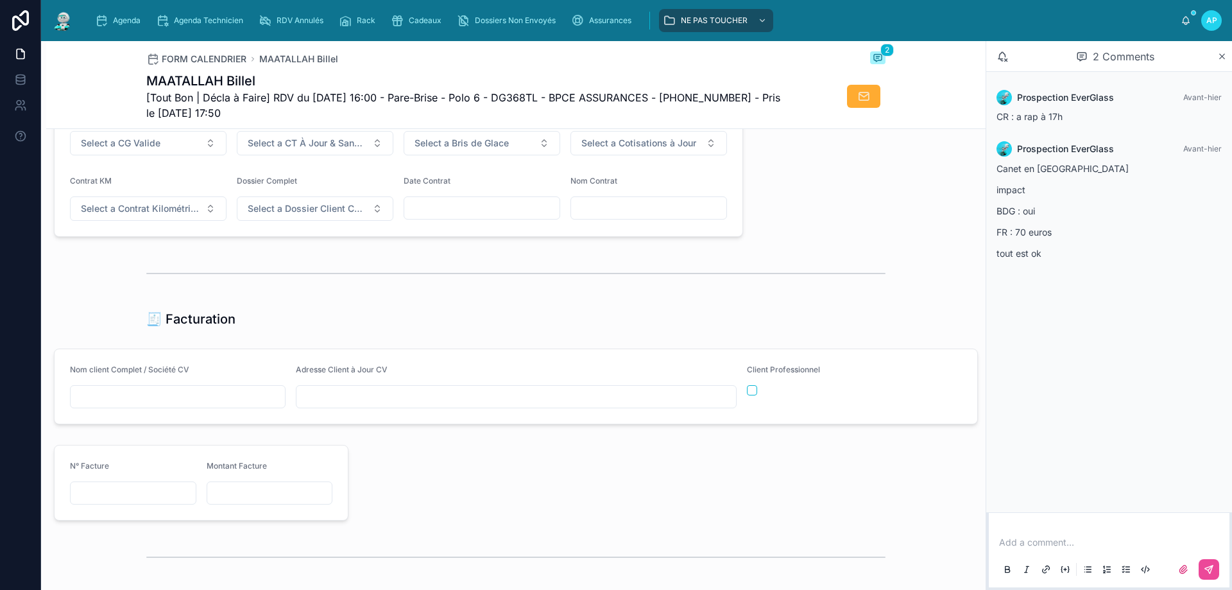
scroll to position [1283, 0]
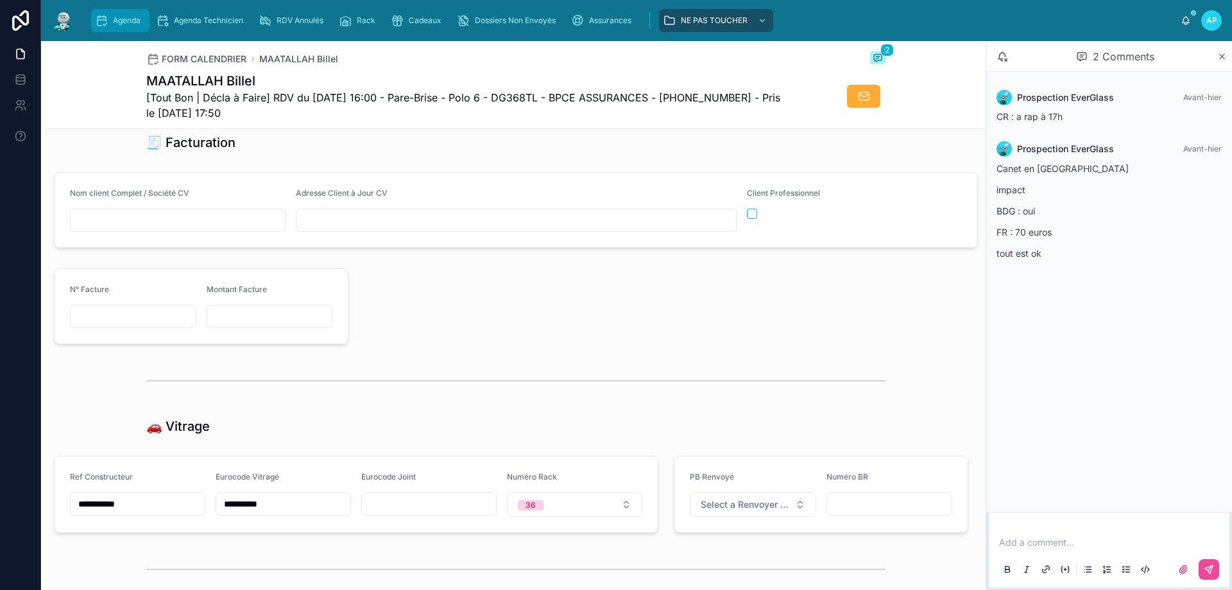
click at [140, 17] on span "Agenda" at bounding box center [127, 20] width 28 height 10
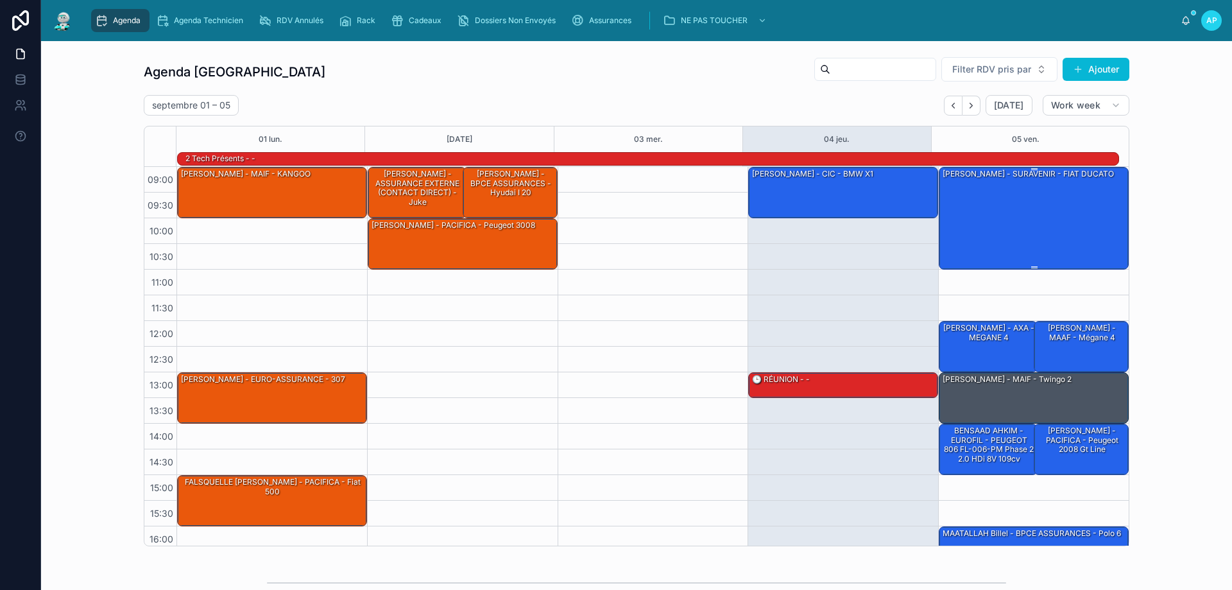
click at [997, 215] on div "FAGEDET HENRY - SURAVENIR - FIAT DUCATO" at bounding box center [1034, 217] width 186 height 100
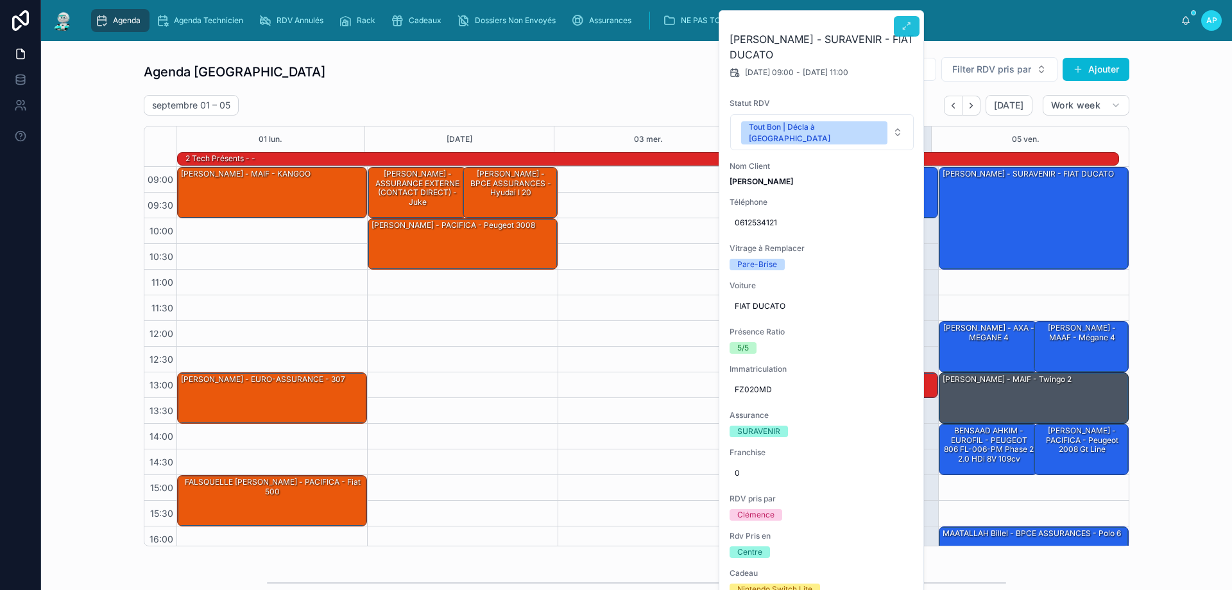
click at [903, 23] on icon at bounding box center [907, 26] width 10 height 10
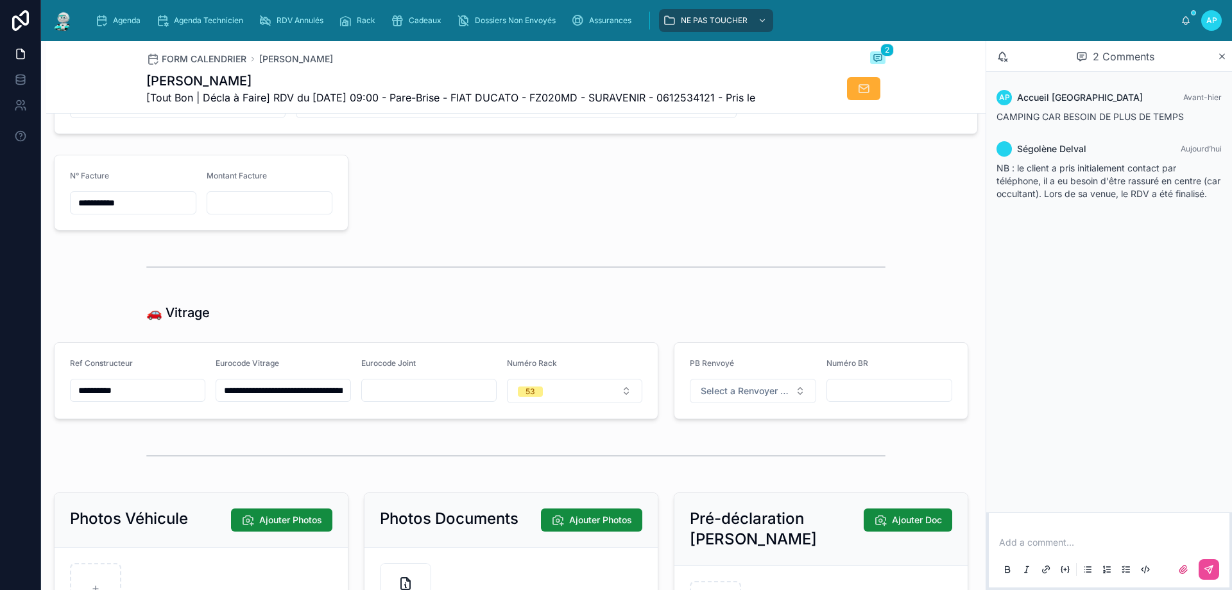
scroll to position [1091, 0]
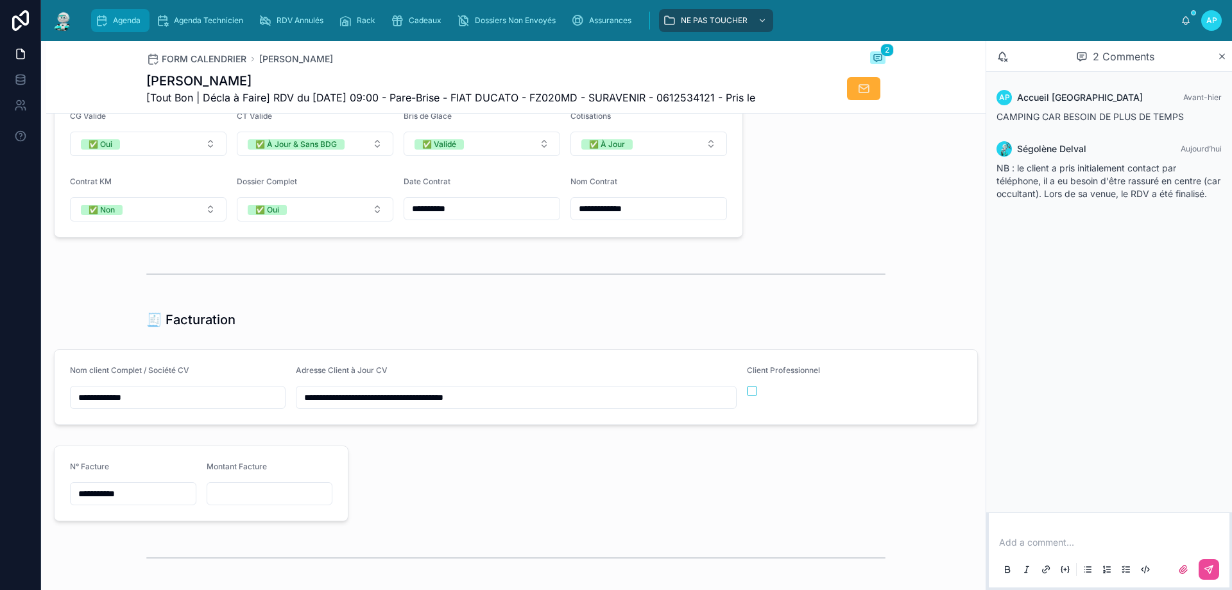
click at [128, 14] on div "Agenda" at bounding box center [120, 20] width 51 height 21
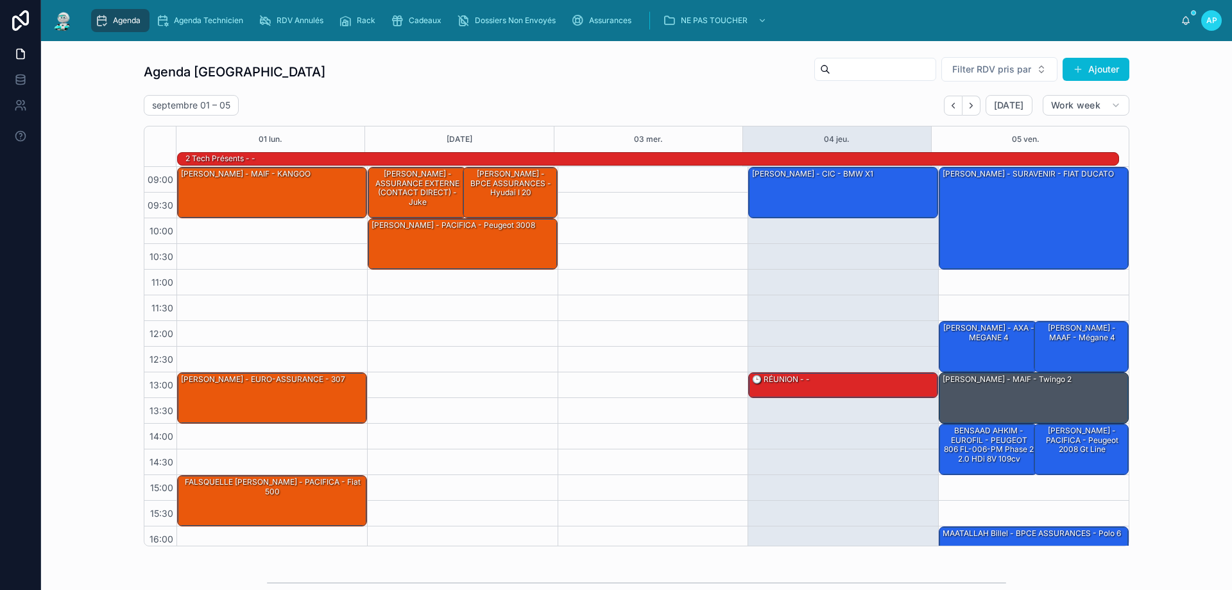
scroll to position [84, 0]
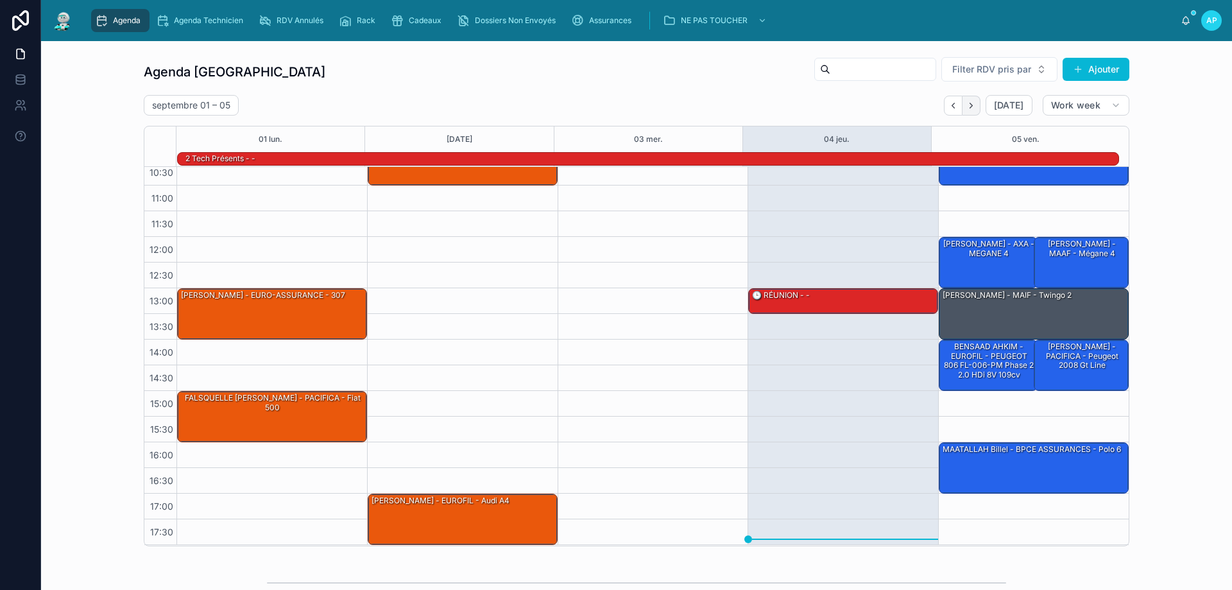
click at [971, 111] on button "Next" at bounding box center [972, 106] width 18 height 20
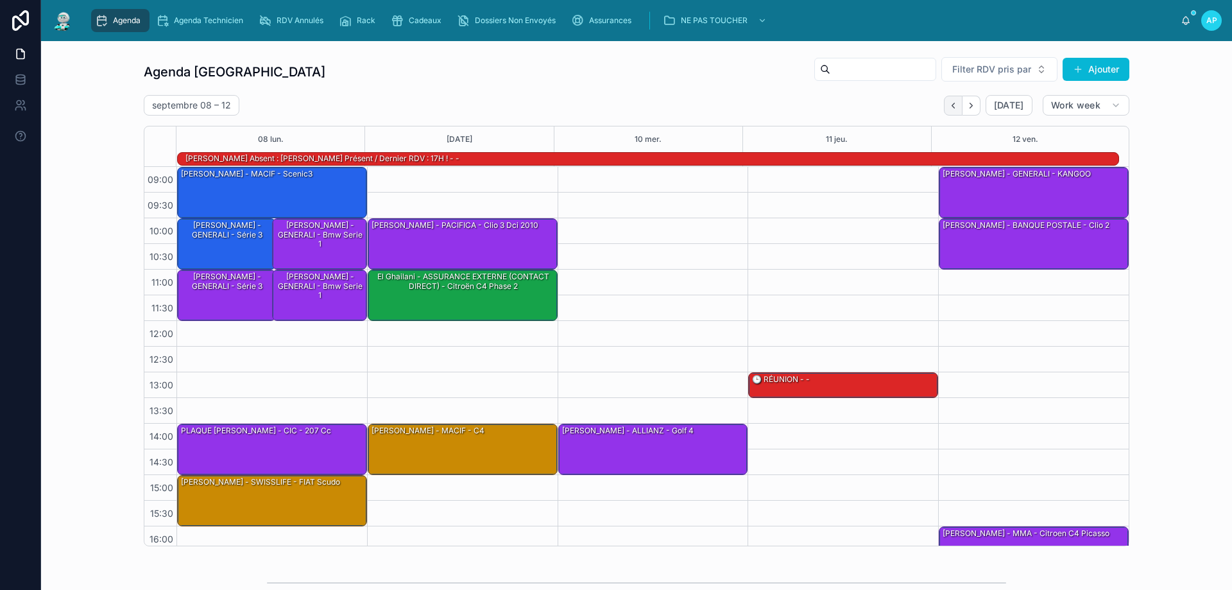
click at [950, 98] on button "Back" at bounding box center [953, 106] width 19 height 20
